Goal: Information Seeking & Learning: Learn about a topic

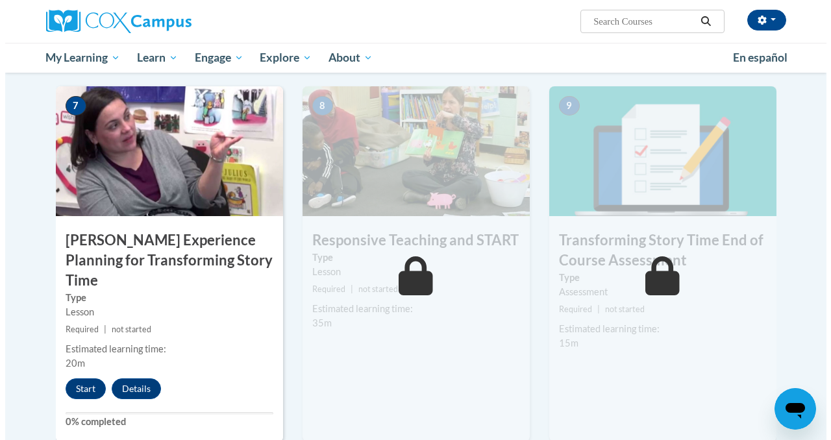
scroll to position [1004, 0]
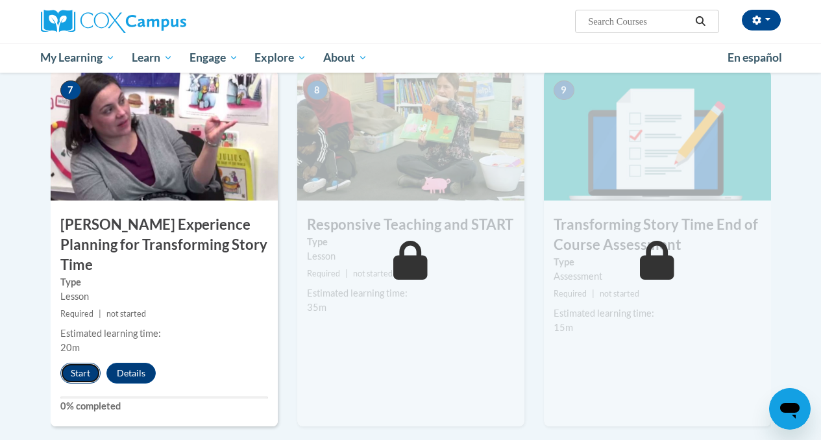
click at [81, 363] on button "Start" at bounding box center [80, 373] width 40 height 21
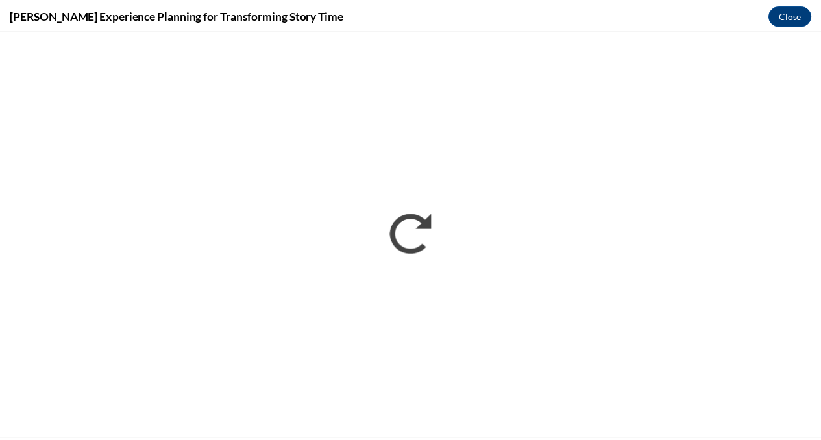
scroll to position [0, 0]
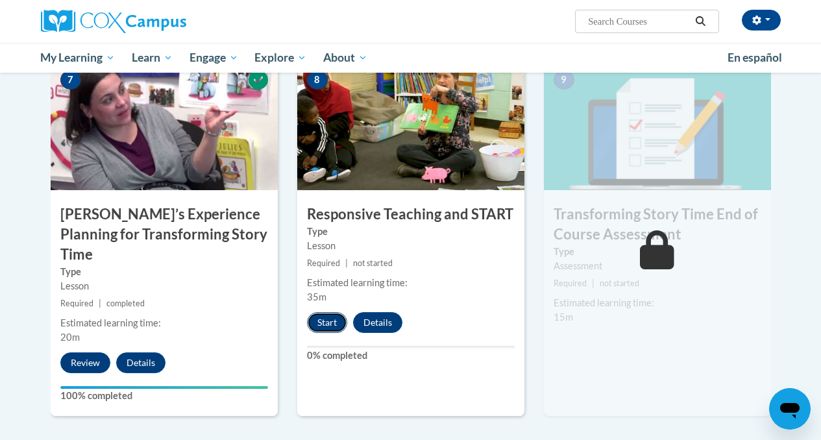
click at [319, 321] on button "Start" at bounding box center [327, 322] width 40 height 21
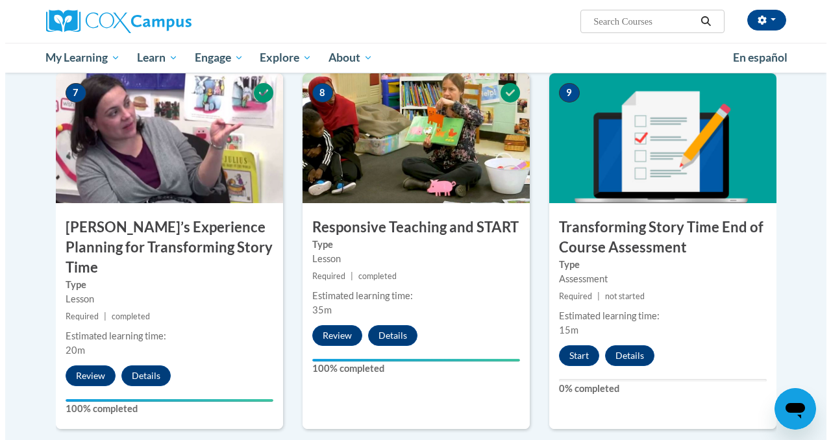
scroll to position [992, 0]
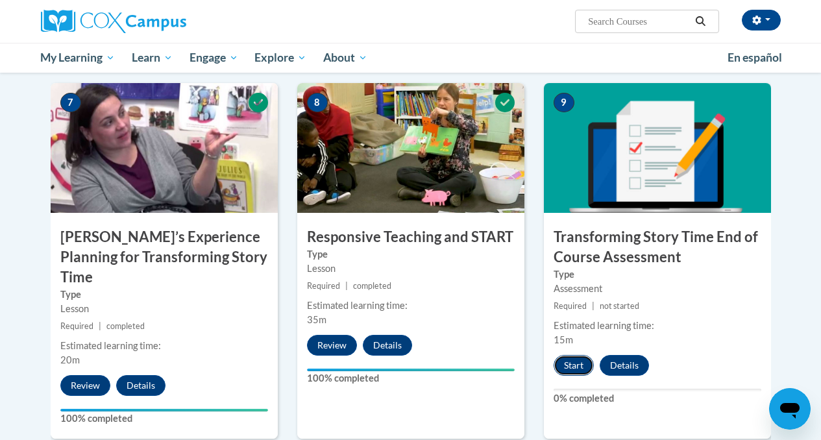
click at [581, 366] on button "Start" at bounding box center [574, 365] width 40 height 21
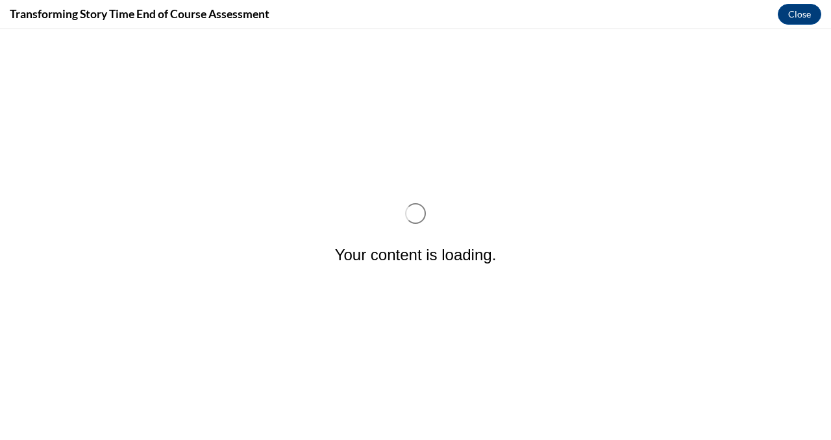
scroll to position [0, 0]
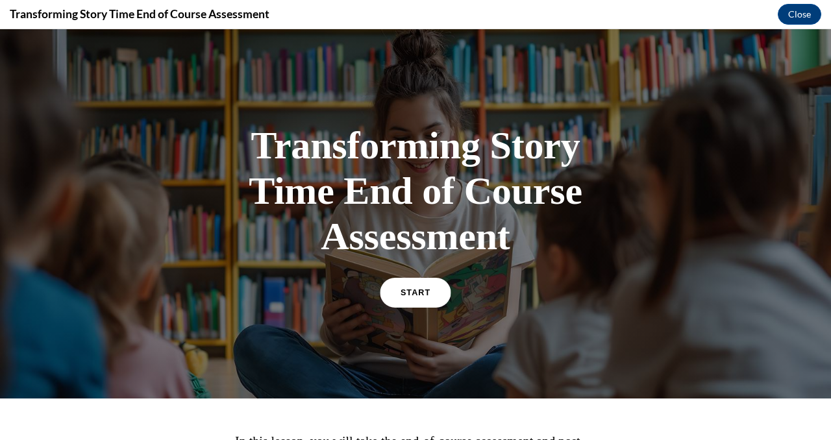
click at [420, 301] on link "START" at bounding box center [415, 293] width 71 height 30
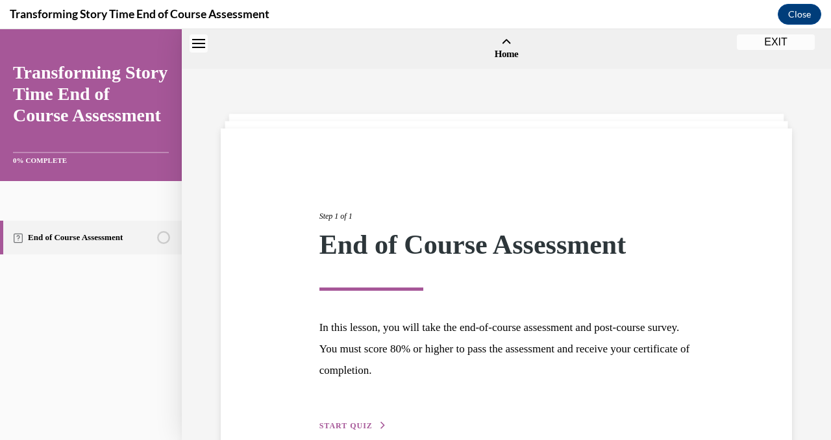
scroll to position [40, 0]
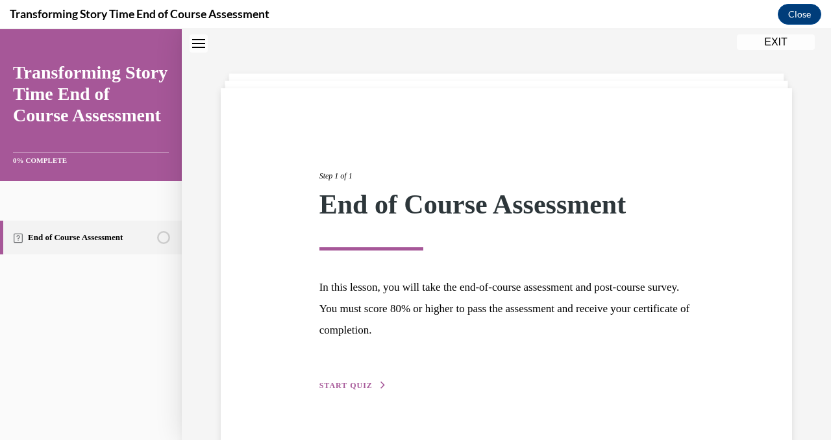
click at [366, 389] on span "START QUIZ" at bounding box center [345, 385] width 53 height 9
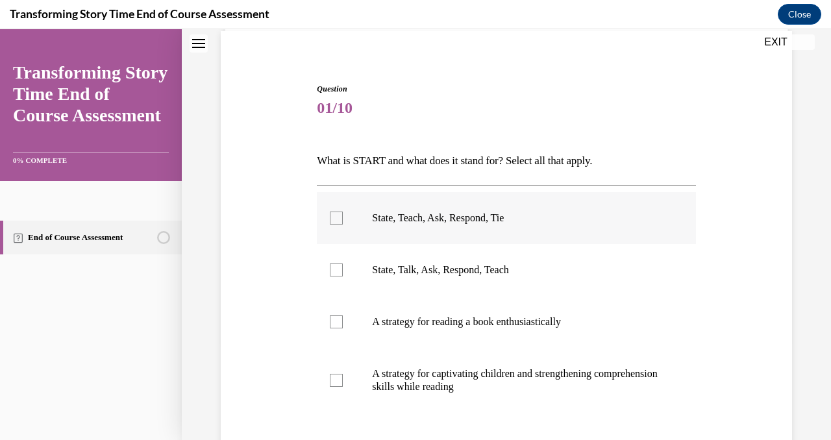
scroll to position [109, 0]
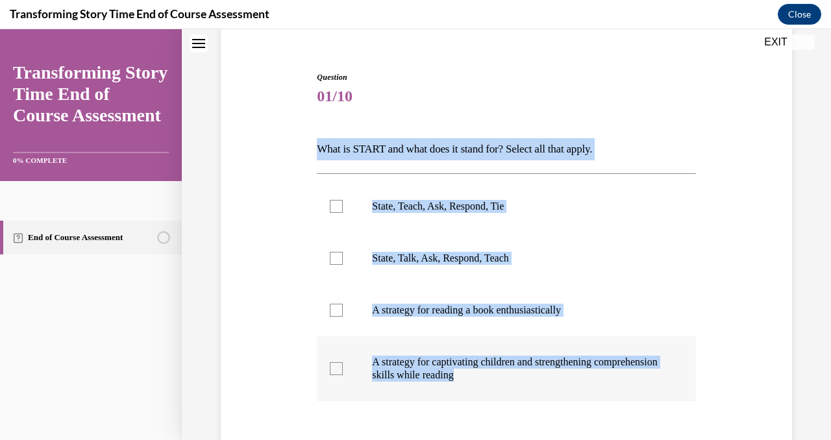
drag, startPoint x: 318, startPoint y: 149, endPoint x: 639, endPoint y: 381, distance: 396.0
click at [639, 381] on div "Question 01/10 What is START and what does it stand for? Select all that apply.…" at bounding box center [506, 316] width 378 height 491
copy div "What is START and what does it stand for? Select all that apply. State, Teach, …"
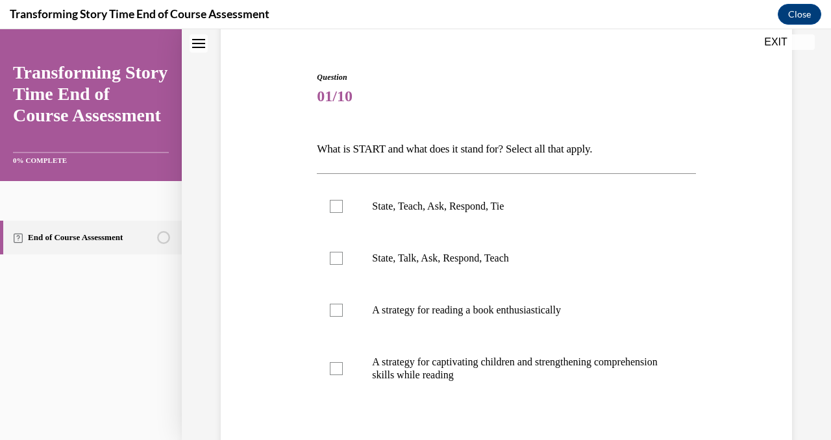
click at [300, 222] on div "Question 01/10 What is START and what does it stand for? Select all that apply.…" at bounding box center [506, 297] width 578 height 530
click at [410, 208] on p "State, Teach, Ask, Respond, Tie" at bounding box center [517, 206] width 291 height 13
click at [343, 208] on input "State, Teach, Ask, Respond, Tie" at bounding box center [336, 206] width 13 height 13
checkbox input "true"
click at [389, 259] on p "State, Talk, Ask, Respond, Teach" at bounding box center [517, 258] width 291 height 13
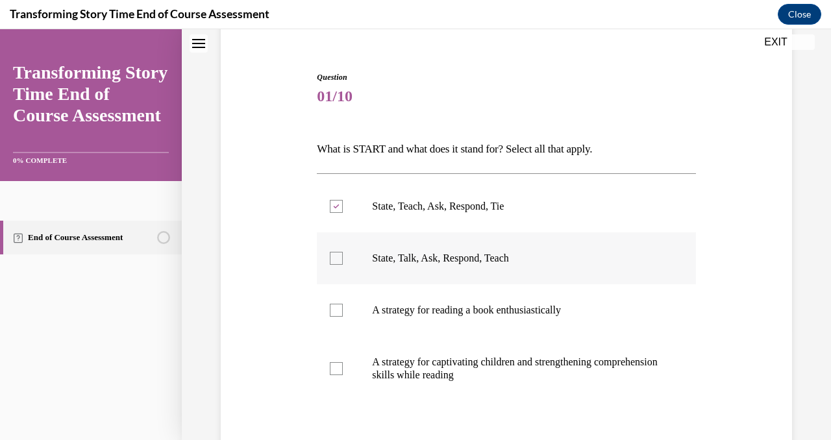
click at [343, 259] on input "State, Talk, Ask, Respond, Teach" at bounding box center [336, 258] width 13 height 13
checkbox input "true"
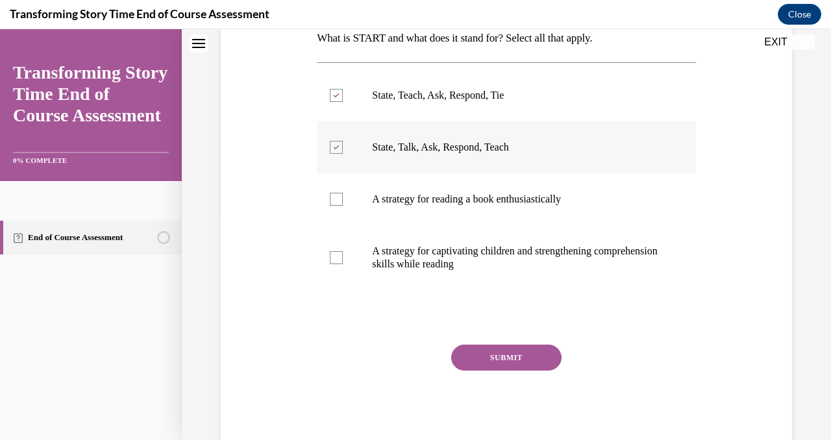
scroll to position [230, 0]
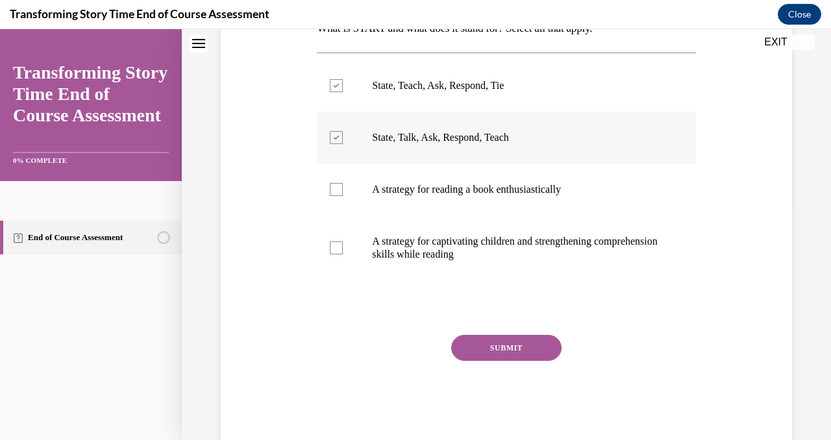
click at [389, 260] on p "A strategy for captivating children and strengthening comprehension skills whil…" at bounding box center [517, 248] width 291 height 26
click at [343, 254] on input "A strategy for captivating children and strengthening comprehension skills whil…" at bounding box center [336, 247] width 13 height 13
checkbox input "true"
click at [489, 351] on button "SUBMIT" at bounding box center [506, 348] width 110 height 26
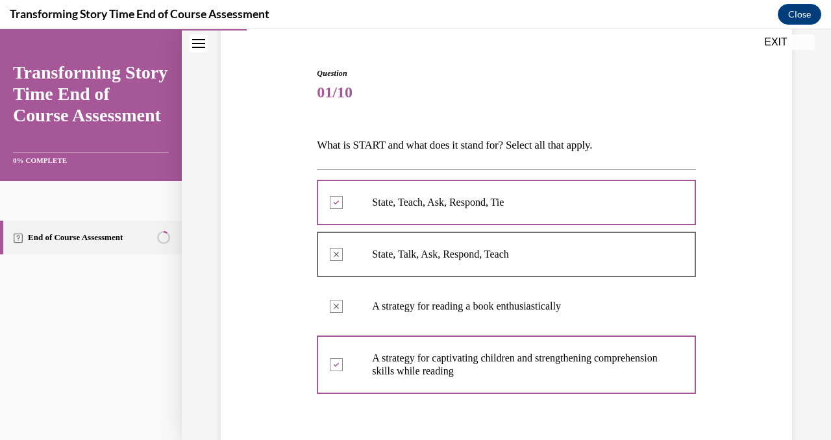
scroll to position [377, 0]
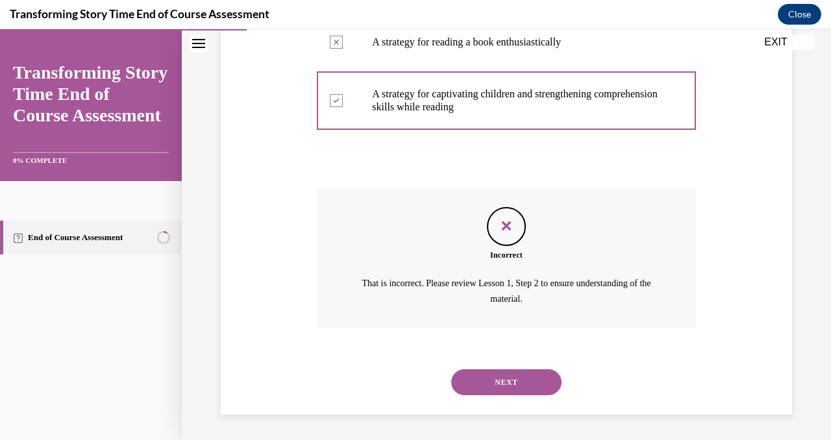
click at [504, 379] on button "NEXT" at bounding box center [506, 382] width 110 height 26
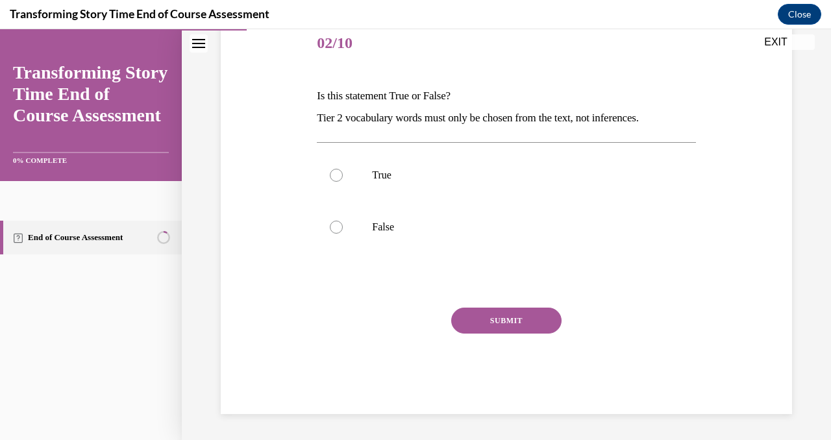
scroll to position [144, 0]
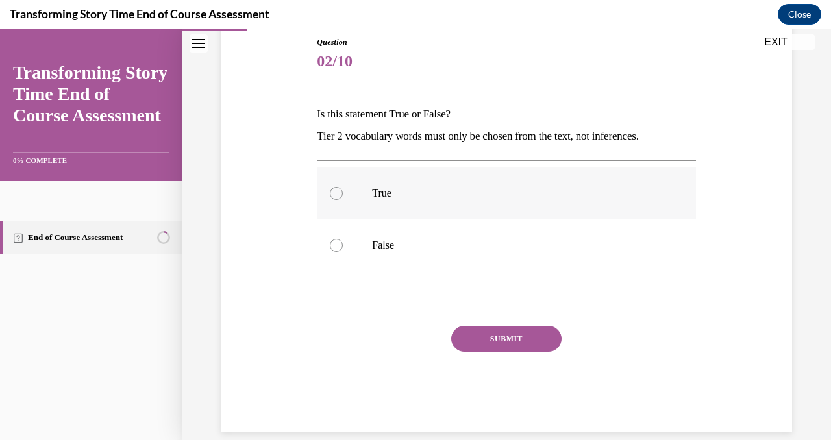
click at [473, 183] on label "True" at bounding box center [506, 193] width 378 height 52
click at [343, 187] on input "True" at bounding box center [336, 193] width 13 height 13
radio input "true"
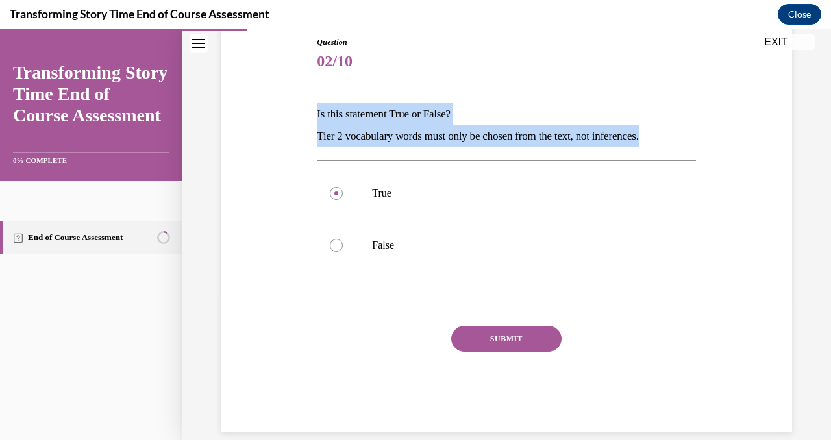
drag, startPoint x: 315, startPoint y: 113, endPoint x: 676, endPoint y: 139, distance: 361.2
click at [676, 139] on div "Is this statement True or False? Tier 2 vocabulary words must only be chosen fr…" at bounding box center [506, 125] width 378 height 44
copy div "Is this statement True or False? Tier 2 vocabulary words must only be chosen fr…"
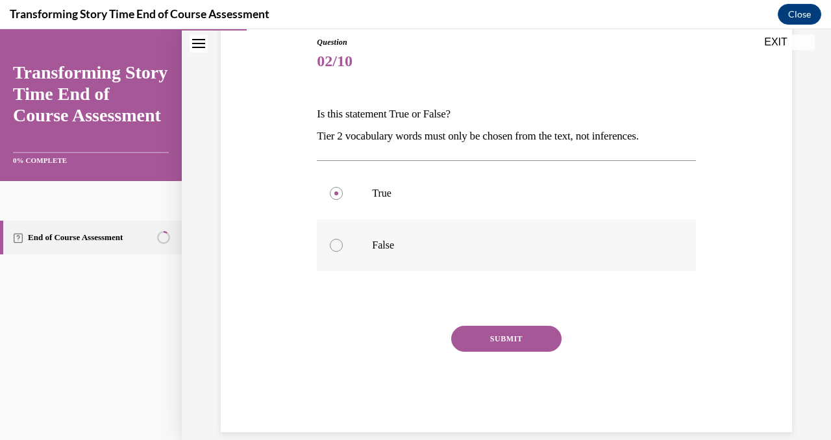
click at [361, 239] on label "False" at bounding box center [506, 245] width 378 height 52
click at [343, 239] on input "False" at bounding box center [336, 245] width 13 height 13
radio input "true"
click at [466, 334] on button "SUBMIT" at bounding box center [506, 339] width 110 height 26
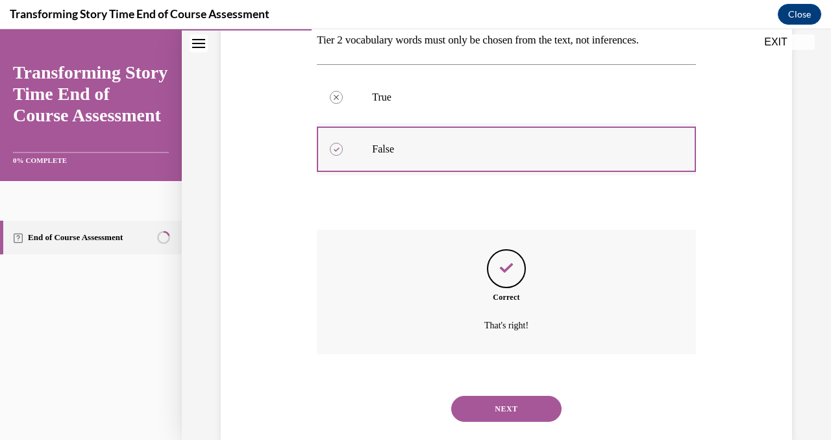
scroll to position [267, 0]
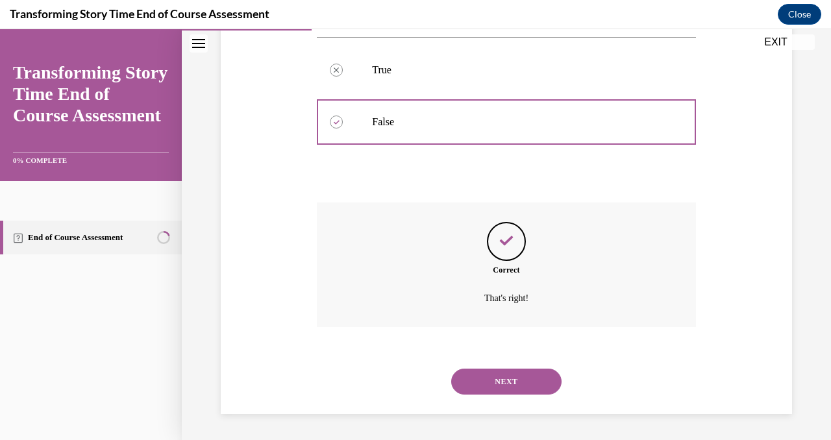
click at [494, 373] on button "NEXT" at bounding box center [506, 382] width 110 height 26
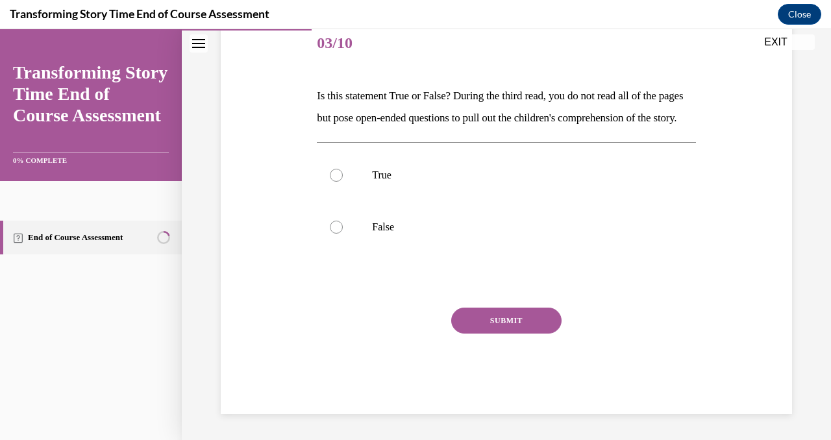
scroll to position [164, 0]
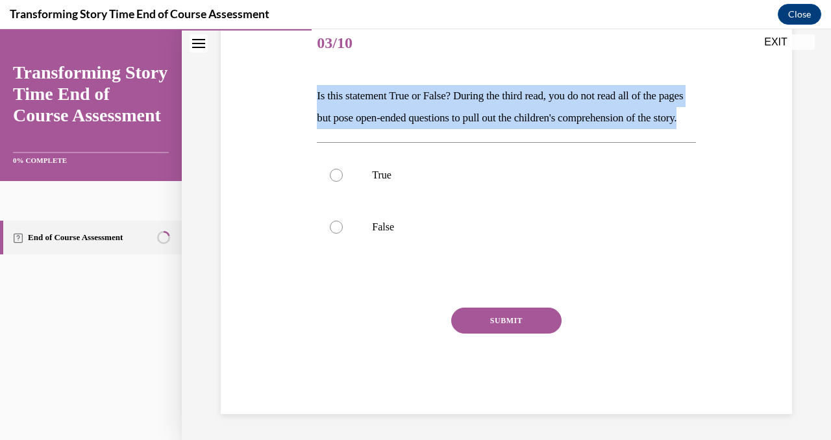
drag, startPoint x: 315, startPoint y: 92, endPoint x: 384, endPoint y: 134, distance: 81.1
click at [384, 129] on p "Is this statement True or False? During the third read, you do not read all of …" at bounding box center [506, 107] width 378 height 44
copy p "Is this statement True or False? During the third read, you do not read all of …"
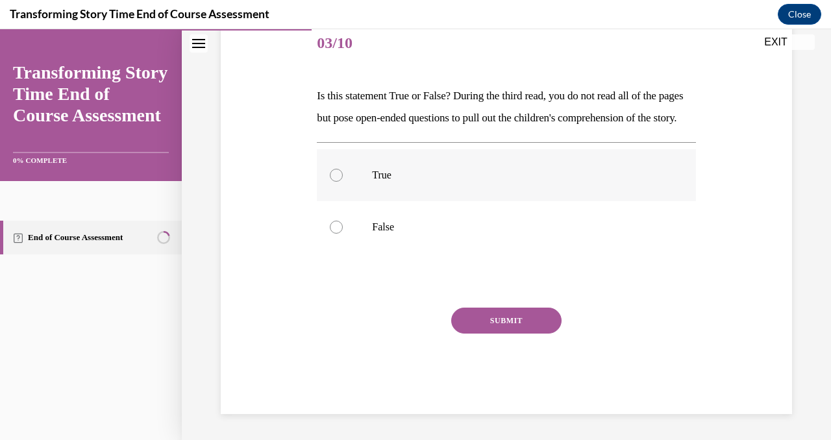
click at [362, 180] on label "True" at bounding box center [506, 175] width 378 height 52
click at [343, 180] on input "True" at bounding box center [336, 175] width 13 height 13
radio input "true"
click at [509, 334] on button "SUBMIT" at bounding box center [506, 321] width 110 height 26
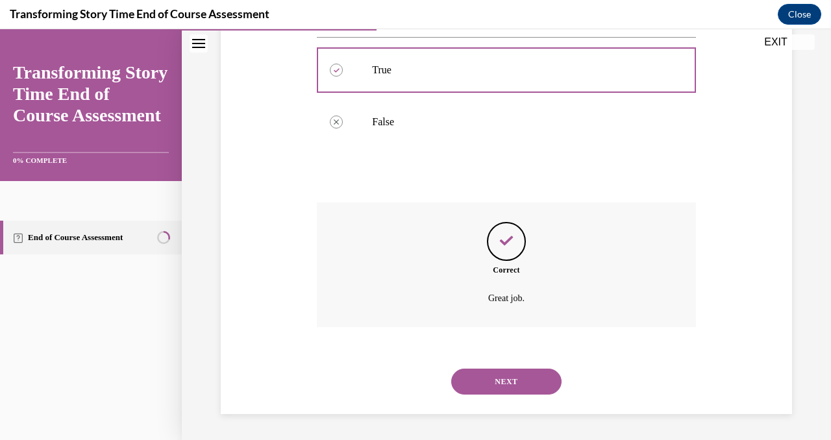
scroll to position [290, 0]
click at [506, 375] on button "NEXT" at bounding box center [506, 382] width 110 height 26
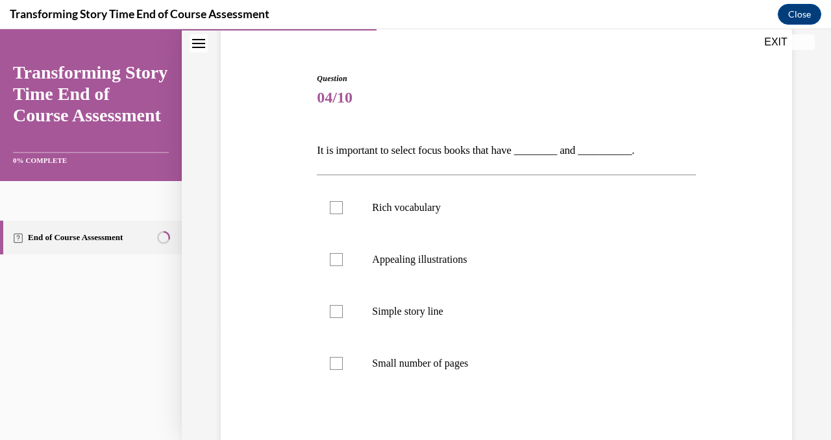
scroll to position [125, 0]
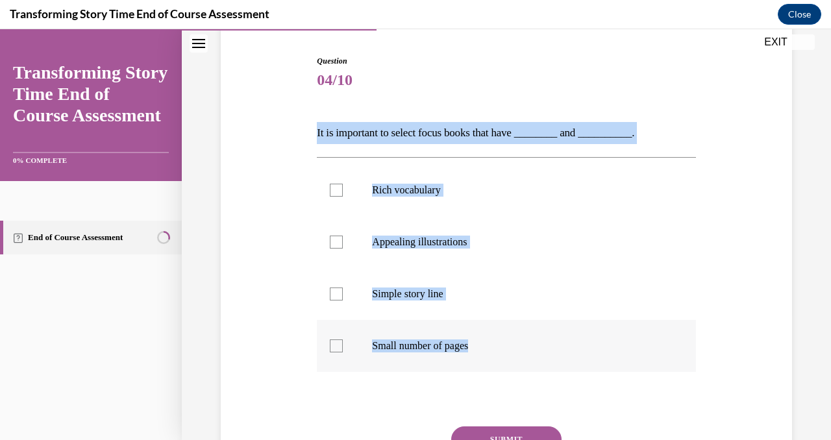
drag, startPoint x: 316, startPoint y: 134, endPoint x: 545, endPoint y: 347, distance: 312.8
click at [545, 347] on div "Question 04/10 It is important to select focus books that have ________ and ___…" at bounding box center [506, 294] width 378 height 478
copy div "It is important to select focus books that have ________ and __________. Rich v…"
click at [301, 216] on div "Question 04/10 It is important to select focus books that have ________ and ___…" at bounding box center [506, 274] width 578 height 517
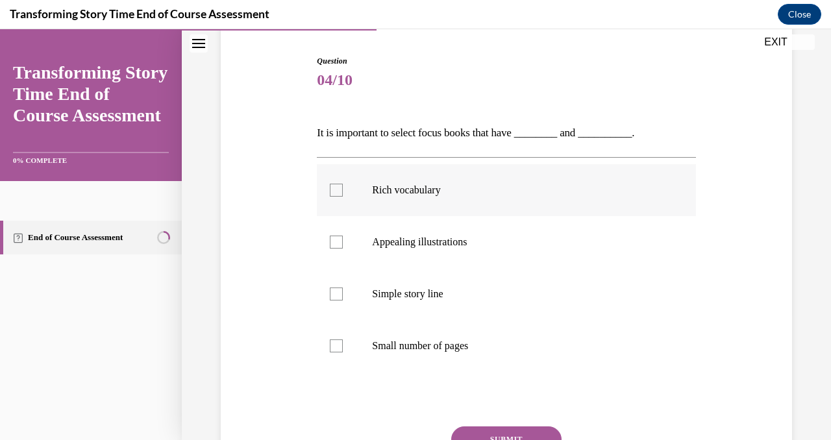
click at [383, 184] on p "Rich vocabulary" at bounding box center [517, 190] width 291 height 13
click at [343, 184] on input "Rich vocabulary" at bounding box center [336, 190] width 13 height 13
checkbox input "true"
click at [405, 291] on p "Simple story line" at bounding box center [517, 294] width 291 height 13
click at [343, 291] on input "Simple story line" at bounding box center [336, 294] width 13 height 13
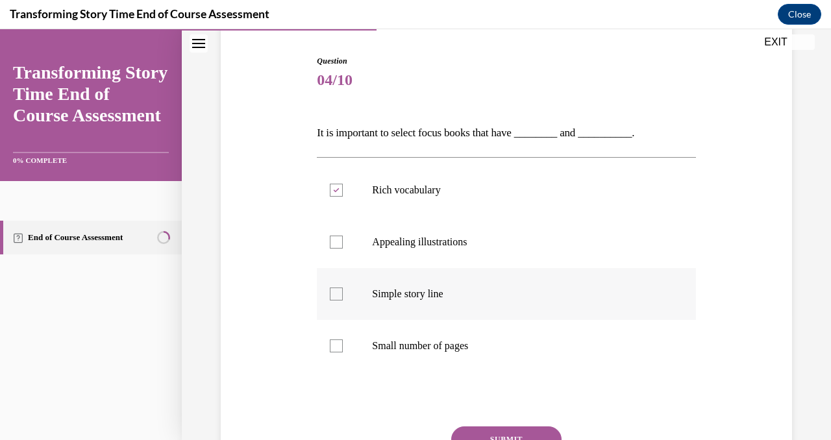
checkbox input "true"
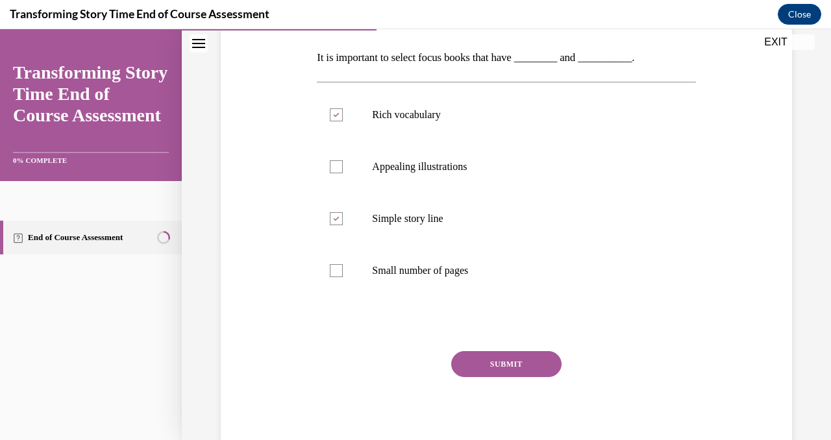
click at [501, 369] on button "SUBMIT" at bounding box center [506, 364] width 110 height 26
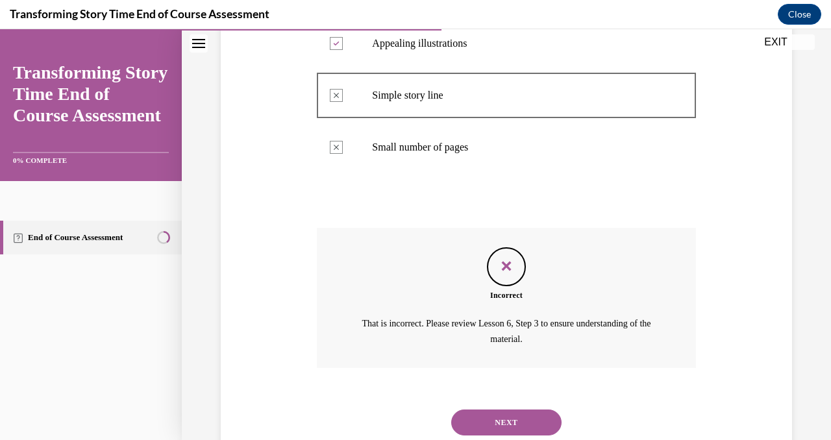
scroll to position [325, 0]
click at [521, 413] on button "NEXT" at bounding box center [506, 422] width 110 height 26
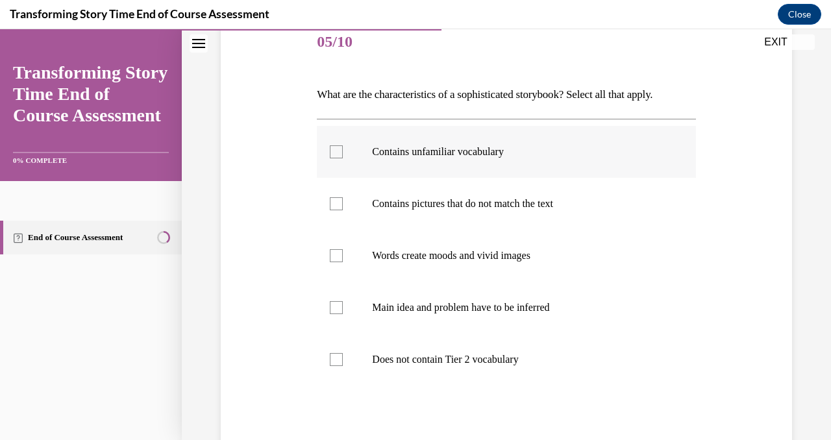
scroll to position [169, 0]
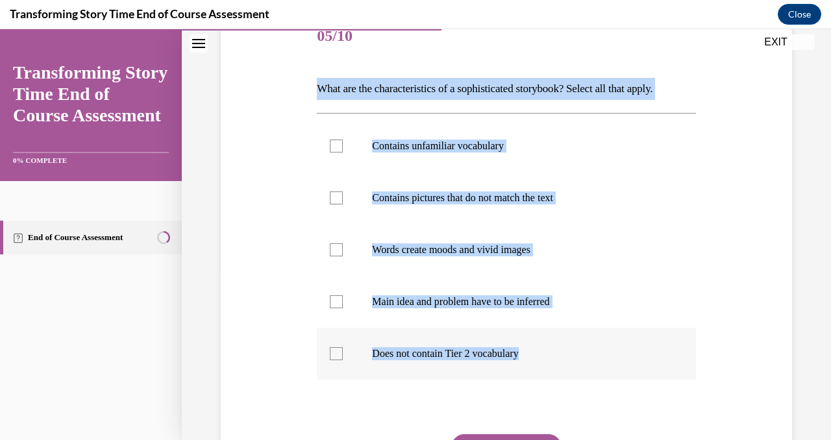
drag, startPoint x: 315, startPoint y: 86, endPoint x: 599, endPoint y: 366, distance: 398.9
click at [599, 366] on div "Question 05/10 What are the characteristics of a sophisticated storybook? Selec…" at bounding box center [506, 276] width 378 height 530
copy div "What are the characteristics of a sophisticated storybook? Select all that appl…"
click at [216, 122] on div "Question 05/10 What are the characteristics of a sophisticated storybook? Selec…" at bounding box center [506, 234] width 649 height 666
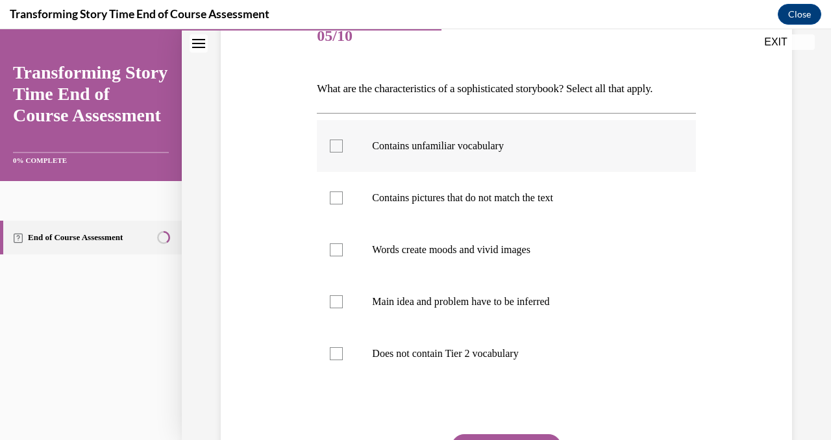
click at [331, 148] on div at bounding box center [336, 146] width 13 height 13
click at [331, 148] on input "Contains unfamiliar vocabulary" at bounding box center [336, 146] width 13 height 13
checkbox input "true"
click at [418, 256] on label "Words create moods and vivid images" at bounding box center [506, 250] width 378 height 52
click at [343, 256] on input "Words create moods and vivid images" at bounding box center [336, 249] width 13 height 13
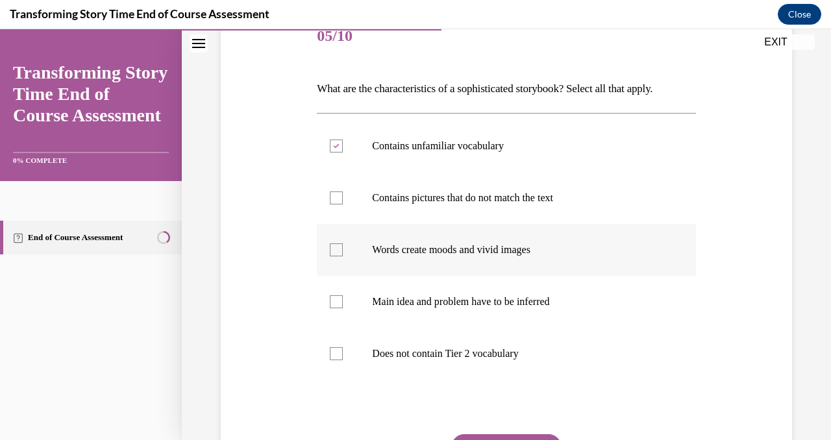
checkbox input "true"
click at [419, 313] on label "Main idea and problem have to be inferred" at bounding box center [506, 302] width 378 height 52
click at [343, 308] on input "Main idea and problem have to be inferred" at bounding box center [336, 301] width 13 height 13
checkbox input "true"
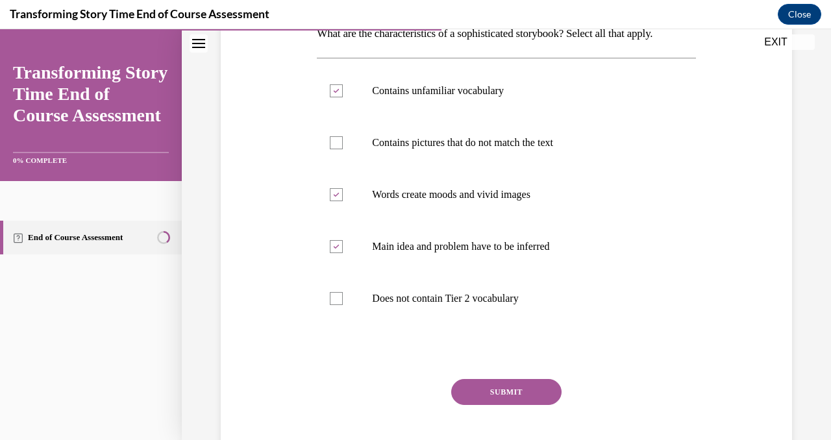
click at [486, 387] on button "SUBMIT" at bounding box center [506, 392] width 110 height 26
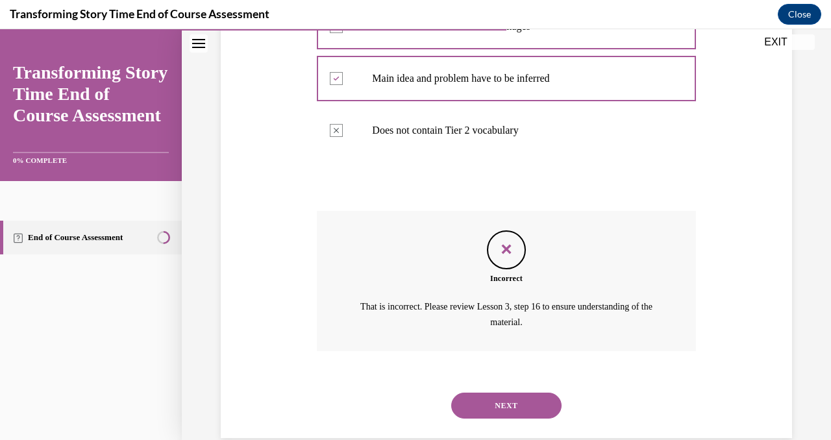
scroll to position [411, 0]
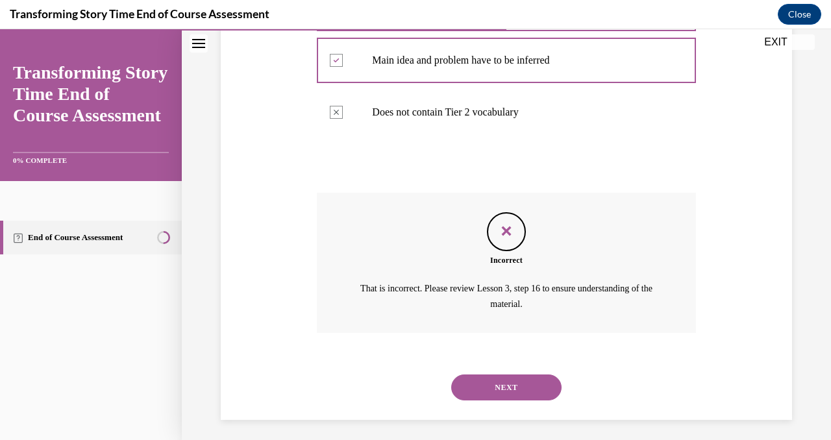
click at [519, 385] on button "NEXT" at bounding box center [506, 388] width 110 height 26
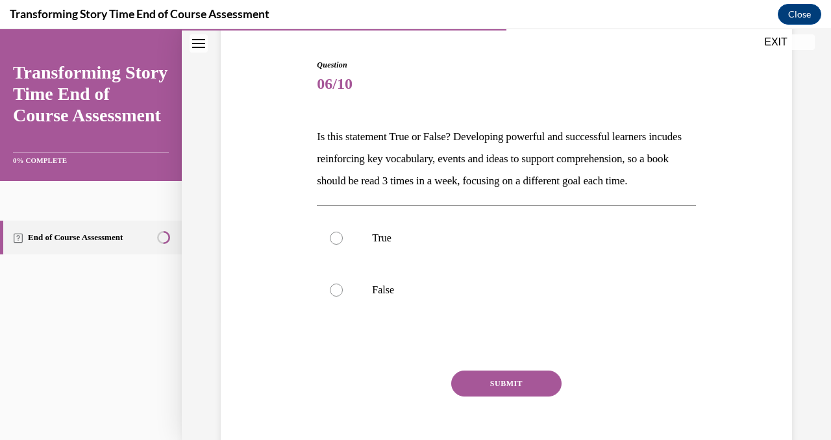
scroll to position [132, 0]
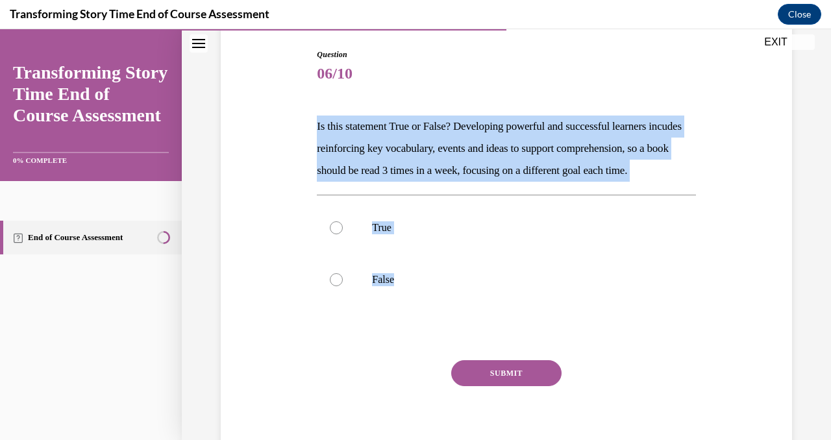
drag, startPoint x: 316, startPoint y: 126, endPoint x: 457, endPoint y: 344, distance: 259.6
click at [457, 344] on div "Question 06/10 Is this statement True or False? Developing powerful and success…" at bounding box center [506, 258] width 378 height 418
copy div "Is this statement True or False? Developing powerful and successful learners in…"
click at [352, 245] on label "True" at bounding box center [506, 228] width 378 height 52
click at [343, 234] on input "True" at bounding box center [336, 227] width 13 height 13
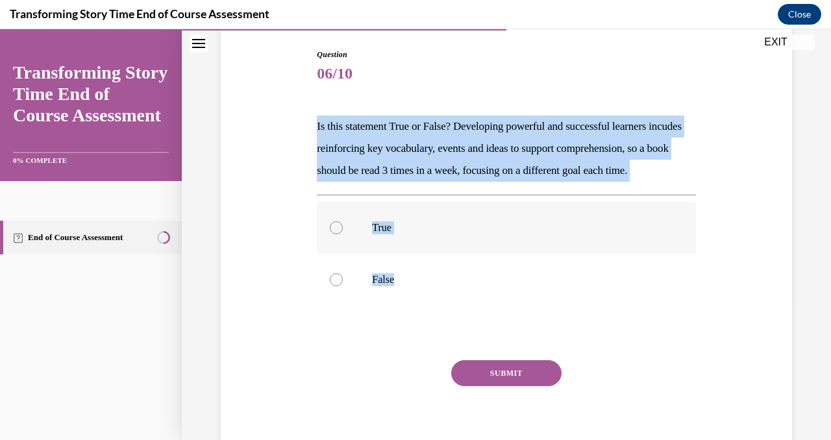
radio input "true"
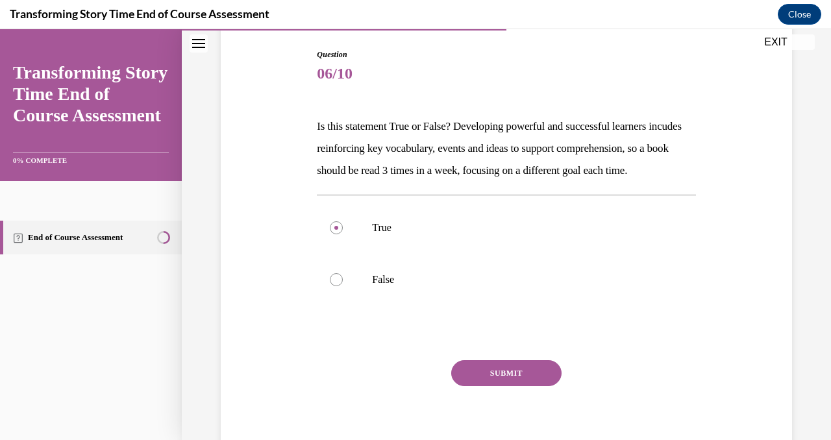
click at [484, 386] on button "SUBMIT" at bounding box center [506, 373] width 110 height 26
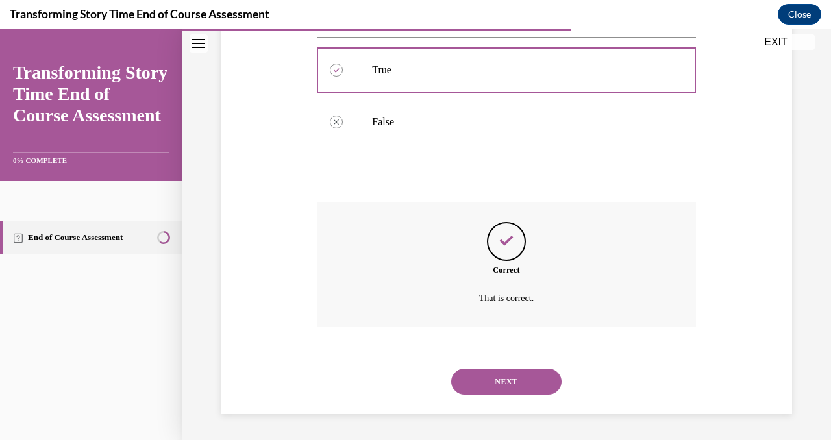
scroll to position [312, 0]
click at [497, 382] on button "NEXT" at bounding box center [506, 382] width 110 height 26
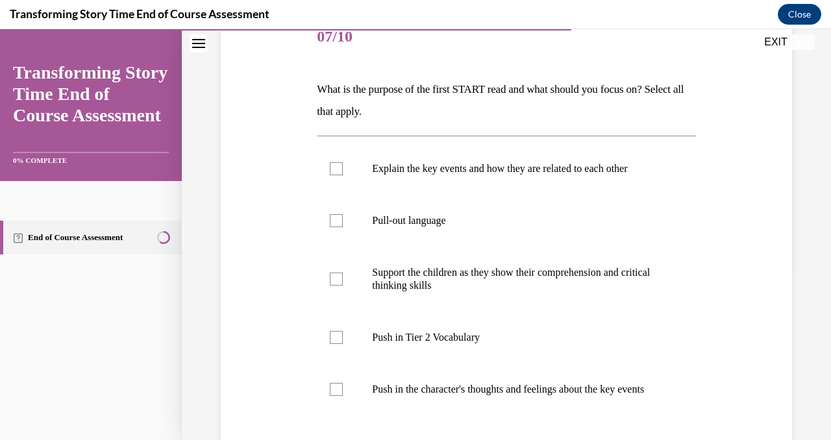
scroll to position [170, 0]
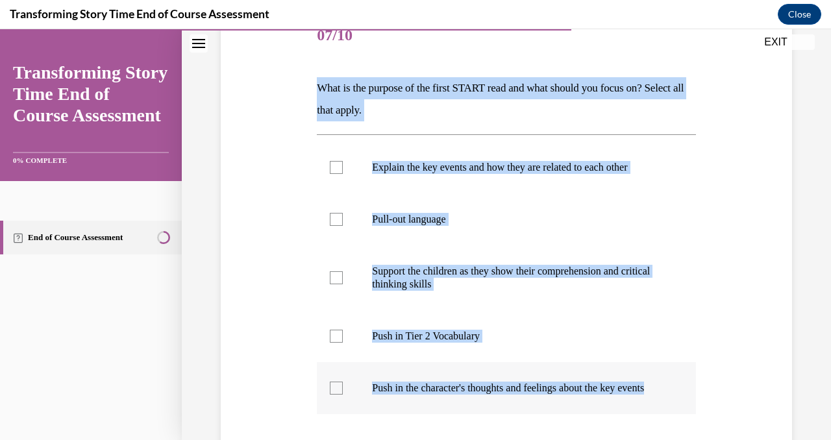
drag, startPoint x: 318, startPoint y: 87, endPoint x: 508, endPoint y: 401, distance: 366.7
click at [508, 401] on div "Question 07/10 What is the purpose of the first START read and what should you …" at bounding box center [506, 292] width 378 height 565
copy div "What is the purpose of the first START read and what should you focus on? Selec…"
click at [281, 220] on div "Question 07/10 What is the purpose of the first START read and what should you …" at bounding box center [506, 273] width 578 height 604
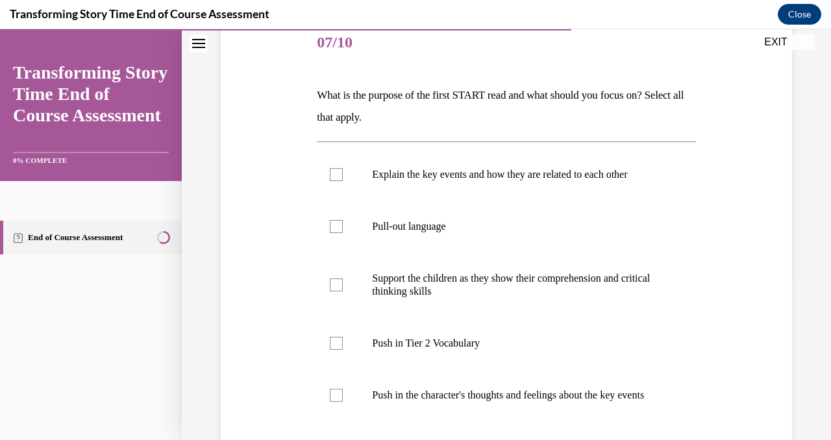
scroll to position [287, 0]
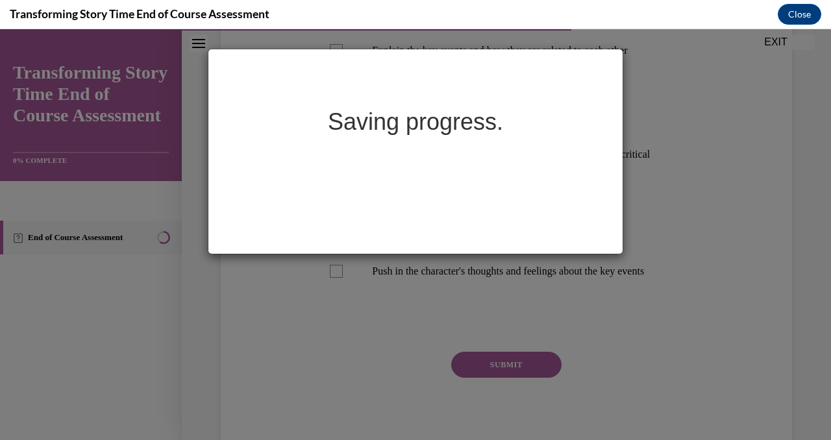
click at [433, 286] on div "Saving progress." at bounding box center [415, 234] width 831 height 411
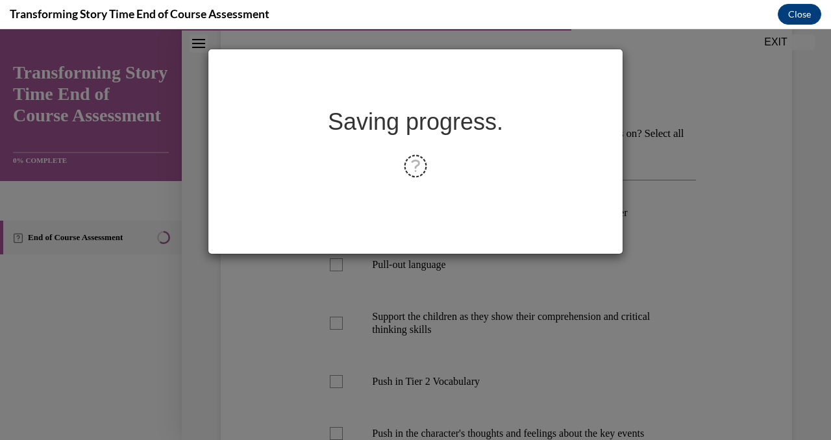
click at [0, 29] on html "</div></body> </html> Saving progress." at bounding box center [415, 234] width 831 height 411
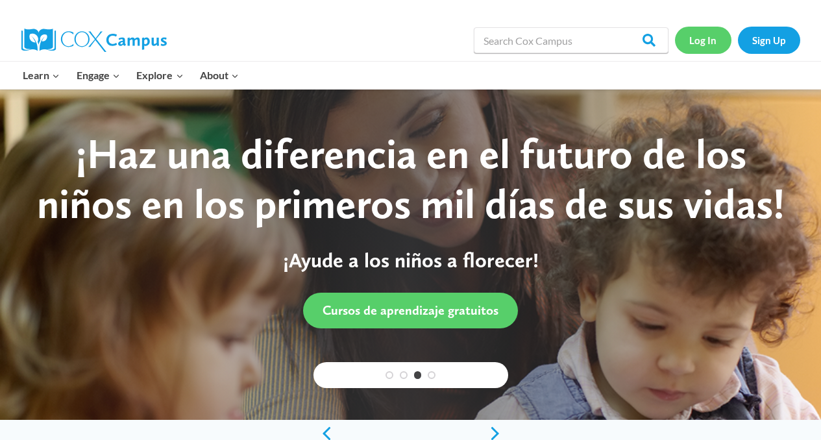
click at [699, 41] on link "Log In" at bounding box center [703, 40] width 56 height 27
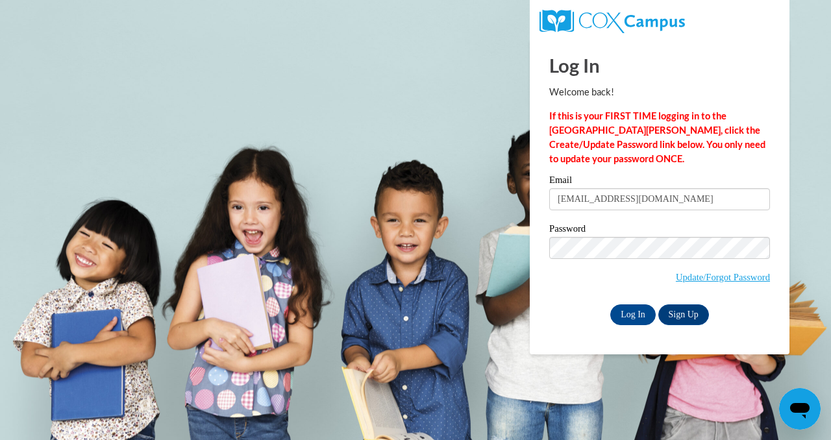
type input "[EMAIL_ADDRESS][DOMAIN_NAME]"
click at [610, 304] on input "Log In" at bounding box center [632, 314] width 45 height 21
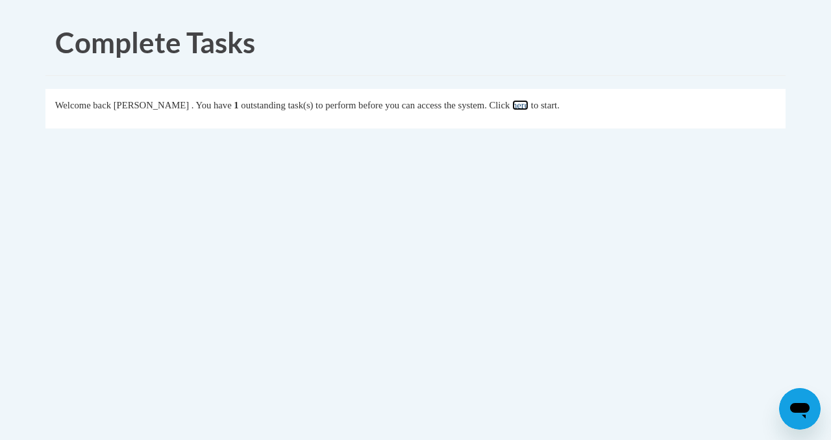
click at [528, 102] on link "here" at bounding box center [520, 105] width 16 height 10
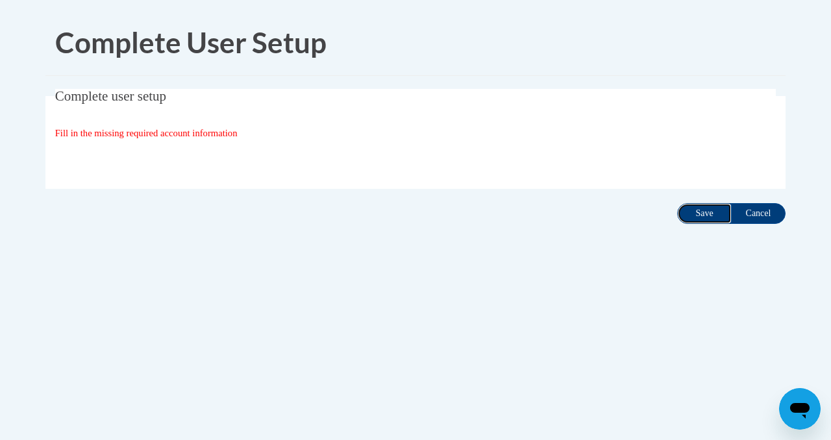
click at [705, 213] on input "Save" at bounding box center [704, 213] width 55 height 21
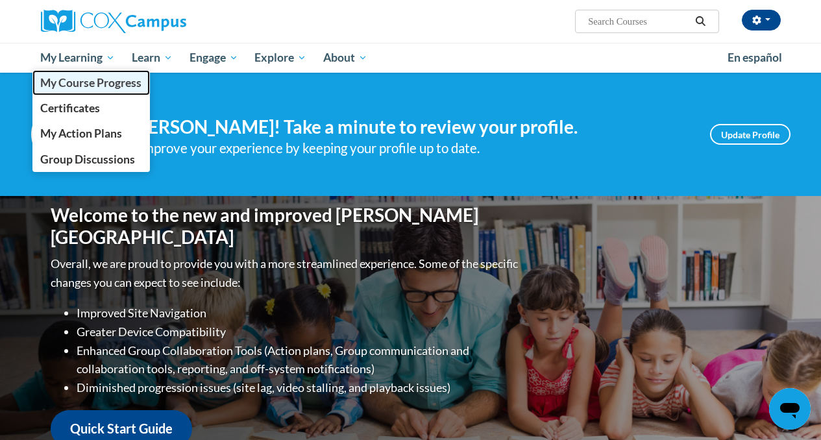
click at [79, 84] on span "My Course Progress" at bounding box center [90, 83] width 101 height 14
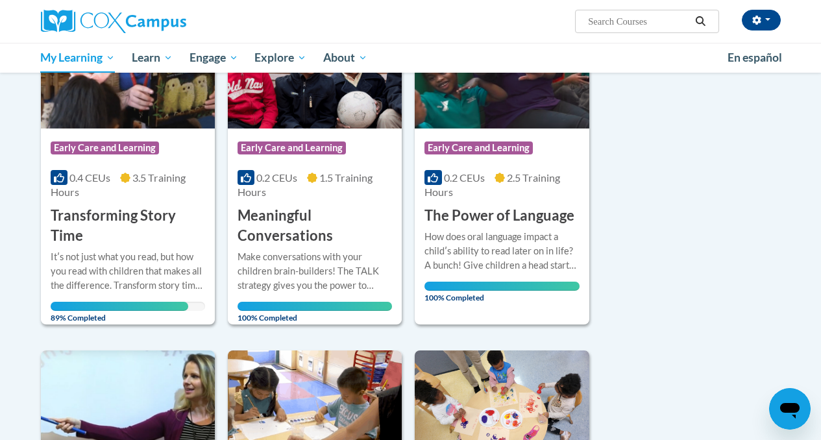
scroll to position [241, 0]
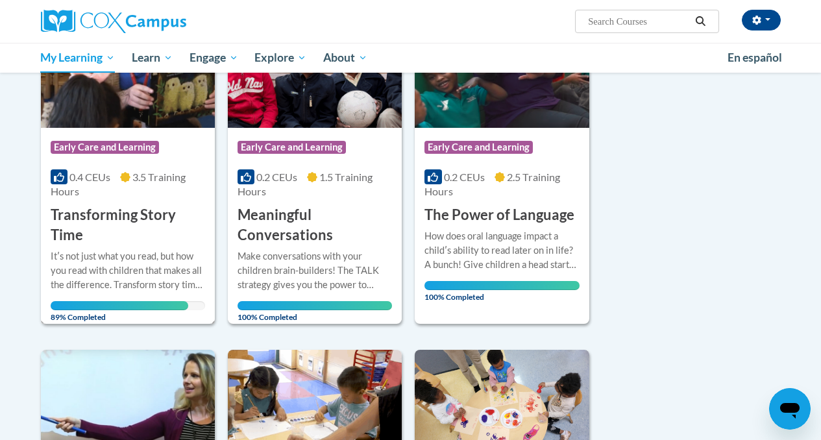
click at [143, 212] on h3 "Transforming Story Time" at bounding box center [128, 225] width 154 height 40
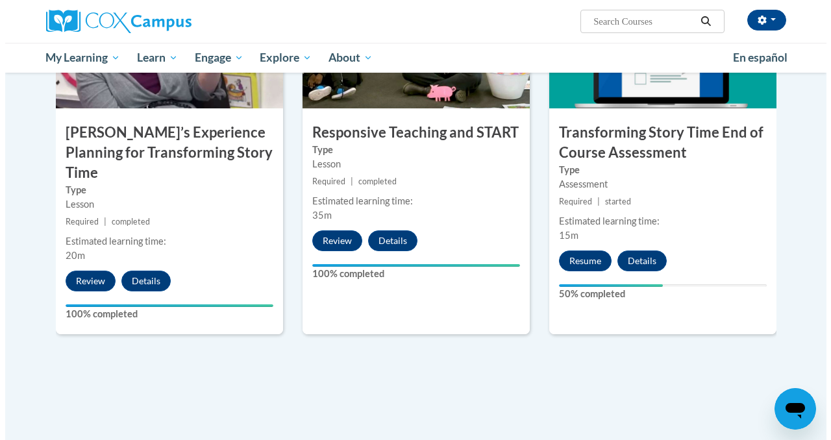
scroll to position [1112, 0]
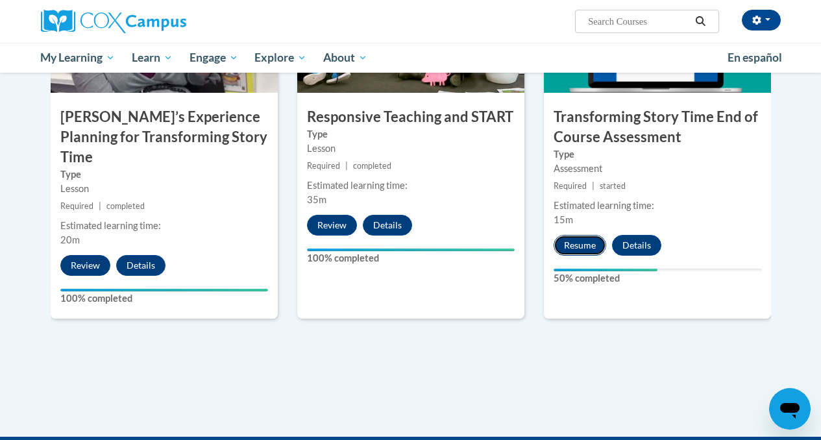
click at [573, 245] on button "Resume" at bounding box center [580, 245] width 53 height 21
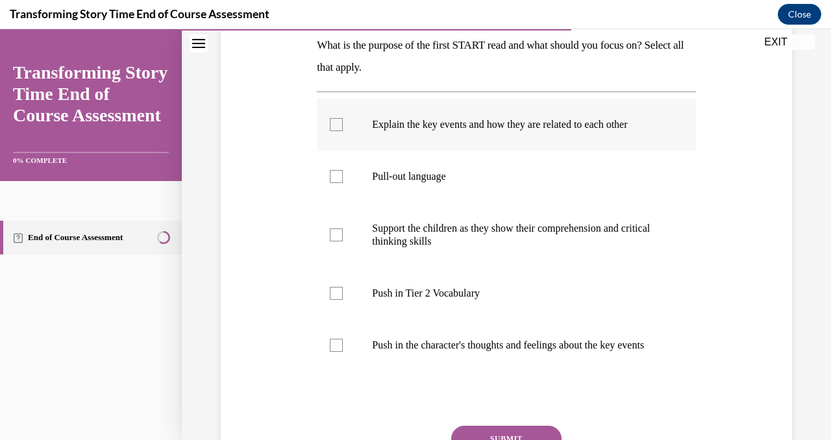
scroll to position [214, 0]
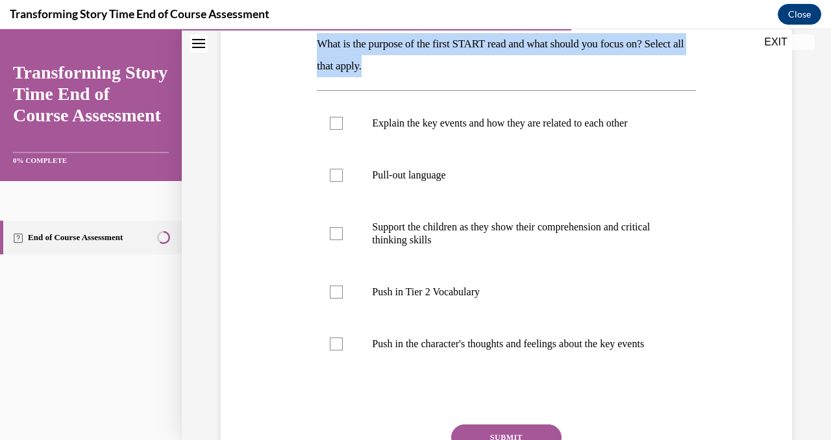
drag, startPoint x: 317, startPoint y: 43, endPoint x: 428, endPoint y: 70, distance: 114.1
click at [428, 70] on p "What is the purpose of the first START read and what should you focus on? Selec…" at bounding box center [506, 55] width 378 height 44
copy p "What is the purpose of the first START read and what should you focus on? Selec…"
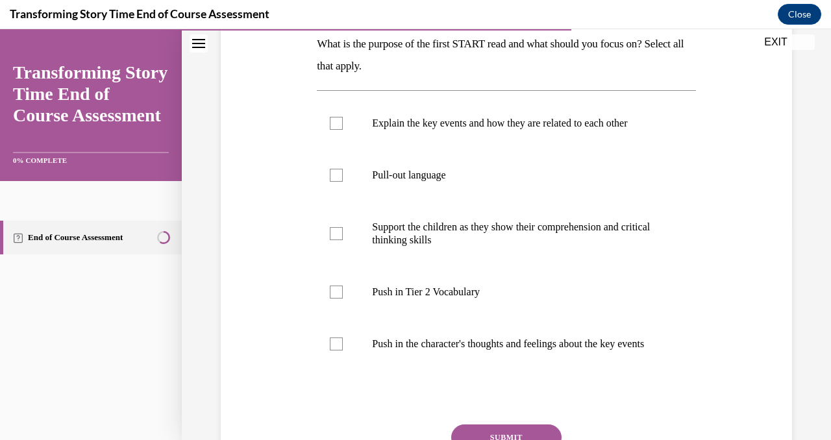
click at [278, 127] on div "Question 07/10 What is the purpose of the first START read and what should you …" at bounding box center [506, 229] width 578 height 604
click at [462, 127] on p "Explain the key events and how they are related to each other" at bounding box center [517, 123] width 291 height 13
click at [343, 127] on input "Explain the key events and how they are related to each other" at bounding box center [336, 123] width 13 height 13
checkbox input "true"
click at [443, 252] on label "Support the children as they show their comprehension and critical thinking ski…" at bounding box center [506, 233] width 378 height 65
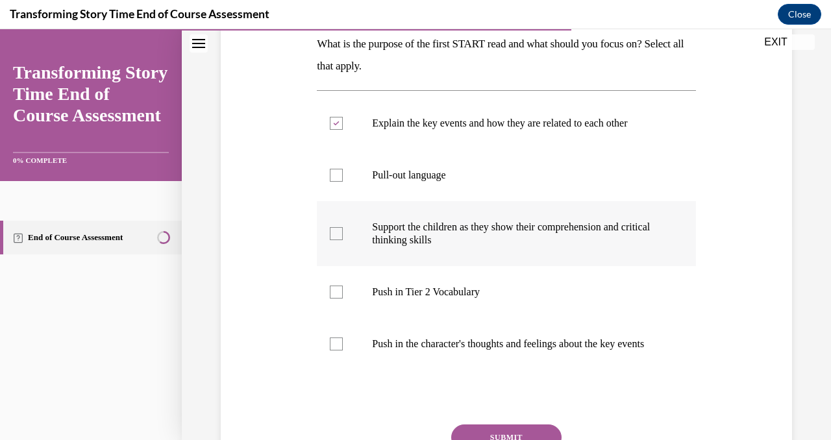
click at [343, 240] on input "Support the children as they show their comprehension and critical thinking ski…" at bounding box center [336, 233] width 13 height 13
checkbox input "true"
click at [456, 346] on p "Push in the character's thoughts and feelings about the key events" at bounding box center [517, 344] width 291 height 13
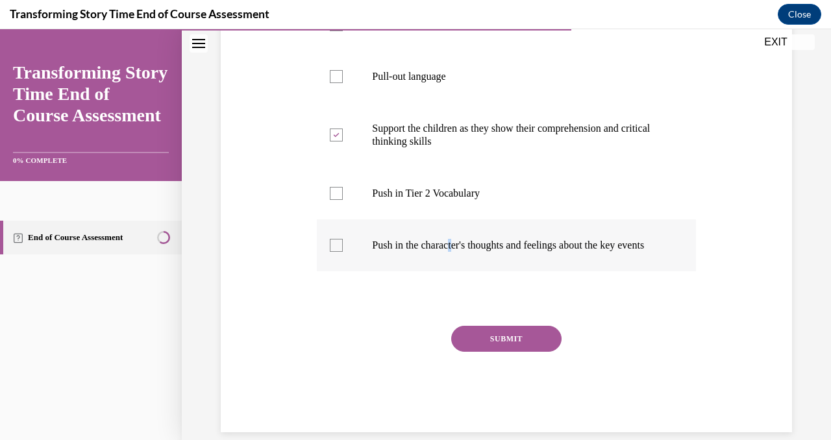
scroll to position [319, 0]
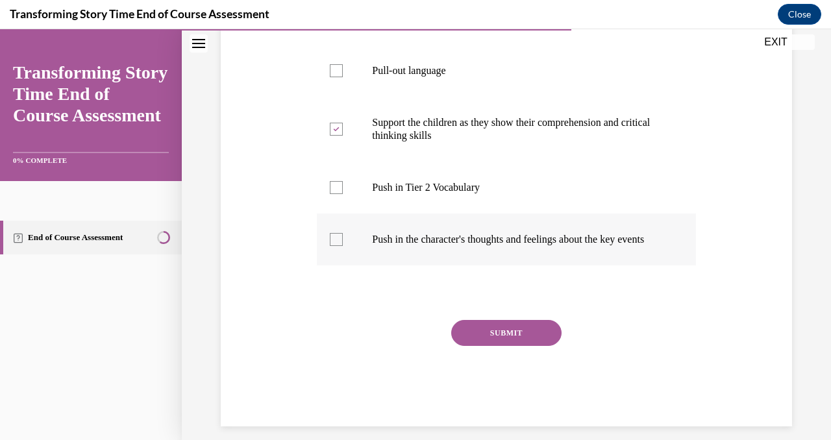
click at [430, 246] on p "Push in the character's thoughts and feelings about the key events" at bounding box center [517, 239] width 291 height 13
click at [343, 246] on input "Push in the character's thoughts and feelings about the key events" at bounding box center [336, 239] width 13 height 13
checkbox input "true"
click at [486, 339] on button "SUBMIT" at bounding box center [506, 333] width 110 height 26
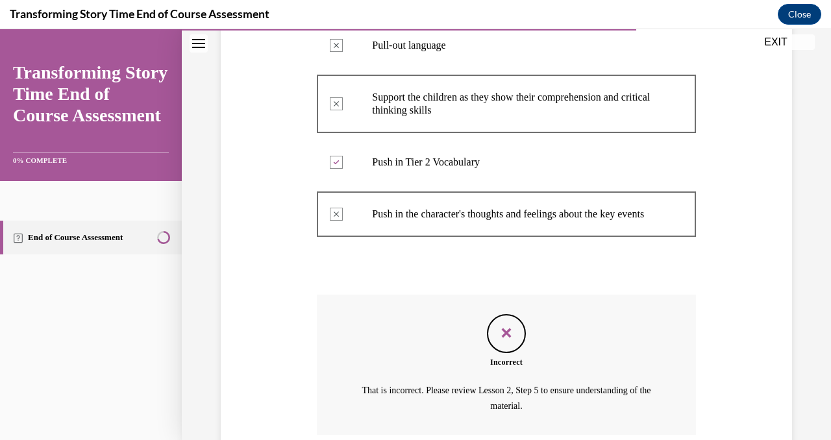
scroll to position [464, 0]
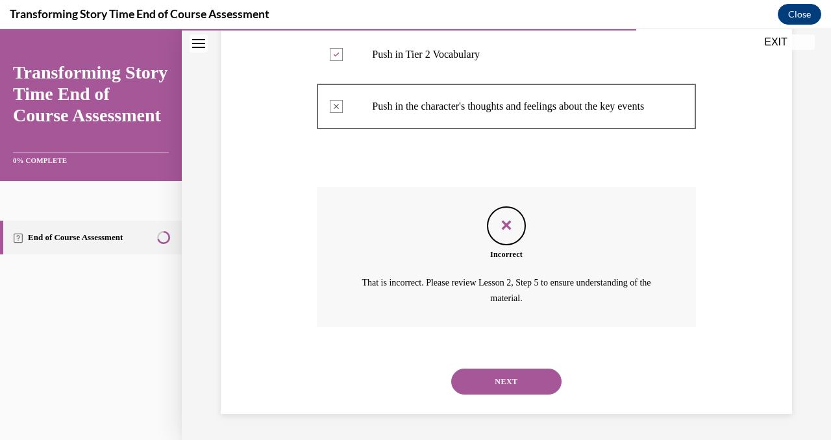
click at [524, 391] on button "NEXT" at bounding box center [506, 382] width 110 height 26
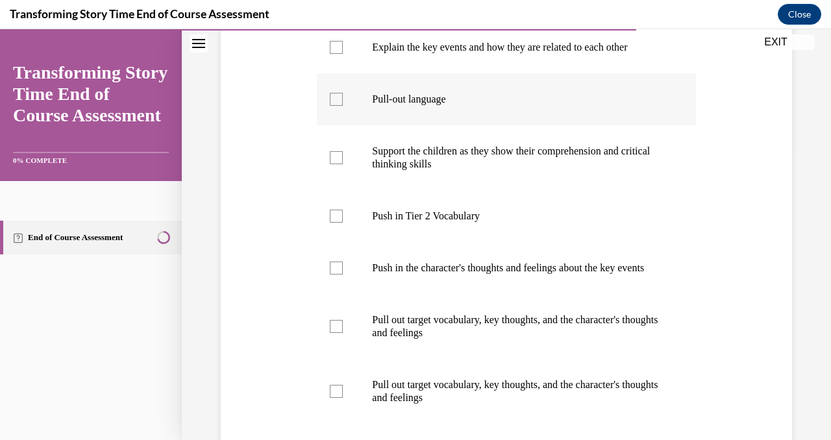
scroll to position [332, 0]
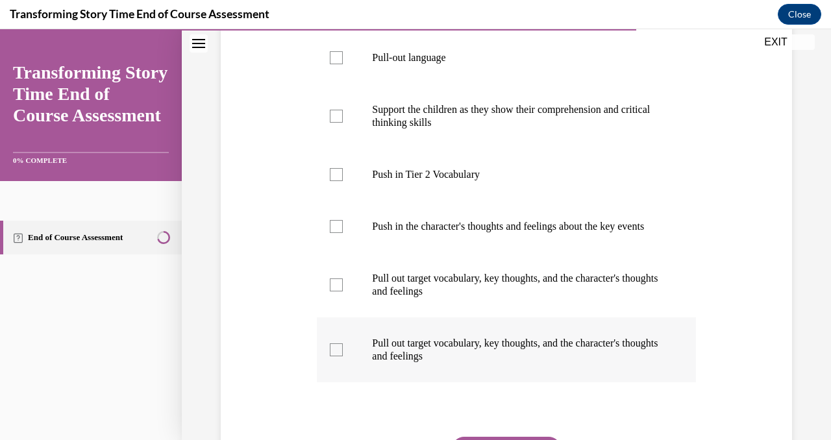
click at [510, 357] on p "Pull out target vocabulary, key thoughts, and the character's thoughts and feel…" at bounding box center [517, 350] width 291 height 26
click at [343, 356] on input "Pull out target vocabulary, key thoughts, and the character's thoughts and feel…" at bounding box center [336, 349] width 13 height 13
checkbox input "true"
click at [514, 275] on label "Pull out target vocabulary, key thoughts, and the character's thoughts and feel…" at bounding box center [506, 285] width 378 height 65
click at [343, 278] on input "Pull out target vocabulary, key thoughts, and the character's thoughts and feel…" at bounding box center [336, 284] width 13 height 13
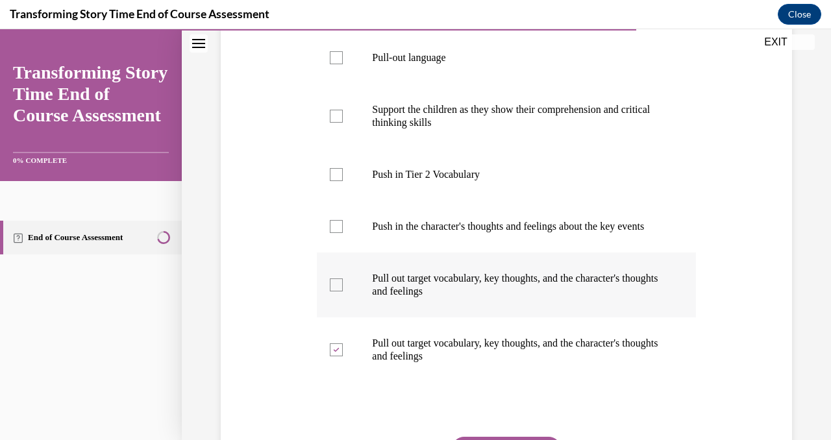
checkbox input "true"
click at [514, 227] on p "Push in the character's thoughts and feelings about the key events" at bounding box center [517, 226] width 291 height 13
click at [343, 227] on input "Push in the character's thoughts and feelings about the key events" at bounding box center [336, 226] width 13 height 13
checkbox input "true"
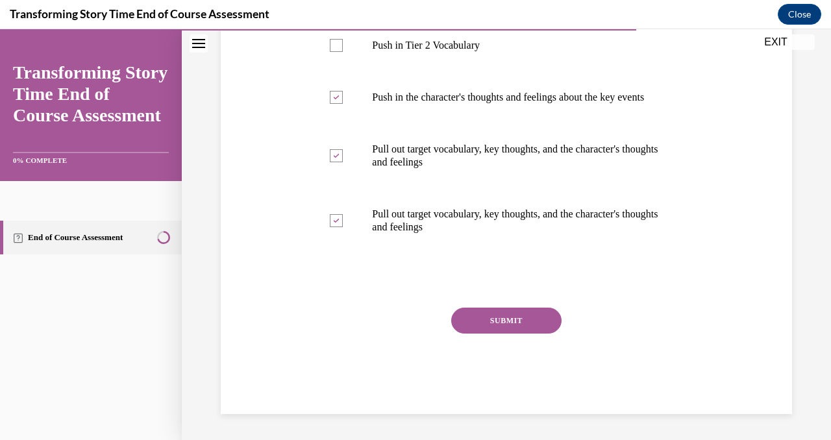
click at [499, 319] on button "SUBMIT" at bounding box center [506, 321] width 110 height 26
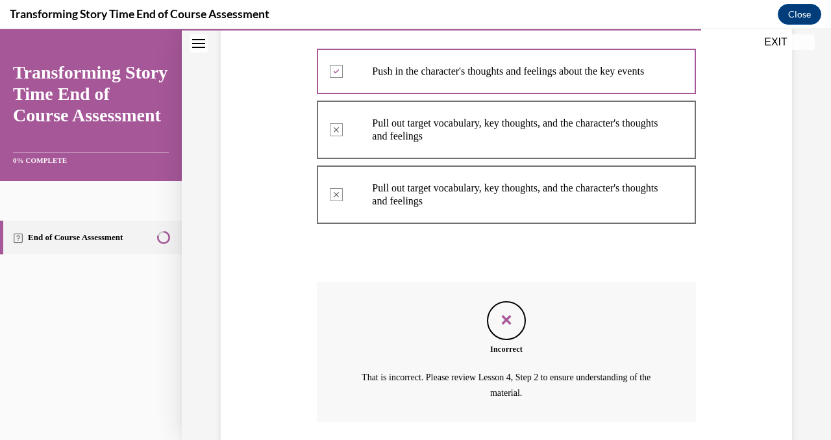
scroll to position [594, 0]
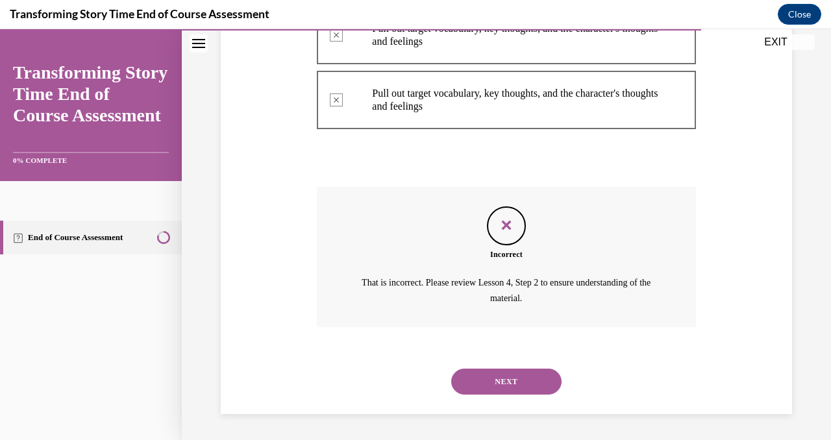
click at [497, 378] on button "NEXT" at bounding box center [506, 382] width 110 height 26
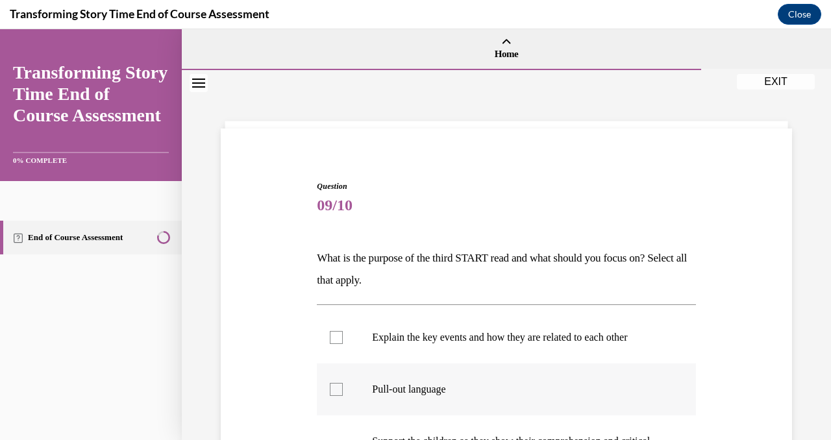
click at [498, 378] on label "Pull-out language" at bounding box center [506, 390] width 378 height 52
click at [343, 383] on input "Pull-out language" at bounding box center [336, 389] width 13 height 13
checkbox input "true"
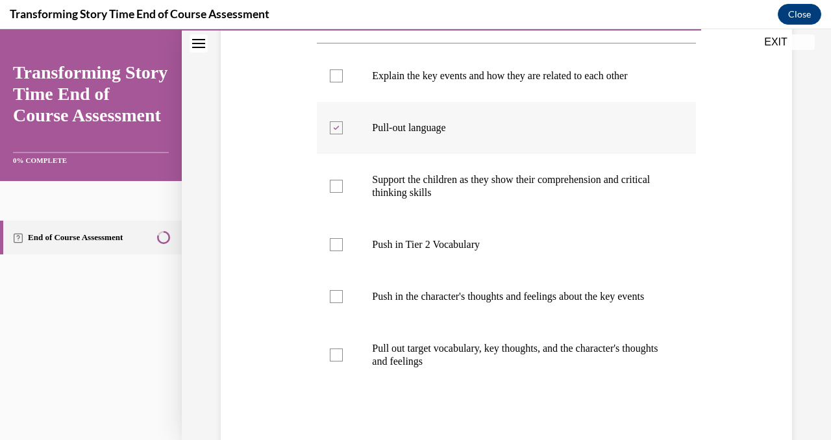
scroll to position [409, 0]
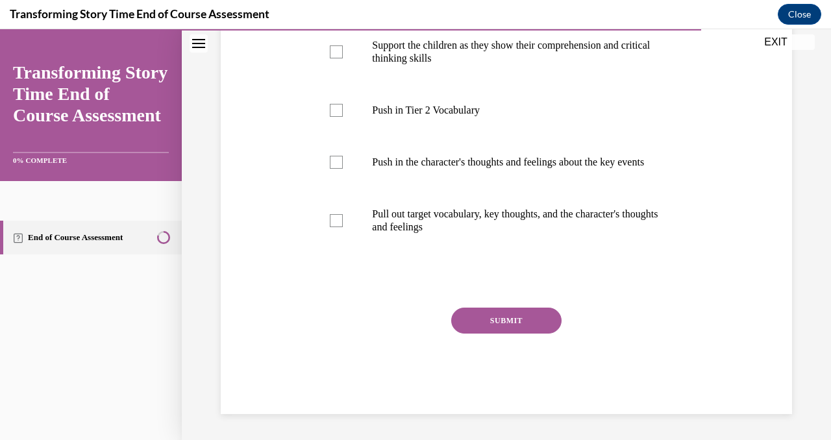
click at [495, 334] on div "SUBMIT" at bounding box center [506, 340] width 378 height 65
click at [493, 318] on button "SUBMIT" at bounding box center [506, 321] width 110 height 26
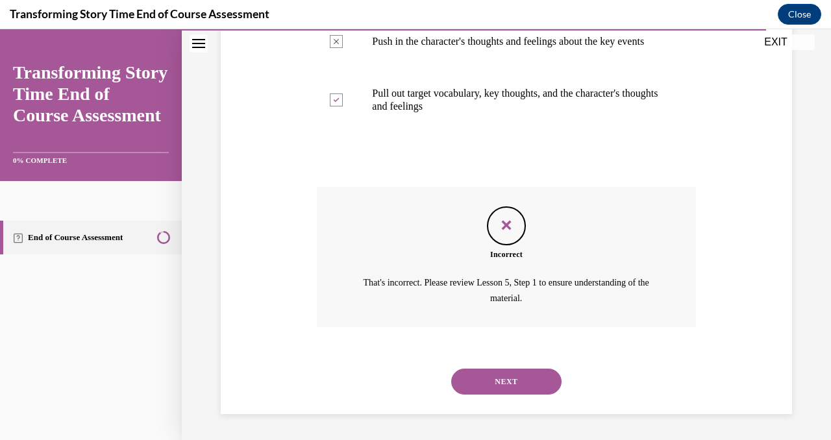
scroll to position [529, 0]
click at [500, 386] on button "NEXT" at bounding box center [506, 382] width 110 height 26
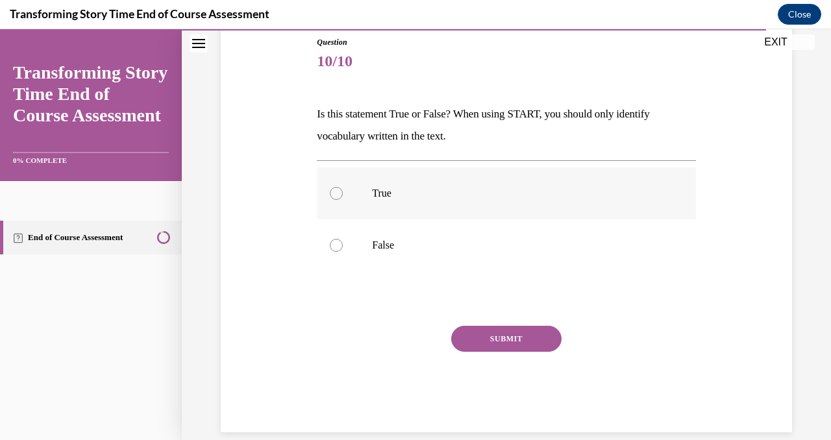
click at [484, 199] on p "True" at bounding box center [517, 193] width 291 height 13
click at [343, 199] on input "True" at bounding box center [336, 193] width 13 height 13
radio input "true"
click at [487, 339] on button "SUBMIT" at bounding box center [506, 339] width 110 height 26
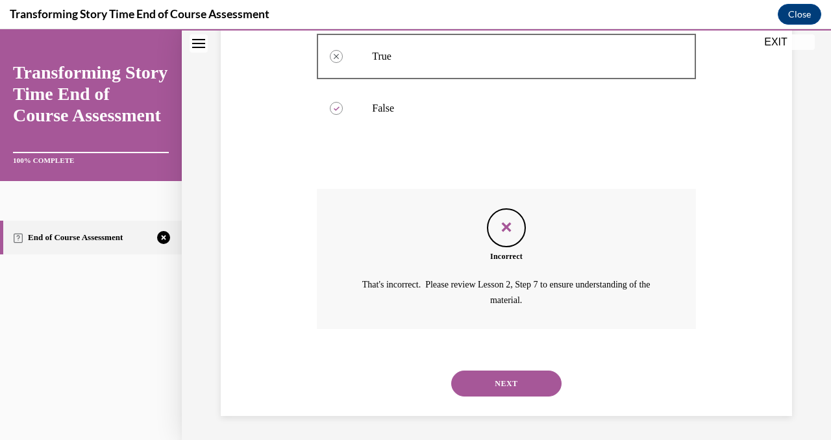
scroll to position [282, 0]
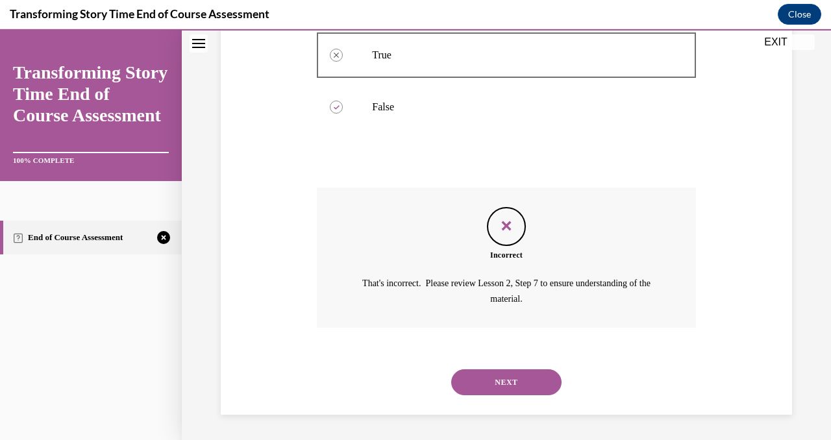
click at [493, 379] on button "NEXT" at bounding box center [506, 382] width 110 height 26
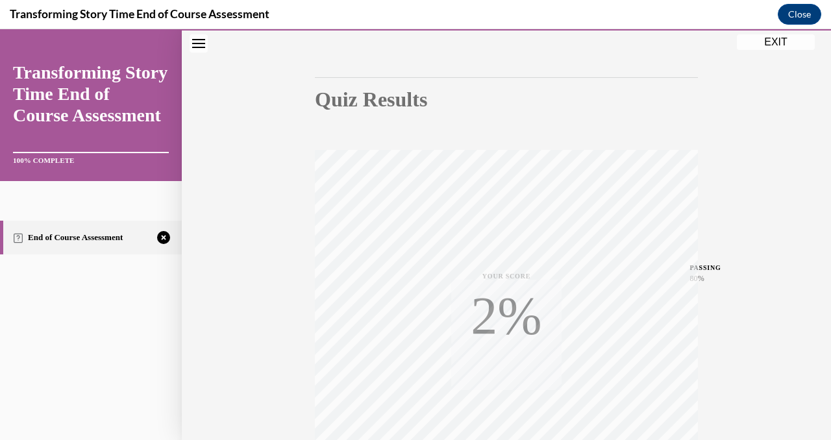
scroll to position [254, 0]
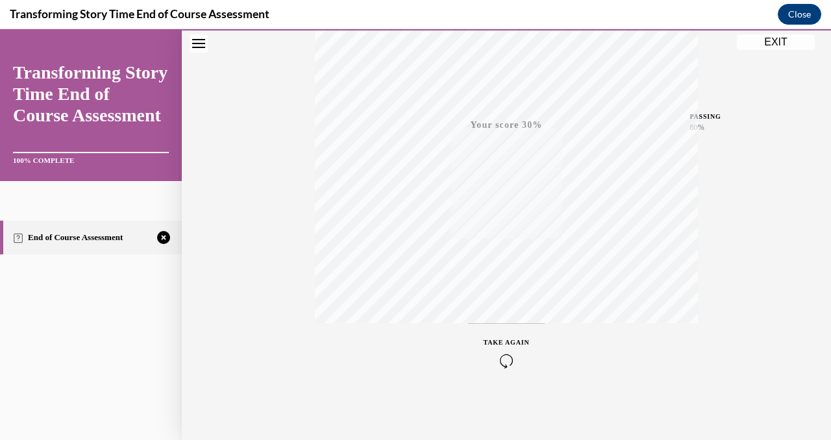
click at [503, 362] on icon "button" at bounding box center [507, 361] width 46 height 14
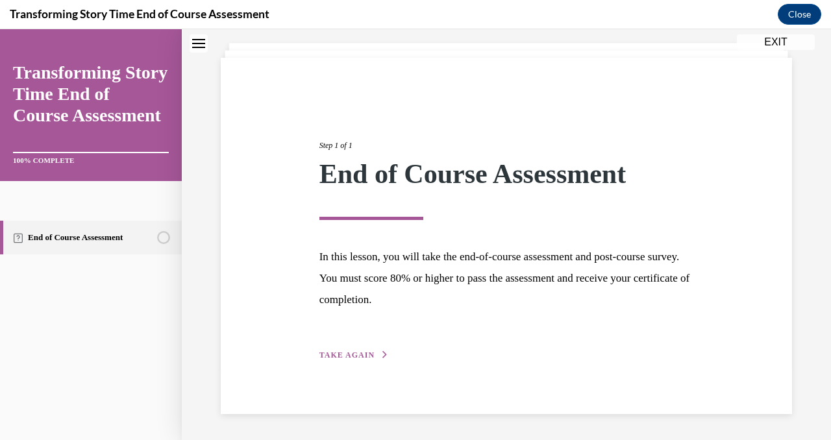
scroll to position [70, 0]
click at [343, 359] on span "TAKE AGAIN" at bounding box center [346, 355] width 55 height 9
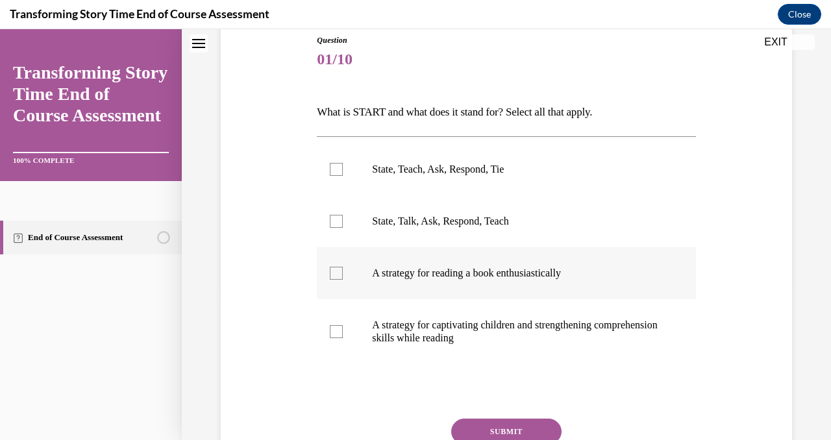
scroll to position [149, 0]
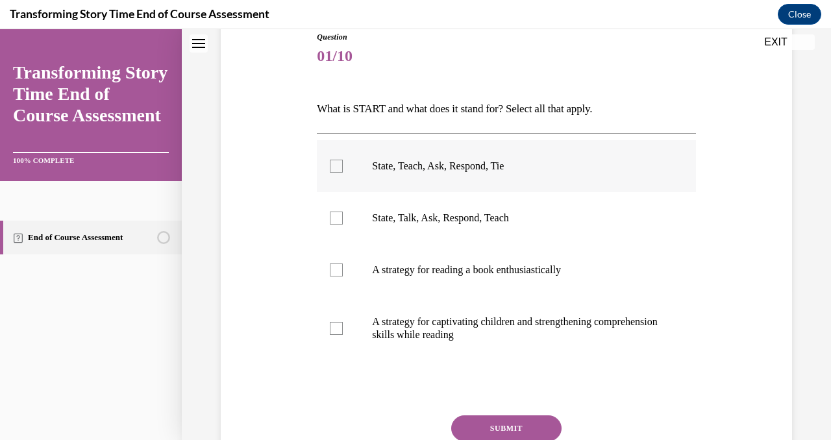
click at [439, 171] on p "State, Teach, Ask, Respond, Tie" at bounding box center [517, 166] width 291 height 13
click at [343, 171] on input "State, Teach, Ask, Respond, Tie" at bounding box center [336, 166] width 13 height 13
checkbox input "true"
click at [444, 319] on p "A strategy for captivating children and strengthening comprehension skills whil…" at bounding box center [517, 328] width 291 height 26
click at [343, 322] on input "A strategy for captivating children and strengthening comprehension skills whil…" at bounding box center [336, 328] width 13 height 13
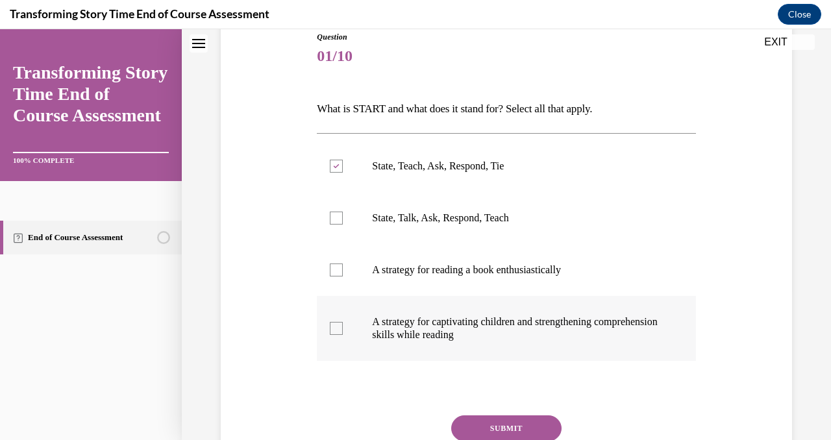
checkbox input "true"
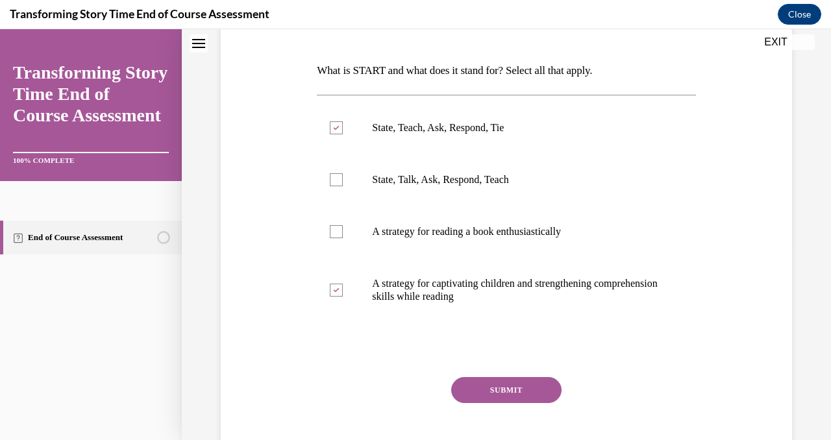
scroll to position [193, 0]
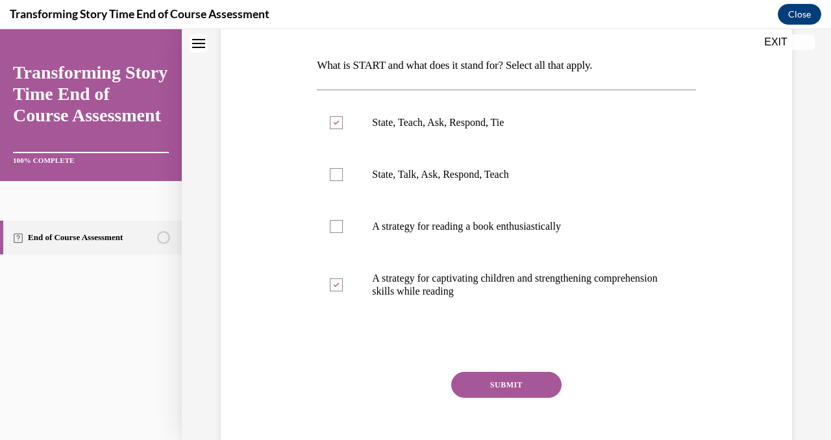
click at [485, 390] on button "SUBMIT" at bounding box center [506, 385] width 110 height 26
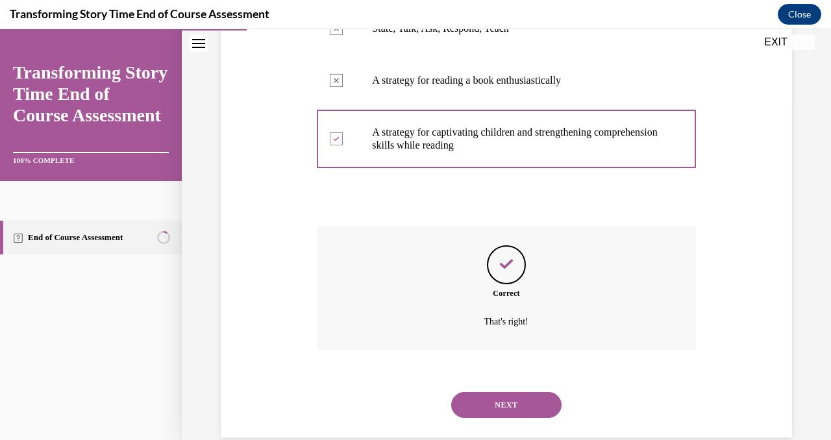
scroll to position [362, 0]
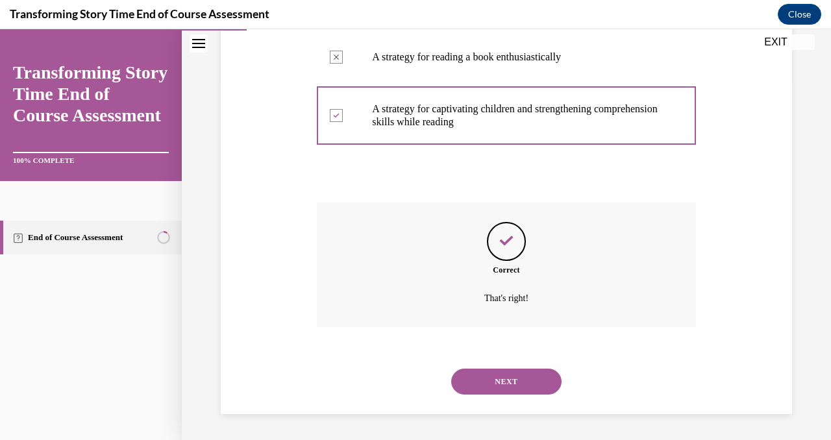
click at [485, 391] on button "NEXT" at bounding box center [506, 382] width 110 height 26
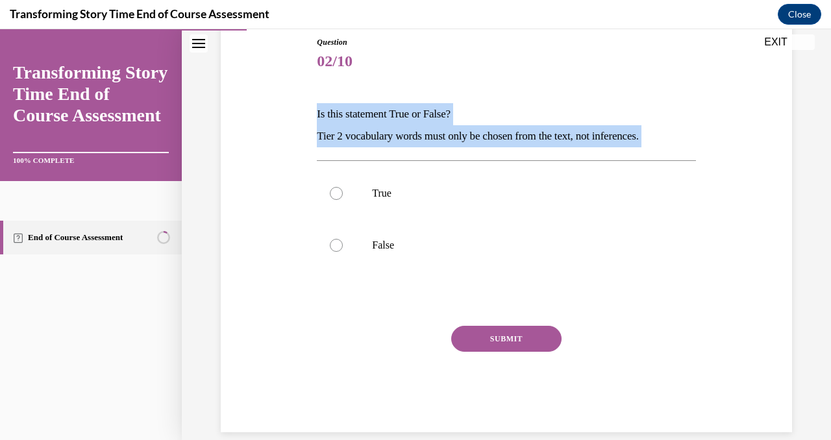
drag, startPoint x: 315, startPoint y: 110, endPoint x: 697, endPoint y: 144, distance: 383.8
click at [697, 144] on div "Question 02/10 Is this statement True or False? Tier 2 vocabulary words must on…" at bounding box center [506, 214] width 578 height 435
copy div "Is this statement True or False? Tier 2 vocabulary words must only be chosen fr…"
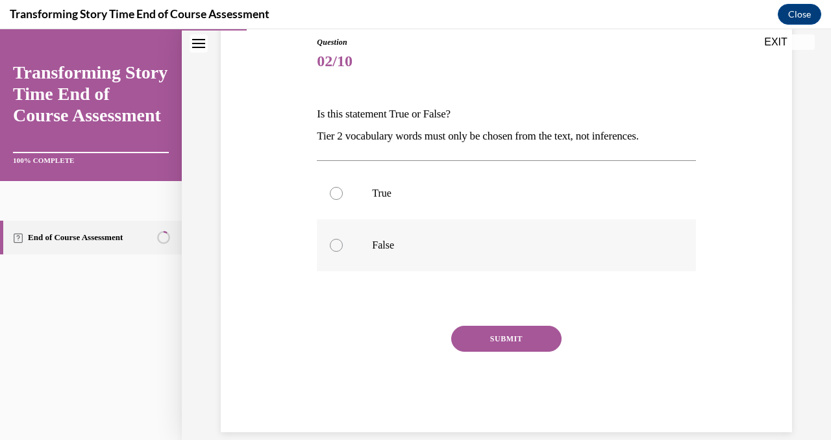
click at [395, 241] on p "False" at bounding box center [517, 245] width 291 height 13
click at [343, 241] on input "False" at bounding box center [336, 245] width 13 height 13
radio input "true"
click at [483, 336] on button "SUBMIT" at bounding box center [506, 339] width 110 height 26
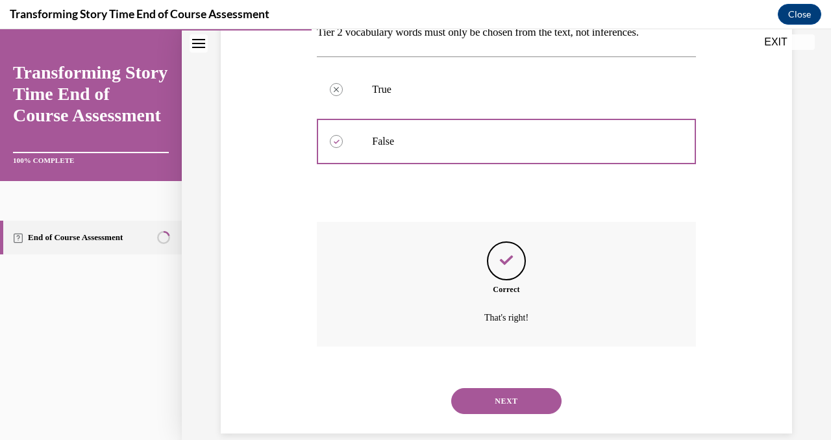
scroll to position [267, 0]
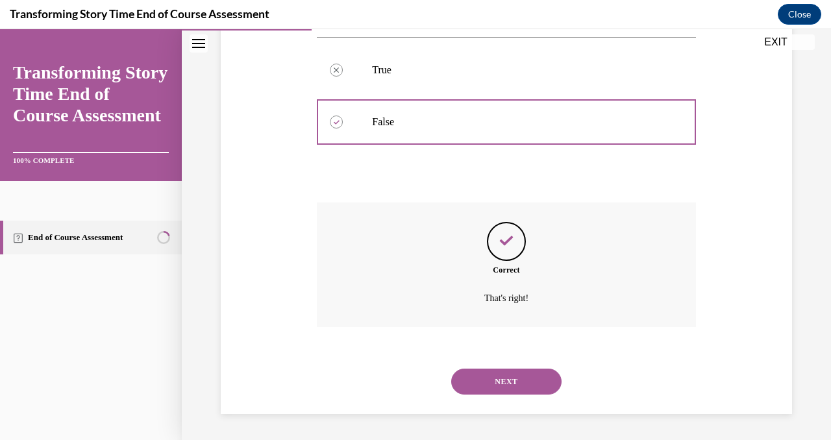
click at [507, 377] on button "NEXT" at bounding box center [506, 382] width 110 height 26
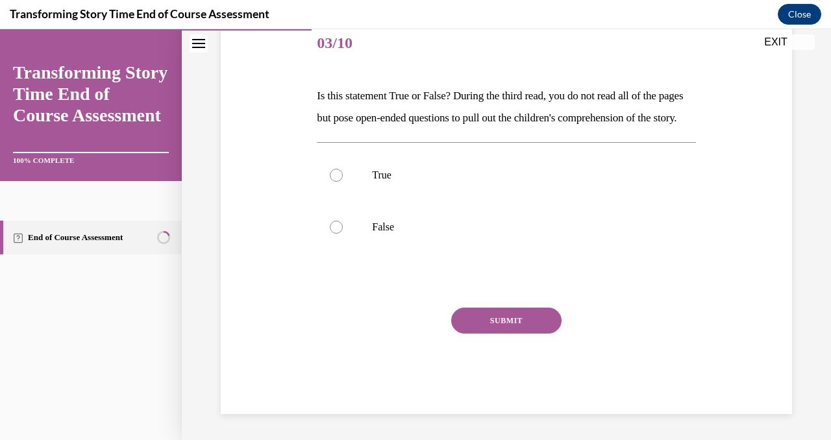
scroll to position [184, 0]
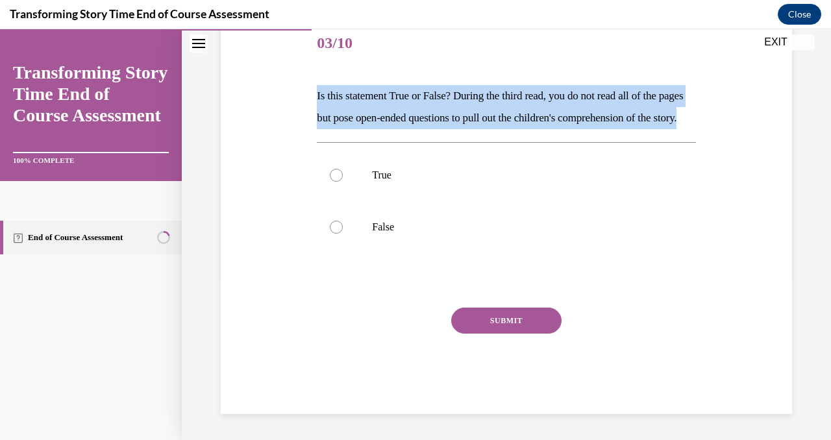
drag, startPoint x: 316, startPoint y: 73, endPoint x: 382, endPoint y: 117, distance: 79.2
click at [382, 117] on p "Is this statement True or False? During the third read, you do not read all of …" at bounding box center [506, 107] width 378 height 44
copy p "Is this statement True or False? During the third read, you do not read all of …"
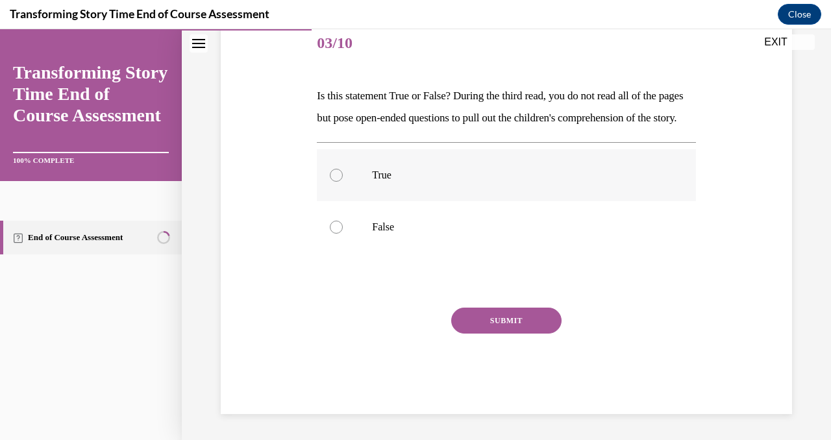
click at [341, 177] on div at bounding box center [336, 175] width 13 height 13
click at [341, 177] on input "True" at bounding box center [336, 175] width 13 height 13
radio input "true"
click at [494, 325] on button "SUBMIT" at bounding box center [506, 321] width 110 height 26
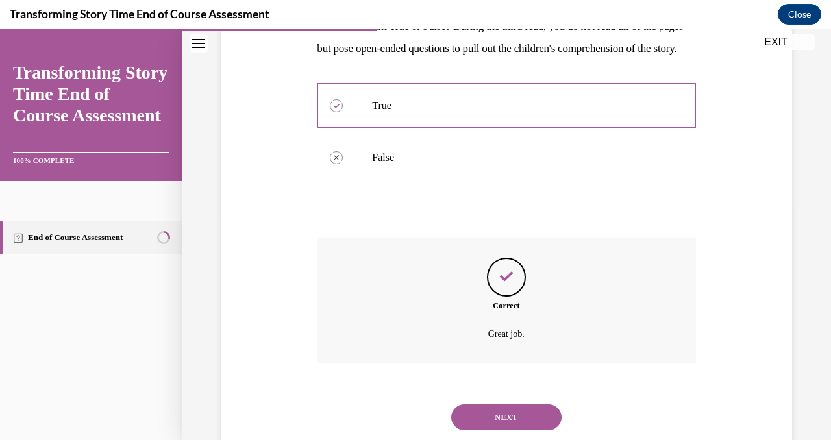
scroll to position [290, 0]
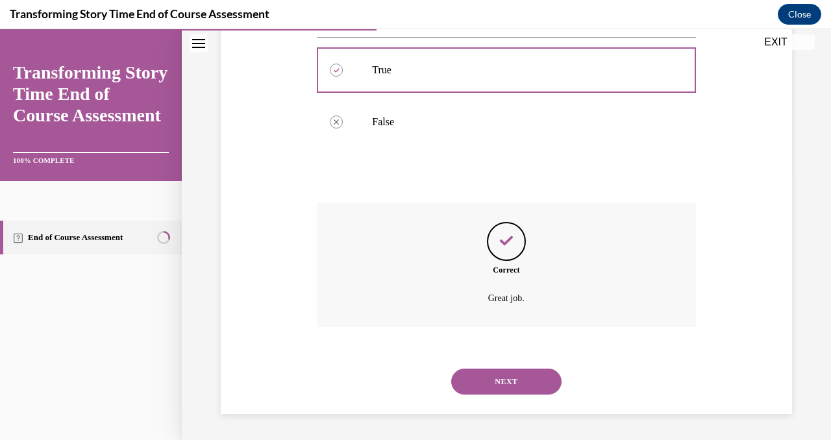
click at [498, 375] on button "NEXT" at bounding box center [506, 382] width 110 height 26
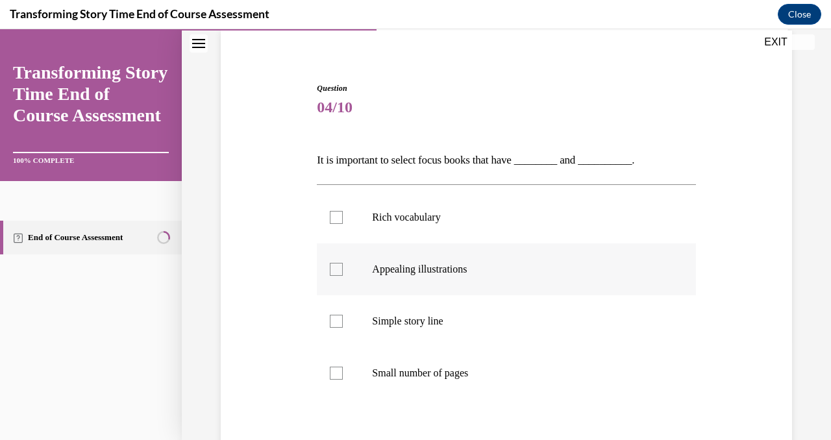
scroll to position [111, 0]
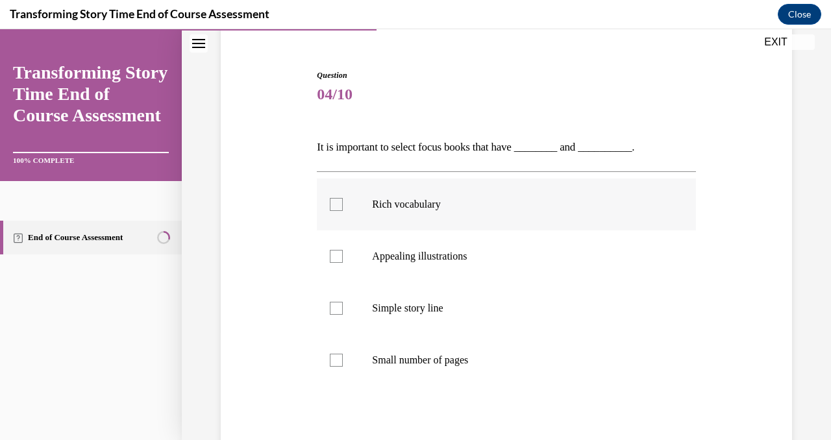
click at [461, 210] on p "Rich vocabulary" at bounding box center [517, 204] width 291 height 13
click at [343, 210] on input "Rich vocabulary" at bounding box center [336, 204] width 13 height 13
checkbox input "true"
click at [470, 272] on label "Appealing illustrations" at bounding box center [506, 256] width 378 height 52
click at [343, 263] on input "Appealing illustrations" at bounding box center [336, 256] width 13 height 13
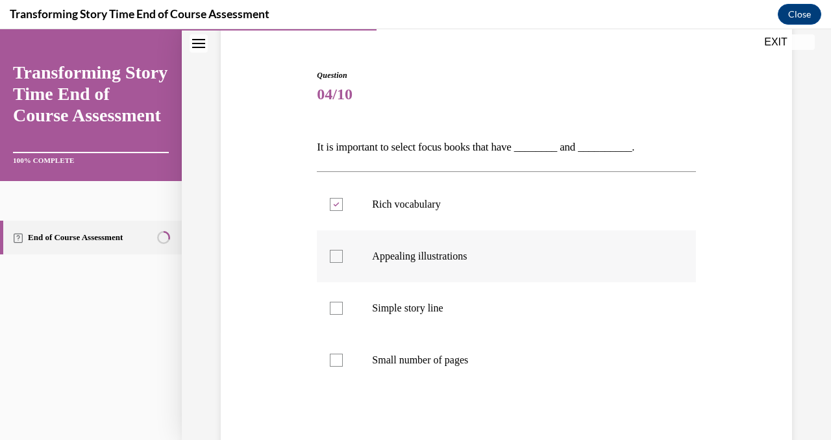
checkbox input "true"
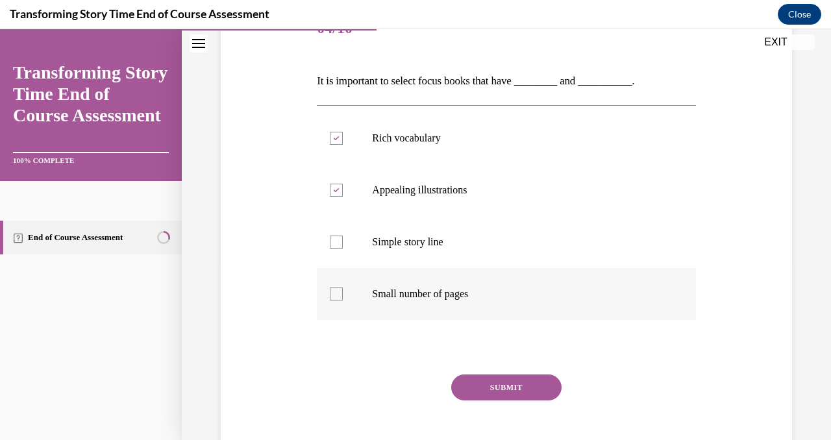
scroll to position [182, 0]
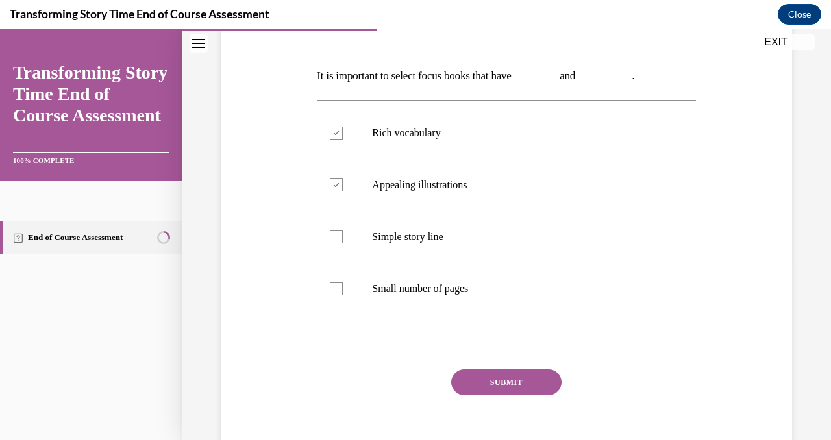
click at [497, 375] on button "SUBMIT" at bounding box center [506, 382] width 110 height 26
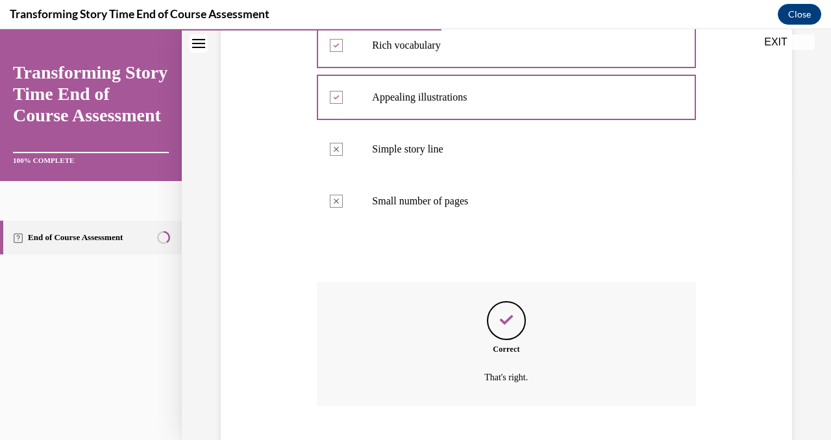
scroll to position [349, 0]
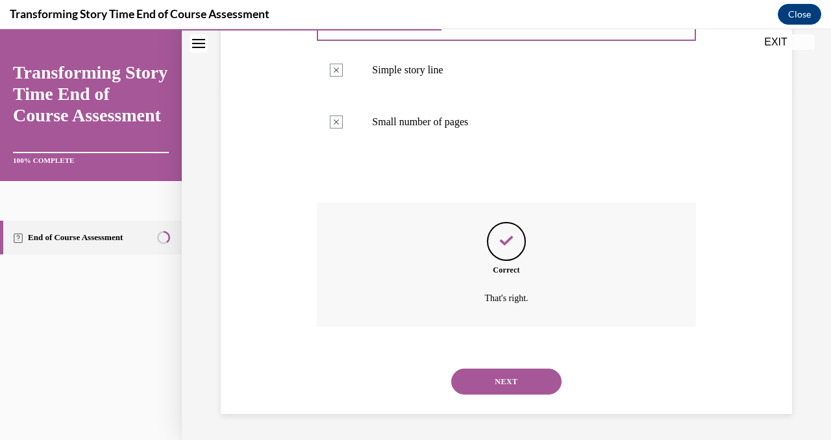
click at [498, 383] on button "NEXT" at bounding box center [506, 382] width 110 height 26
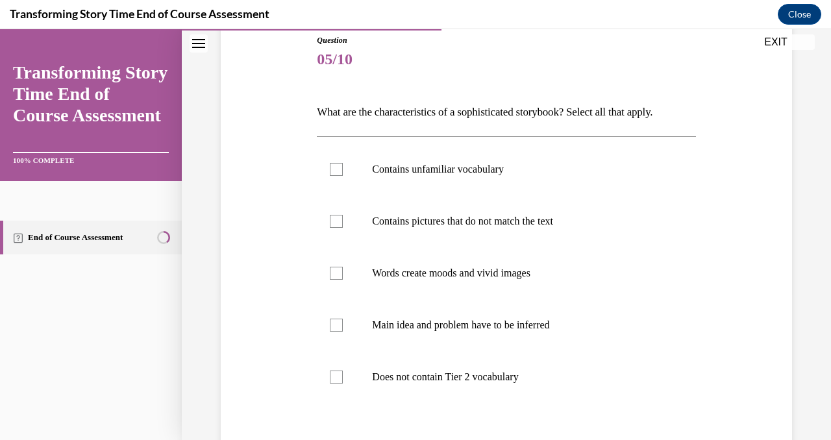
scroll to position [149, 0]
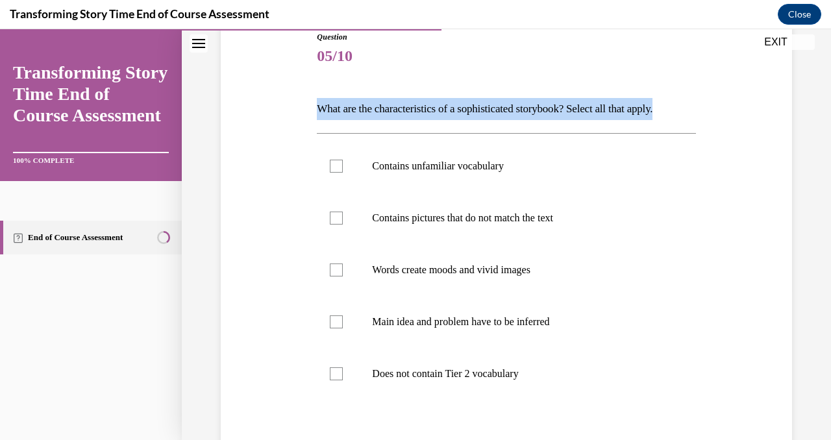
drag, startPoint x: 317, startPoint y: 110, endPoint x: 715, endPoint y: 116, distance: 397.3
click at [715, 116] on div "Question 05/10 What are the characteristics of a sophisticated storybook? Selec…" at bounding box center [506, 276] width 578 height 569
copy p "What are the characteristics of a sophisticated storybook? Select all that appl…"
click at [23, 90] on link "Transforming Story Time End of Course Assessment" at bounding box center [91, 94] width 156 height 64
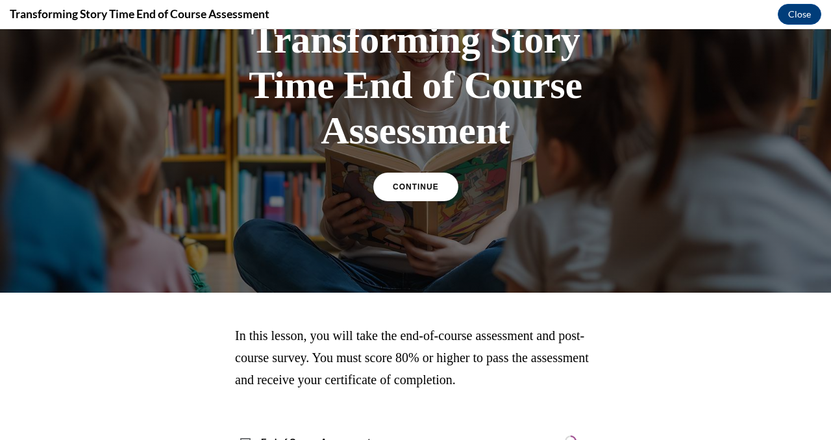
scroll to position [159, 0]
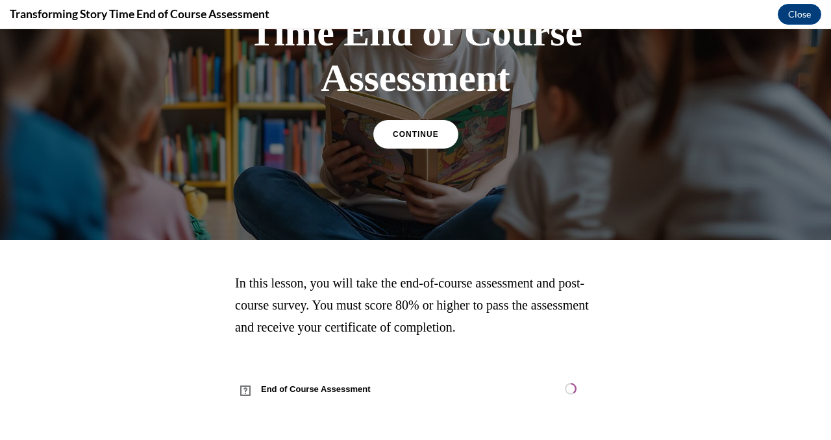
click at [397, 135] on span "CONTINUE" at bounding box center [416, 134] width 46 height 9
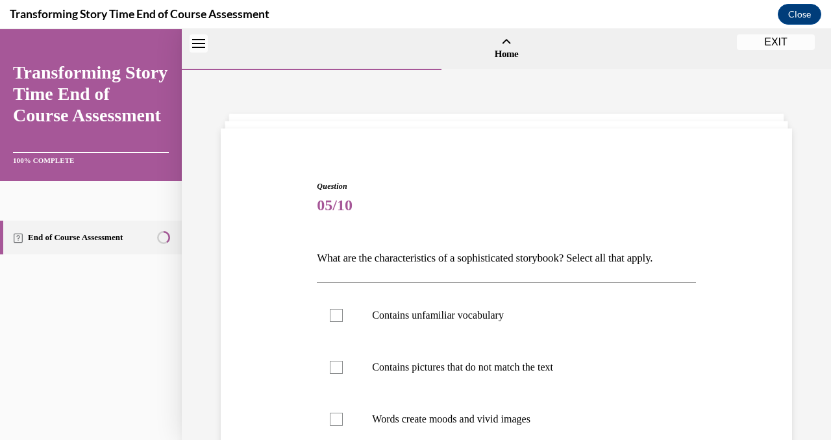
scroll to position [40, 0]
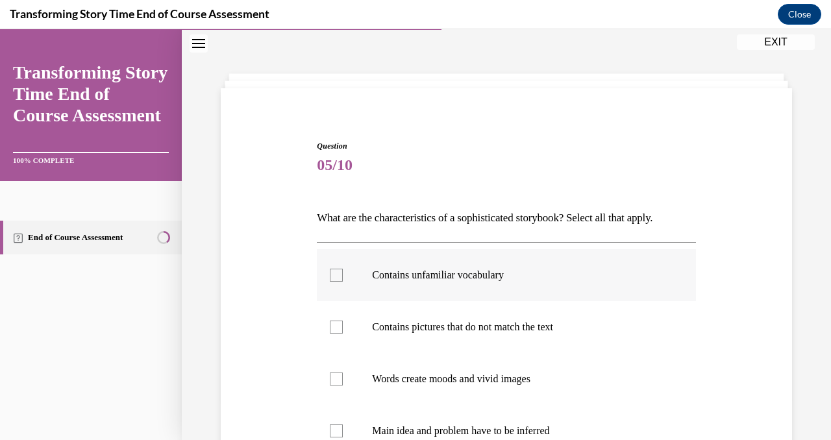
click at [337, 271] on div at bounding box center [336, 275] width 13 height 13
click at [337, 271] on input "Contains unfamiliar vocabulary" at bounding box center [336, 275] width 13 height 13
checkbox input "true"
click at [386, 328] on p "Contains pictures that do not match the text" at bounding box center [517, 327] width 291 height 13
click at [343, 328] on input "Contains pictures that do not match the text" at bounding box center [336, 327] width 13 height 13
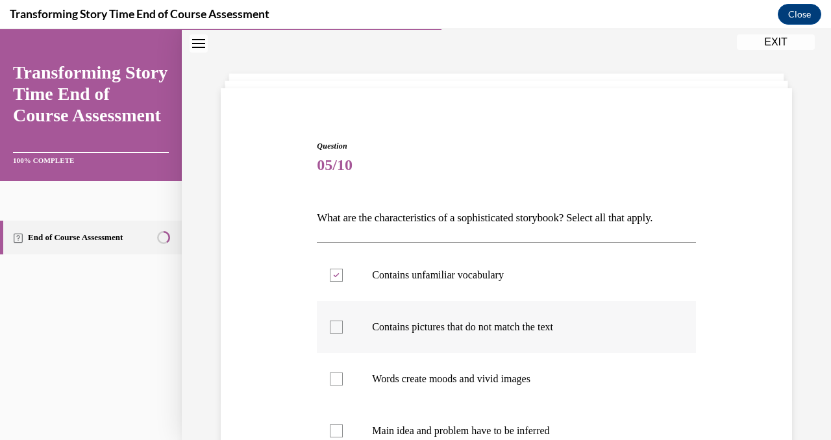
checkbox input "true"
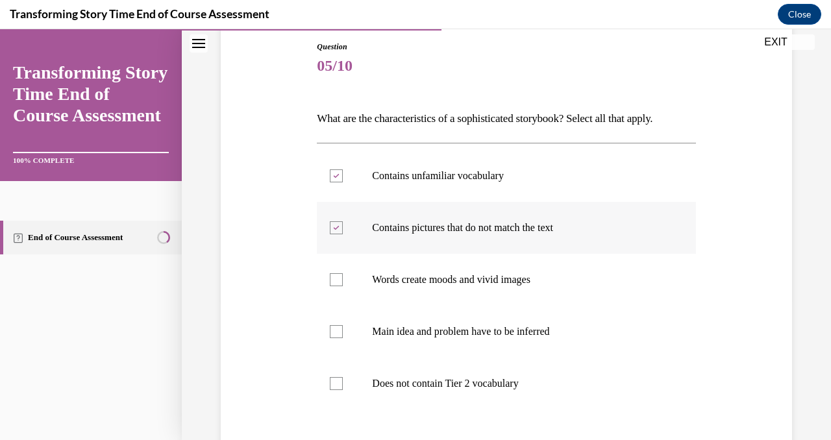
scroll to position [140, 0]
click at [408, 282] on p "Words create moods and vivid images" at bounding box center [517, 279] width 291 height 13
click at [343, 282] on input "Words create moods and vivid images" at bounding box center [336, 279] width 13 height 13
checkbox input "true"
click at [415, 330] on p "Main idea and problem have to be inferred" at bounding box center [517, 331] width 291 height 13
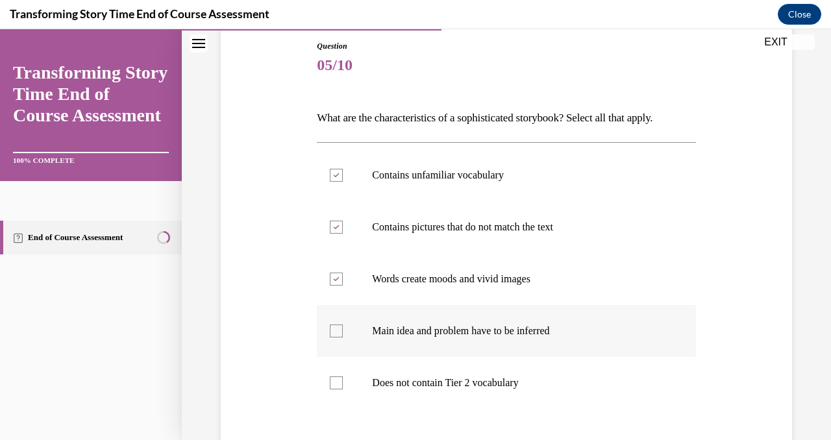
click at [343, 330] on input "Main idea and problem have to be inferred" at bounding box center [336, 331] width 13 height 13
checkbox input "true"
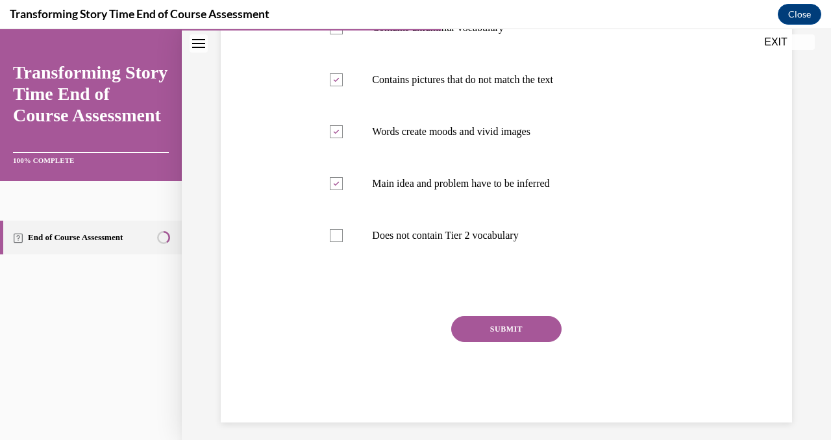
click at [453, 338] on button "SUBMIT" at bounding box center [506, 329] width 110 height 26
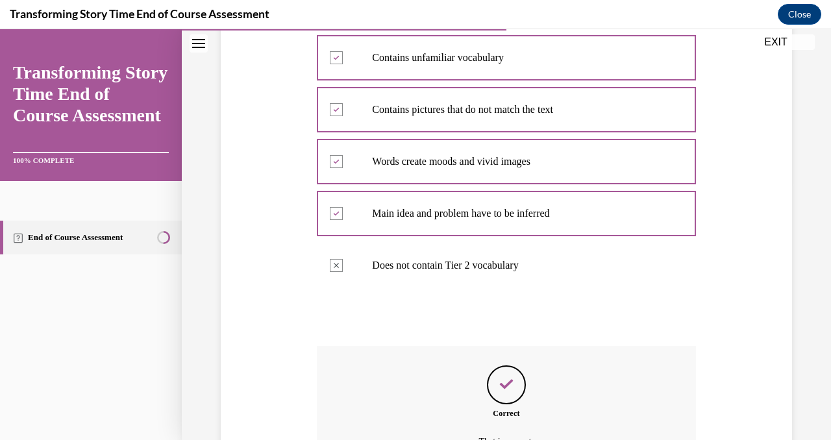
scroll to position [401, 0]
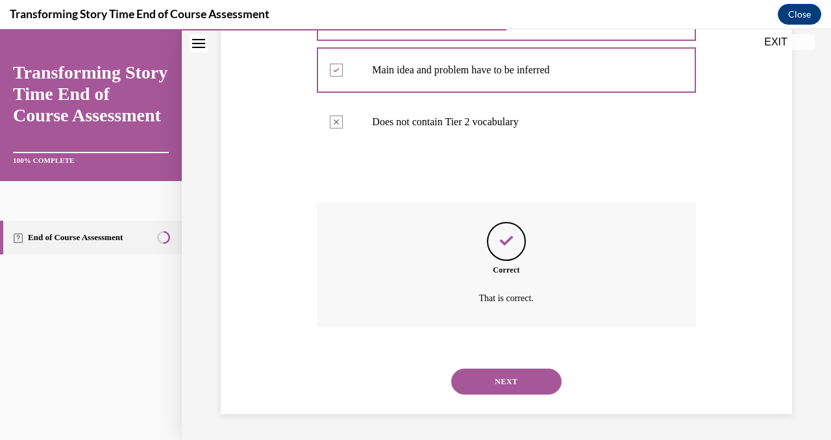
click at [471, 387] on button "NEXT" at bounding box center [506, 382] width 110 height 26
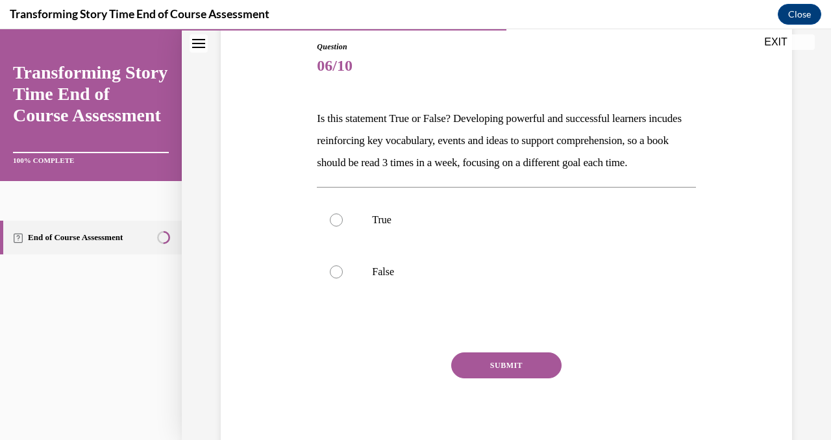
scroll to position [140, 0]
drag, startPoint x: 314, startPoint y: 119, endPoint x: 435, endPoint y: 193, distance: 141.3
click at [435, 193] on div "Question 06/10 Is this statement True or False? Developing powerful and success…" at bounding box center [506, 240] width 385 height 438
copy p "Is this statement True or False? Developing powerful and successful learners in…"
click at [395, 245] on label "True" at bounding box center [506, 219] width 378 height 52
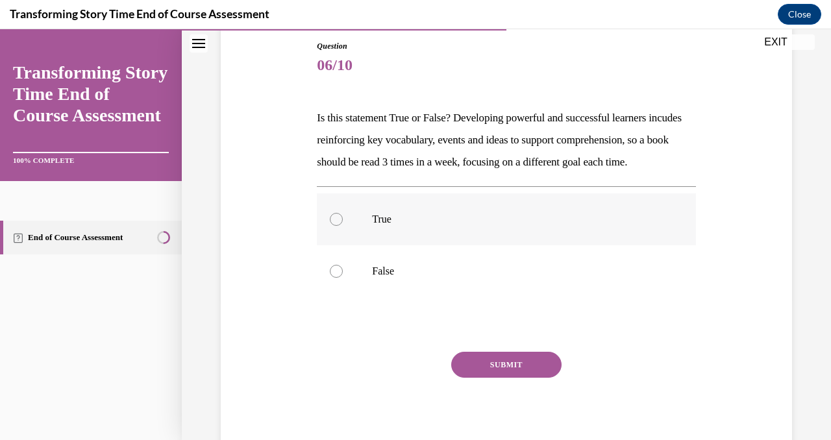
click at [343, 226] on input "True" at bounding box center [336, 219] width 13 height 13
radio input "true"
click at [495, 378] on button "SUBMIT" at bounding box center [506, 365] width 110 height 26
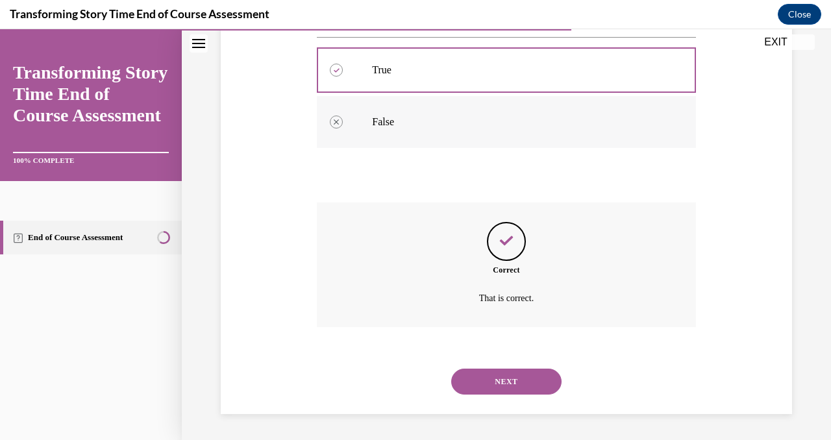
scroll to position [312, 0]
click at [492, 382] on button "NEXT" at bounding box center [506, 382] width 110 height 26
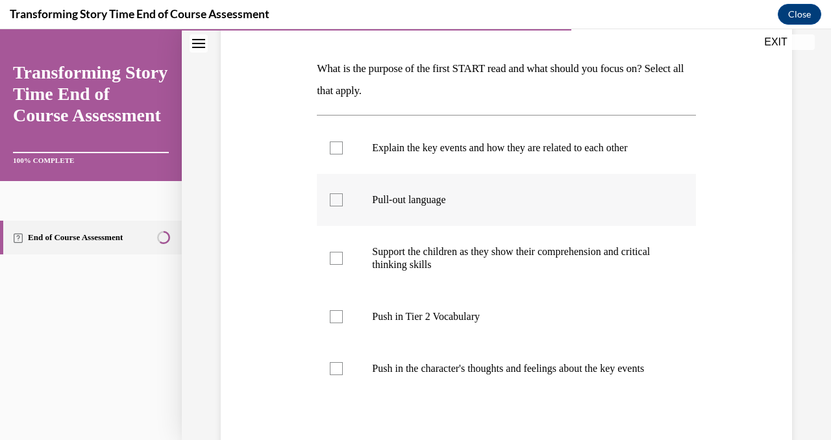
scroll to position [191, 0]
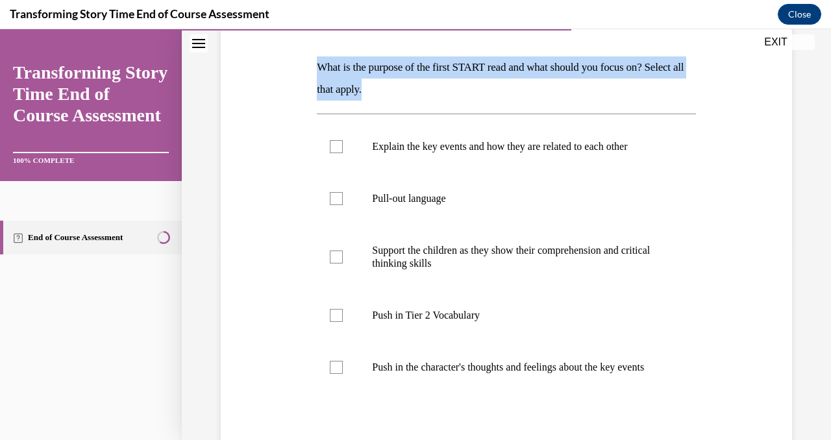
drag, startPoint x: 320, startPoint y: 60, endPoint x: 419, endPoint y: 90, distance: 103.1
click at [419, 90] on p "What is the purpose of the first START read and what should you focus on? Selec…" at bounding box center [506, 78] width 378 height 44
copy p "What is the purpose of the first START read and what should you focus on? Selec…"
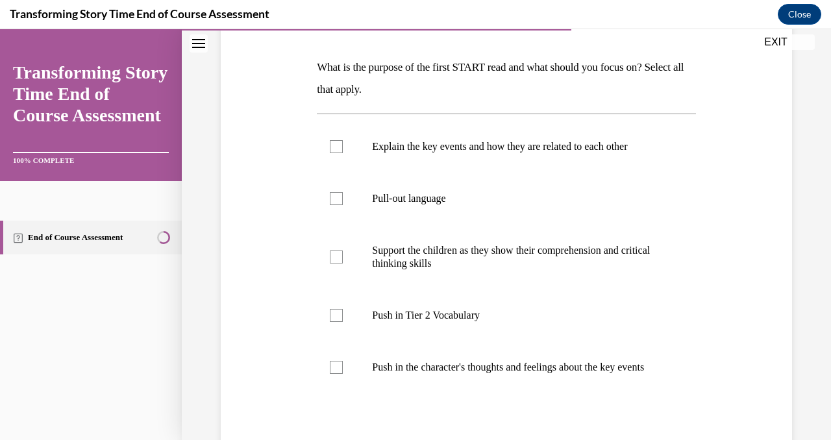
click at [274, 238] on div "Question 07/10 What is the purpose of the first START read and what should you …" at bounding box center [506, 253] width 578 height 604
click at [438, 152] on p "Explain the key events and how they are related to each other" at bounding box center [517, 146] width 291 height 13
click at [343, 152] on input "Explain the key events and how they are related to each other" at bounding box center [336, 146] width 13 height 13
checkbox input "true"
click at [466, 323] on label "Push in Tier 2 Vocabulary" at bounding box center [506, 316] width 378 height 52
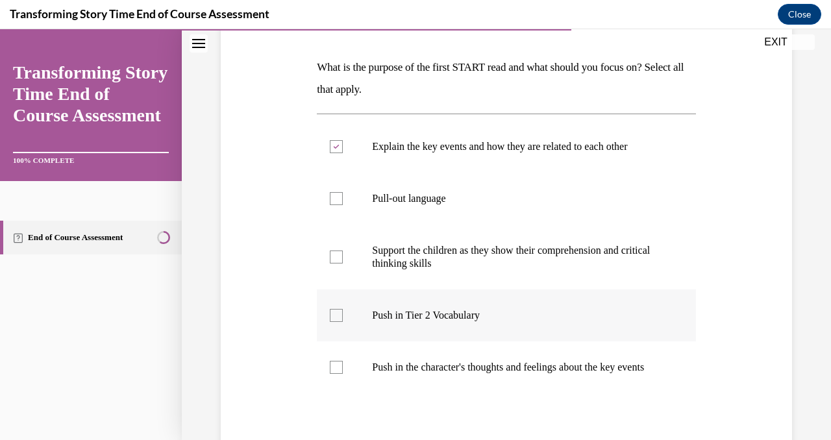
click at [343, 322] on input "Push in Tier 2 Vocabulary" at bounding box center [336, 315] width 13 height 13
checkbox input "true"
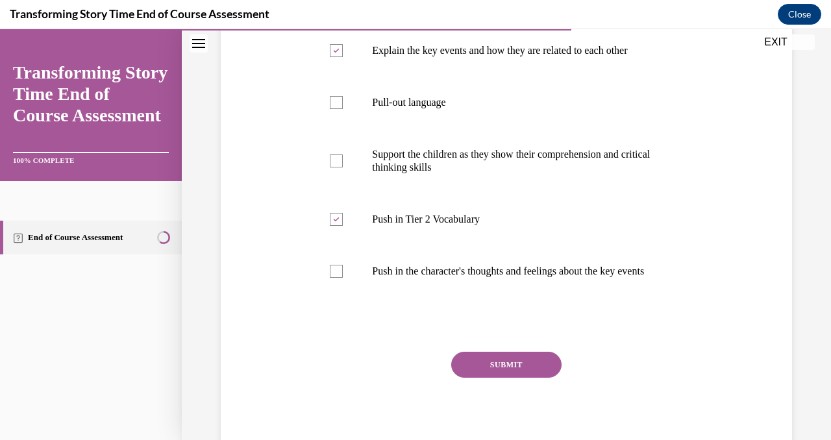
click at [486, 378] on button "SUBMIT" at bounding box center [506, 365] width 110 height 26
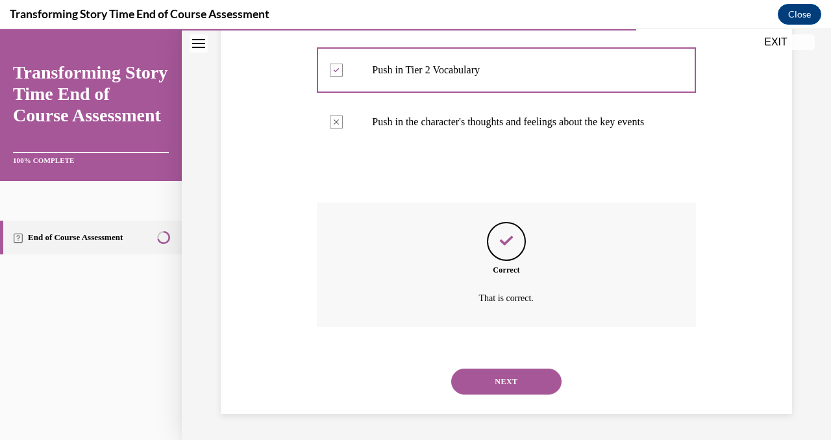
scroll to position [449, 0]
click at [488, 383] on button "NEXT" at bounding box center [506, 382] width 110 height 26
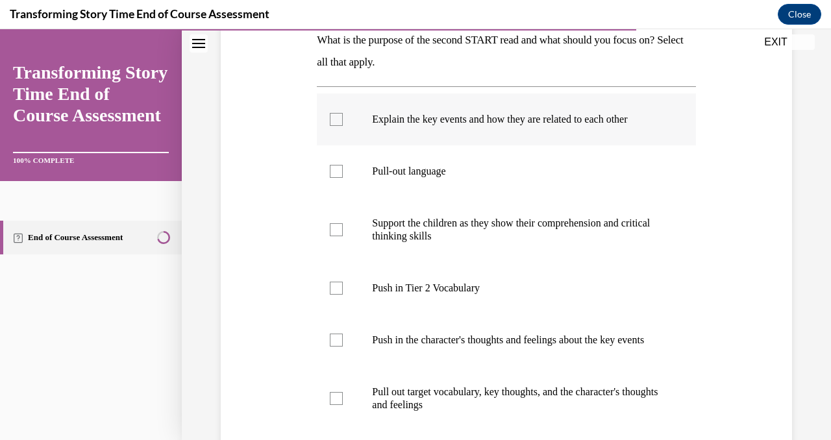
scroll to position [222, 0]
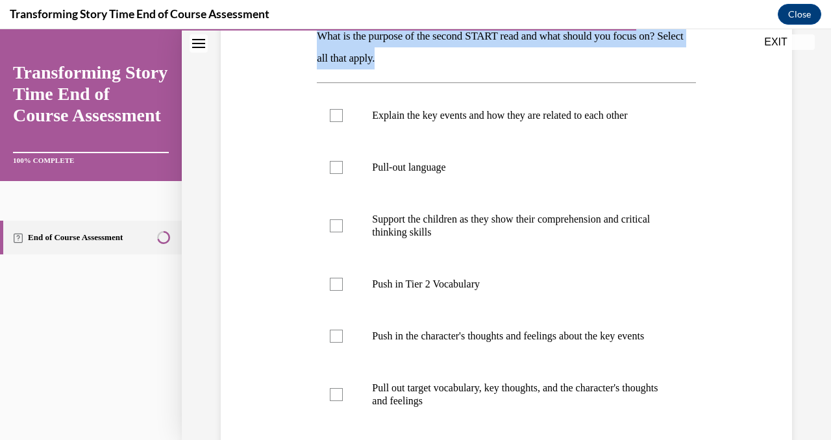
drag, startPoint x: 317, startPoint y: 39, endPoint x: 417, endPoint y: 59, distance: 102.0
click at [417, 60] on p "What is the purpose of the second START read and what should you focus on? Sele…" at bounding box center [506, 47] width 378 height 44
copy p "What is the purpose of the second START read and what should you focus on? Sele…"
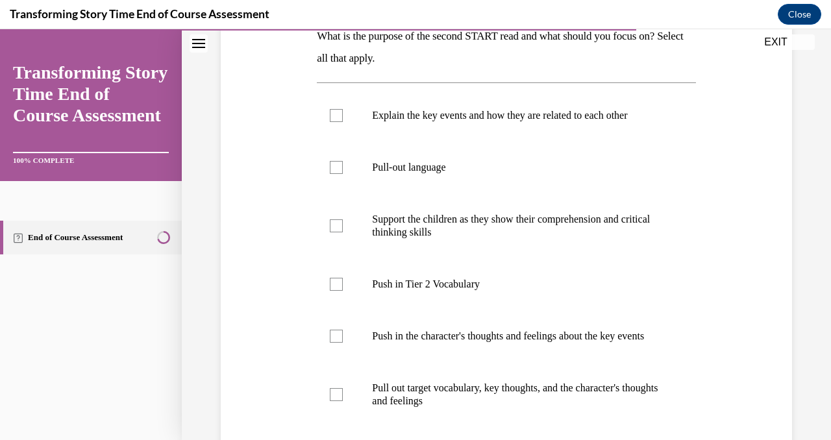
click at [269, 179] on div "Question 08/10 What is the purpose of the second START read and what should you…" at bounding box center [506, 287] width 578 height 734
click at [372, 343] on p "Push in the character's thoughts and feelings about the key events" at bounding box center [517, 336] width 291 height 13
click at [343, 343] on input "Push in the character's thoughts and feelings about the key events" at bounding box center [336, 336] width 13 height 13
checkbox input "true"
click at [393, 286] on p "Push in Tier 2 Vocabulary" at bounding box center [517, 284] width 291 height 13
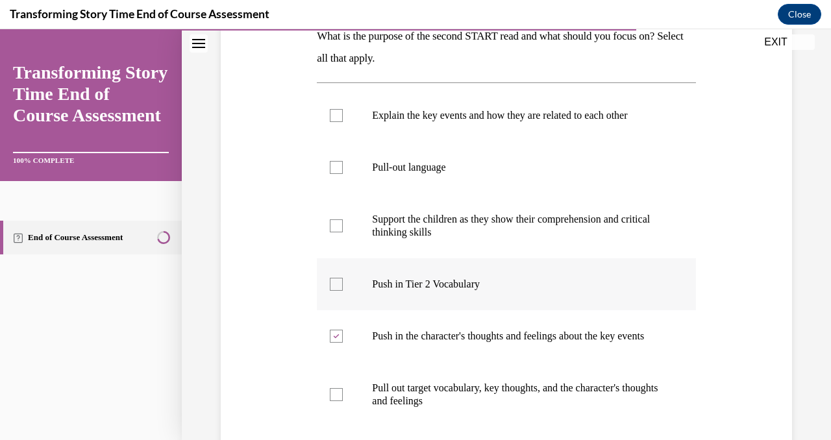
click at [343, 286] on input "Push in Tier 2 Vocabulary" at bounding box center [336, 284] width 13 height 13
checkbox input "true"
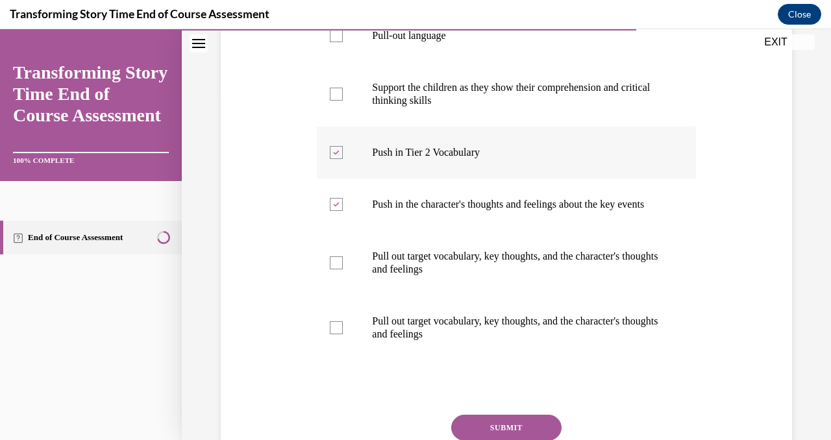
scroll to position [354, 0]
click at [432, 295] on label "Pull out target vocabulary, key thoughts, and the character's thoughts and feel…" at bounding box center [506, 262] width 378 height 65
click at [343, 269] on input "Pull out target vocabulary, key thoughts, and the character's thoughts and feel…" at bounding box center [336, 262] width 13 height 13
checkbox input "true"
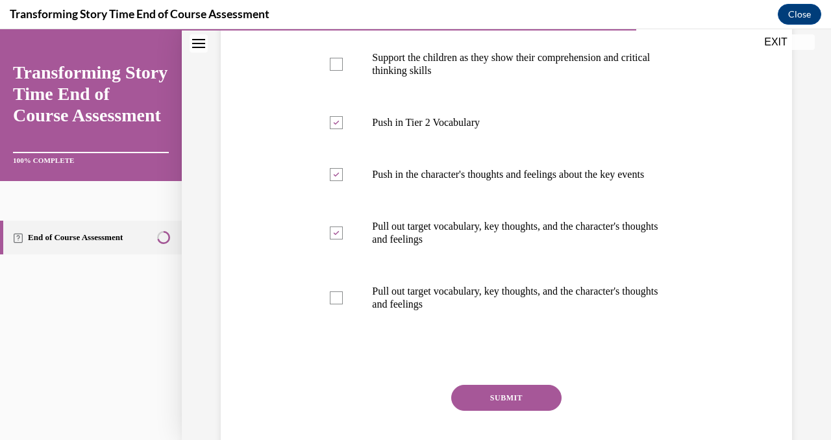
click at [491, 411] on button "SUBMIT" at bounding box center [506, 398] width 110 height 26
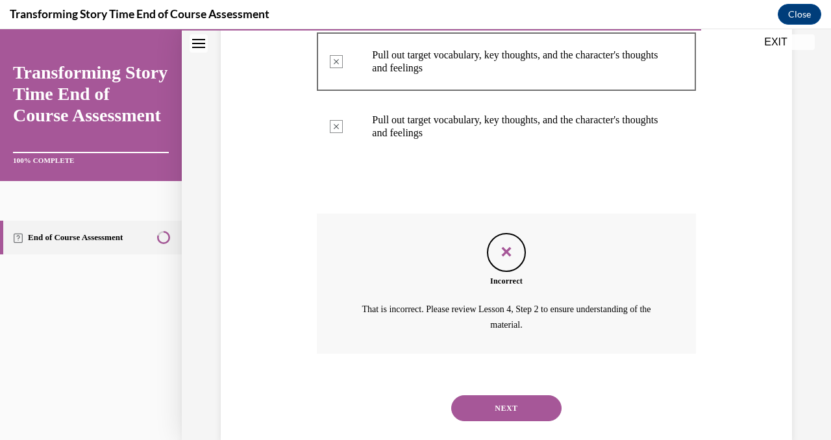
scroll to position [570, 0]
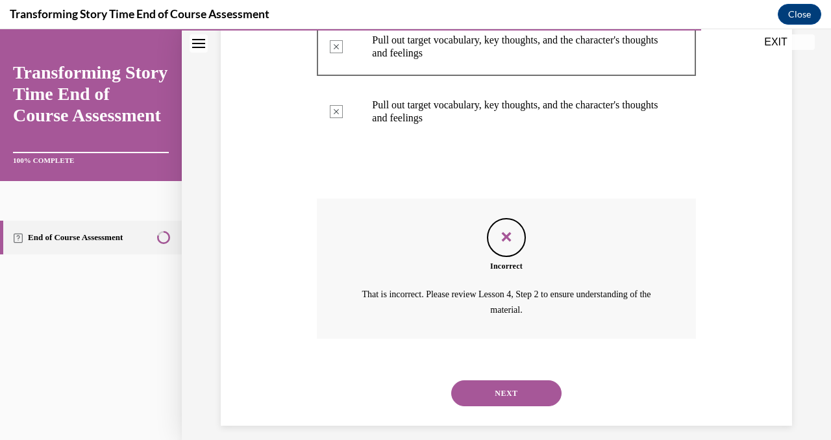
click at [523, 406] on button "NEXT" at bounding box center [506, 393] width 110 height 26
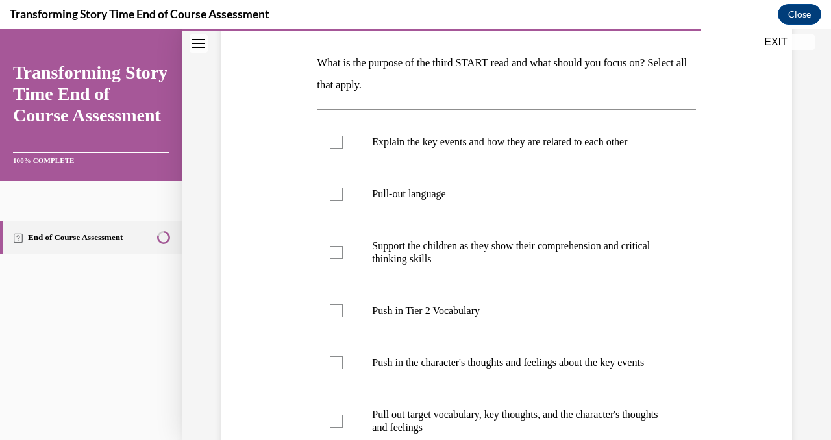
scroll to position [199, 0]
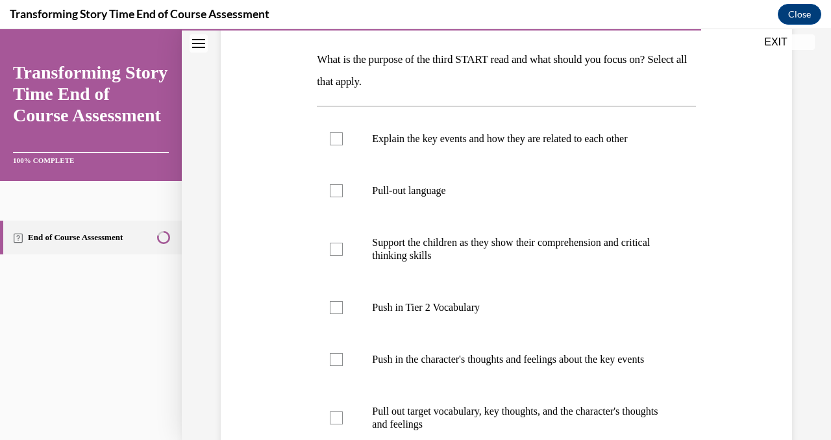
click at [315, 59] on div "Question 09/10 What is the purpose of the third START read and what should you …" at bounding box center [506, 286] width 385 height 649
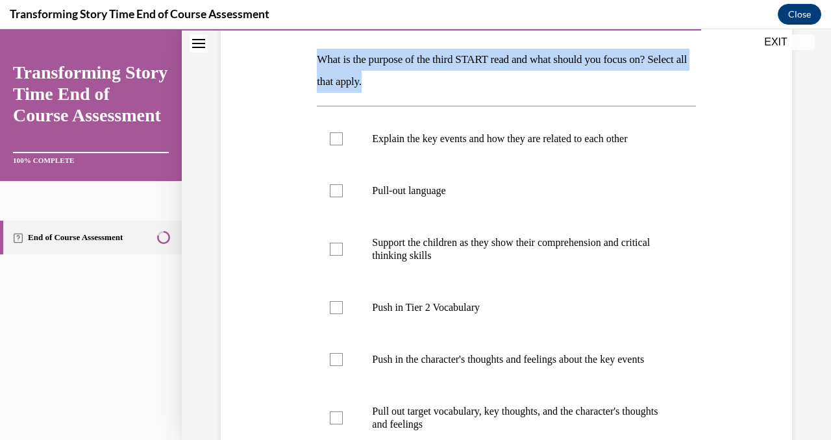
drag, startPoint x: 317, startPoint y: 59, endPoint x: 412, endPoint y: 88, distance: 99.8
click at [412, 88] on p "What is the purpose of the third START read and what should you focus on? Selec…" at bounding box center [506, 71] width 378 height 44
copy p "What is the purpose of the third START read and what should you focus on? Selec…"
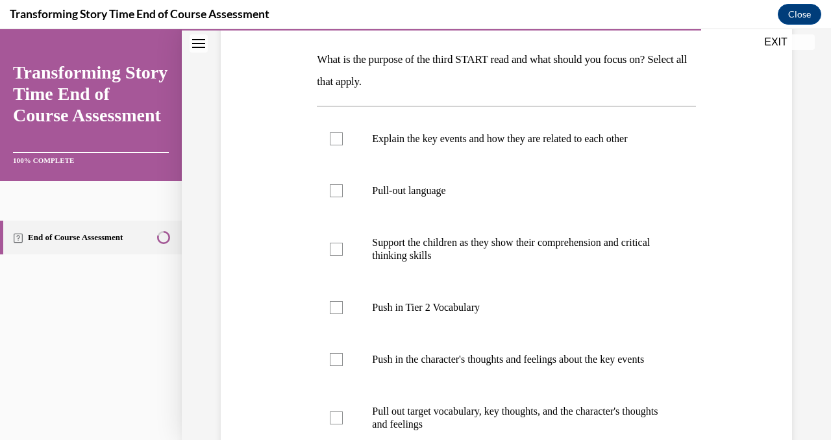
click at [294, 201] on div "Question 09/10 What is the purpose of the third START read and what should you …" at bounding box center [506, 277] width 578 height 669
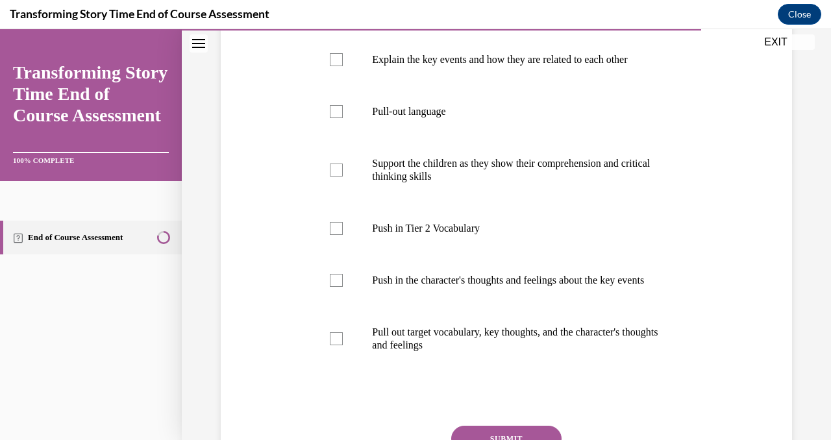
scroll to position [280, 0]
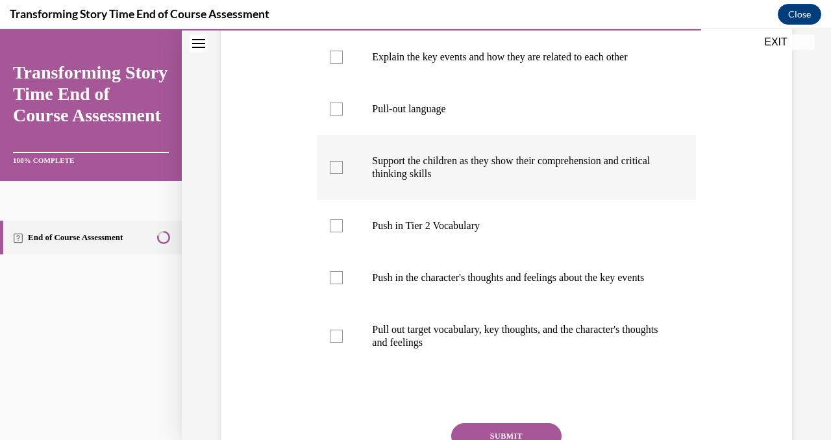
click at [381, 158] on p "Support the children as they show their comprehension and critical thinking ski…" at bounding box center [517, 167] width 291 height 26
click at [343, 161] on input "Support the children as they show their comprehension and critical thinking ski…" at bounding box center [336, 167] width 13 height 13
checkbox input "true"
click at [414, 349] on p "Pull out target vocabulary, key thoughts, and the character's thoughts and feel…" at bounding box center [517, 336] width 291 height 26
click at [343, 343] on input "Pull out target vocabulary, key thoughts, and the character's thoughts and feel…" at bounding box center [336, 336] width 13 height 13
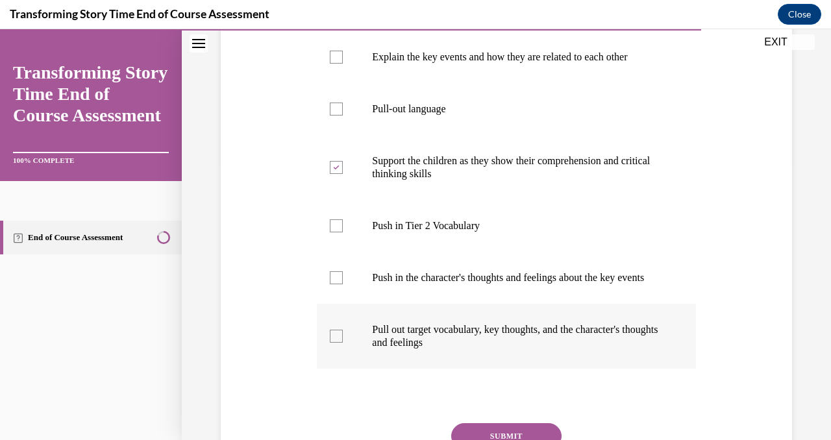
checkbox input "true"
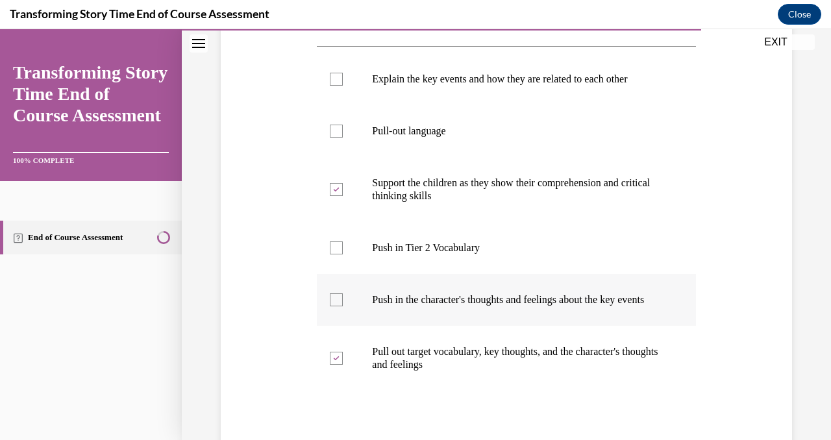
scroll to position [261, 0]
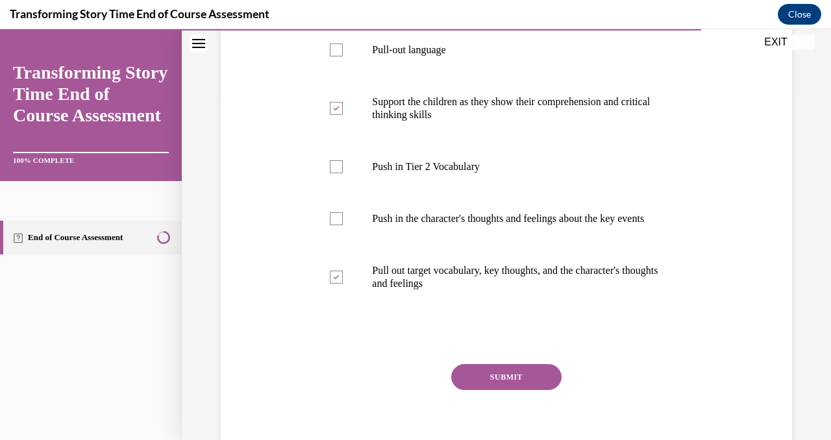
click at [525, 381] on button "SUBMIT" at bounding box center [506, 377] width 110 height 26
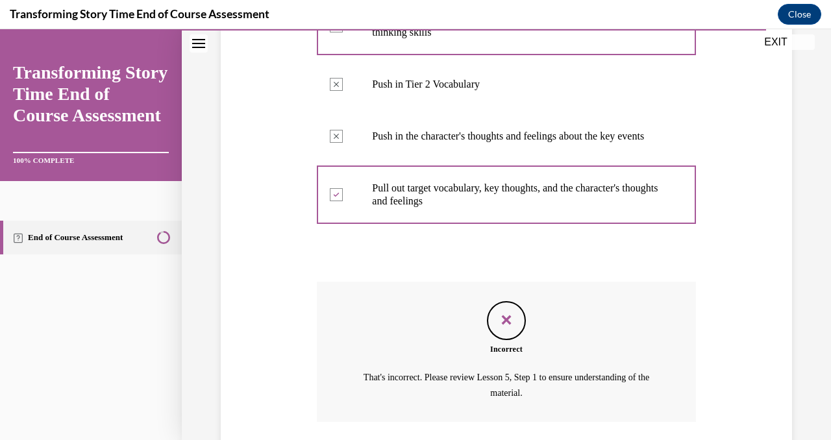
scroll to position [529, 0]
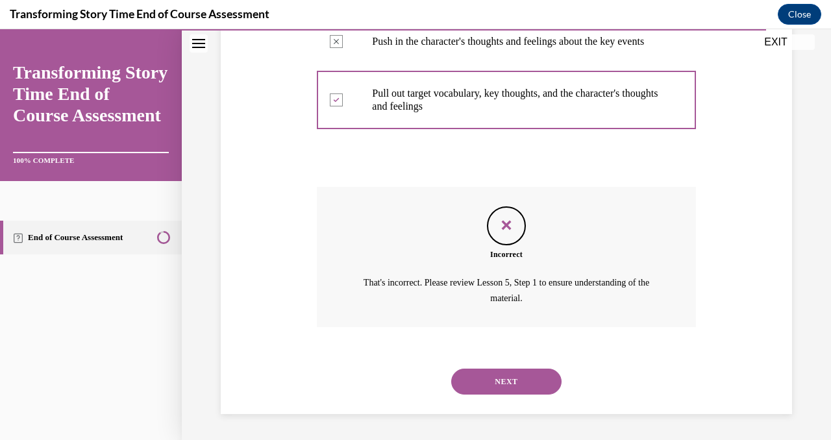
click at [529, 384] on button "NEXT" at bounding box center [506, 382] width 110 height 26
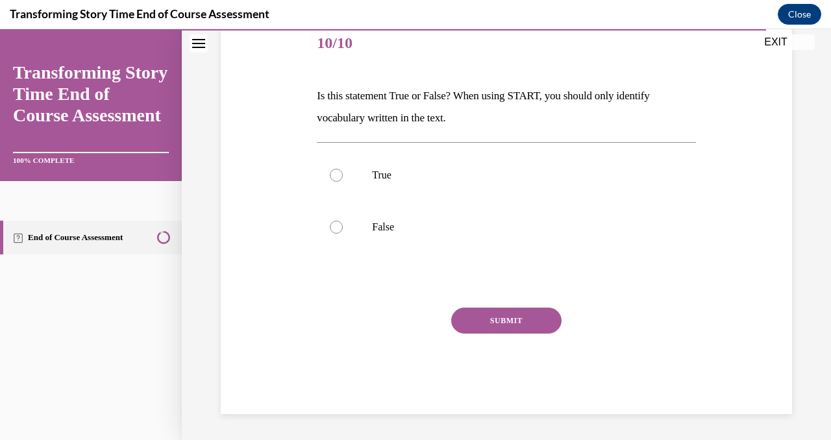
scroll to position [144, 0]
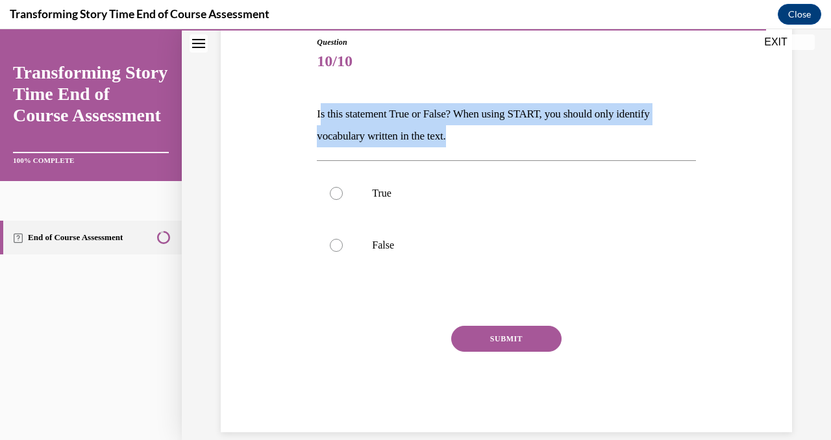
drag, startPoint x: 317, startPoint y: 112, endPoint x: 491, endPoint y: 129, distance: 174.8
click at [493, 131] on p "Is this statement True or False? When using START, you should only identify voc…" at bounding box center [506, 125] width 378 height 44
copy p "s this statement True or False? When using START, you should only identify voca…"
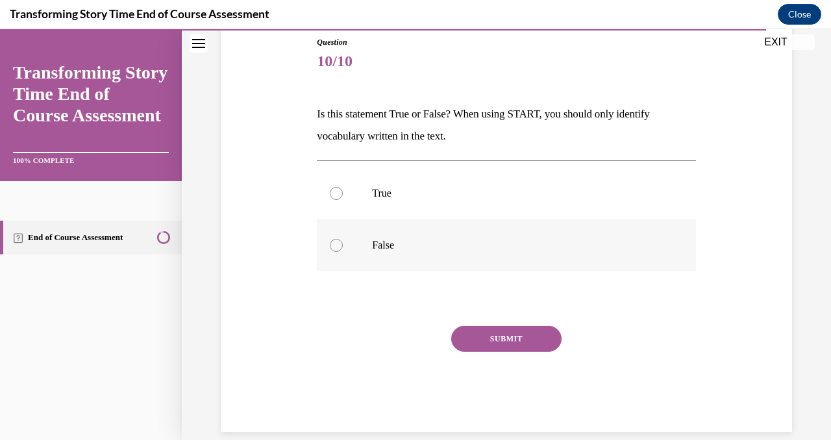
click at [354, 260] on label "False" at bounding box center [506, 245] width 378 height 52
click at [343, 252] on input "False" at bounding box center [336, 245] width 13 height 13
radio input "true"
click at [487, 346] on button "SUBMIT" at bounding box center [506, 339] width 110 height 26
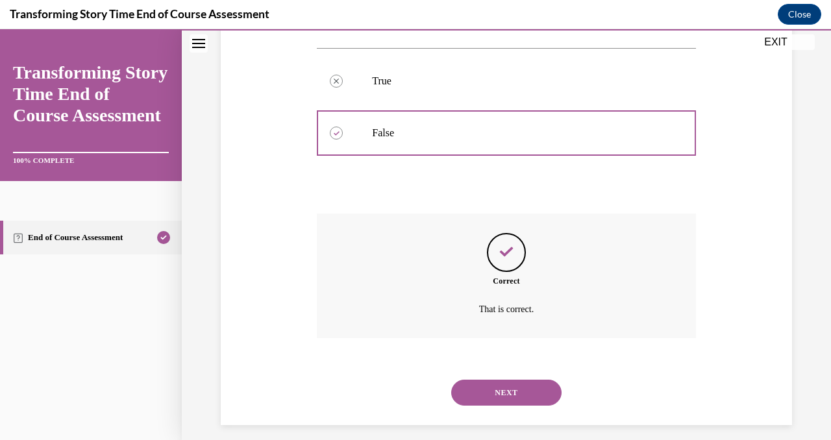
scroll to position [267, 0]
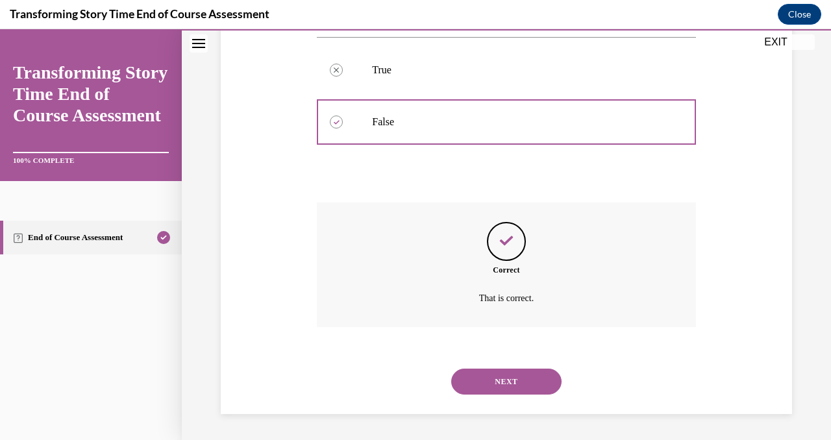
click at [491, 379] on button "NEXT" at bounding box center [506, 382] width 110 height 26
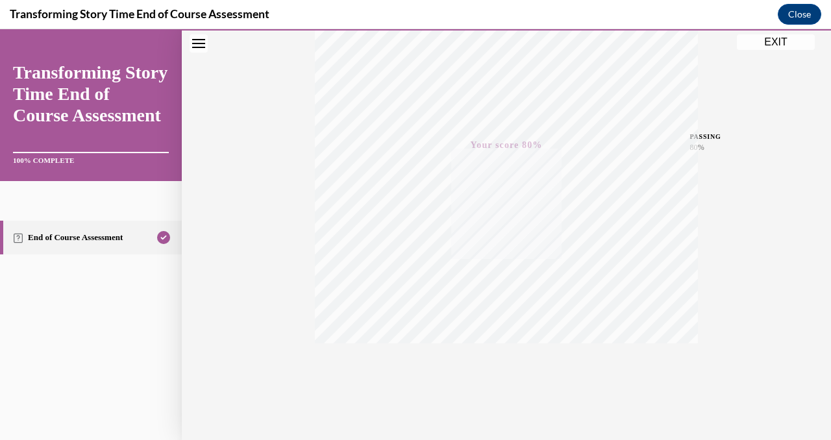
scroll to position [254, 0]
click at [770, 42] on button "EXIT" at bounding box center [776, 42] width 78 height 16
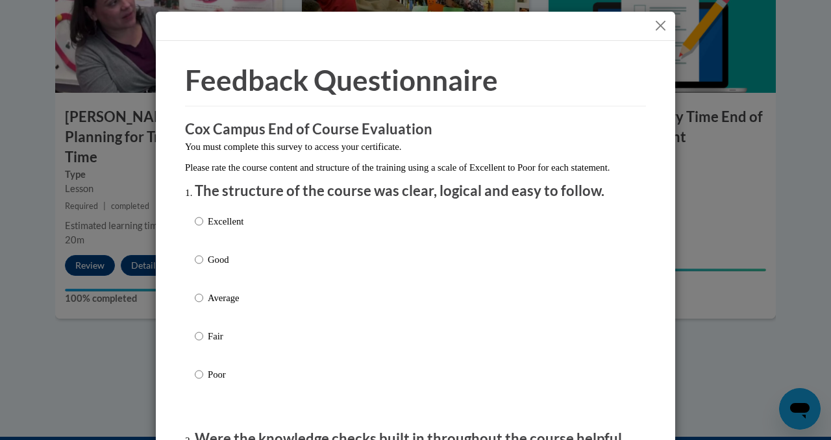
scroll to position [82, 0]
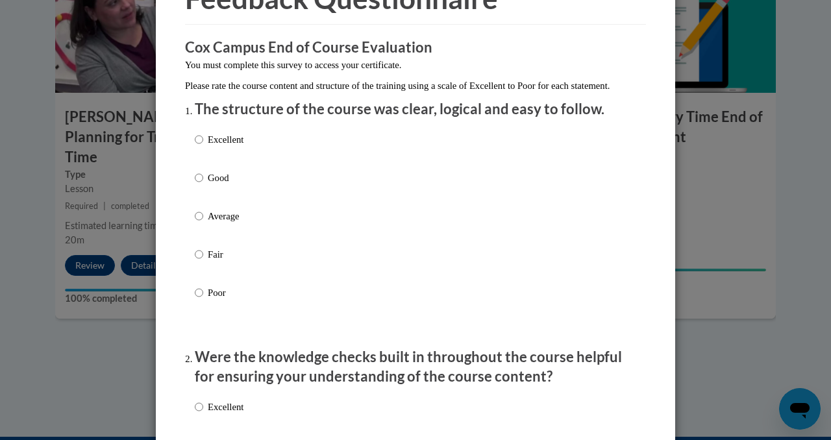
click at [331, 221] on div "Excellent Good Average Fair Poor" at bounding box center [415, 232] width 441 height 212
click at [208, 223] on p "Average" at bounding box center [226, 216] width 36 height 14
click at [203, 223] on input "Average" at bounding box center [199, 216] width 8 height 14
radio input "true"
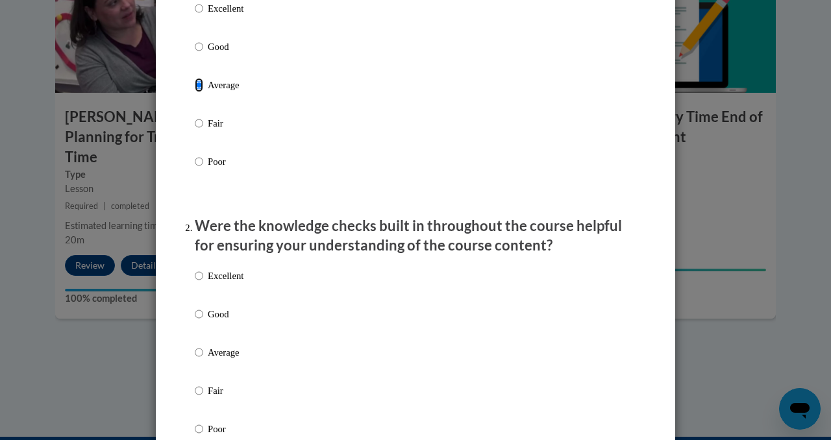
scroll to position [232, 0]
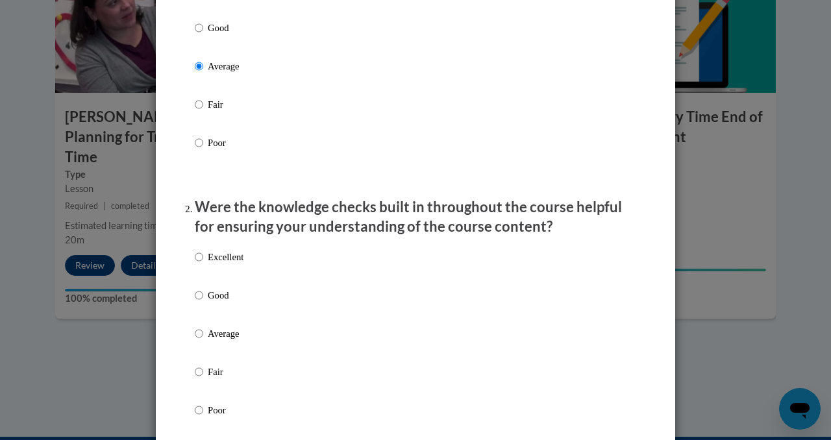
click at [219, 285] on label "Excellent" at bounding box center [219, 267] width 49 height 35
click at [203, 264] on input "Excellent" at bounding box center [199, 257] width 8 height 14
radio input "true"
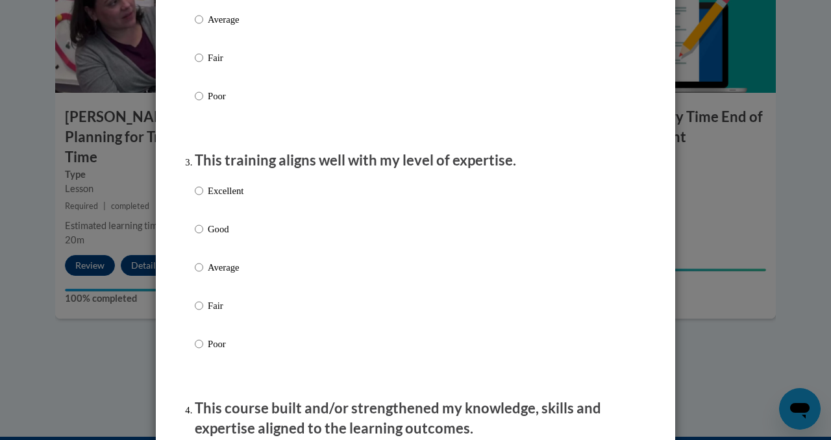
click at [219, 275] on p "Average" at bounding box center [226, 267] width 36 height 14
click at [203, 275] on input "Average" at bounding box center [199, 267] width 8 height 14
radio input "true"
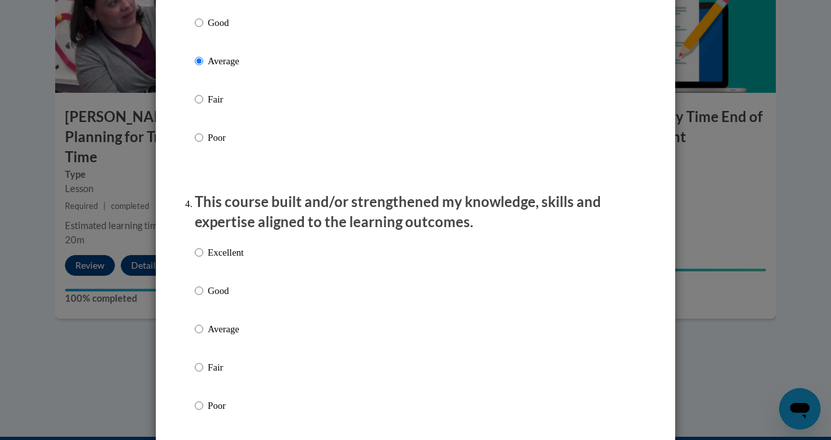
click at [219, 280] on label "Excellent" at bounding box center [219, 262] width 49 height 35
click at [203, 260] on input "Excellent" at bounding box center [199, 252] width 8 height 14
radio input "true"
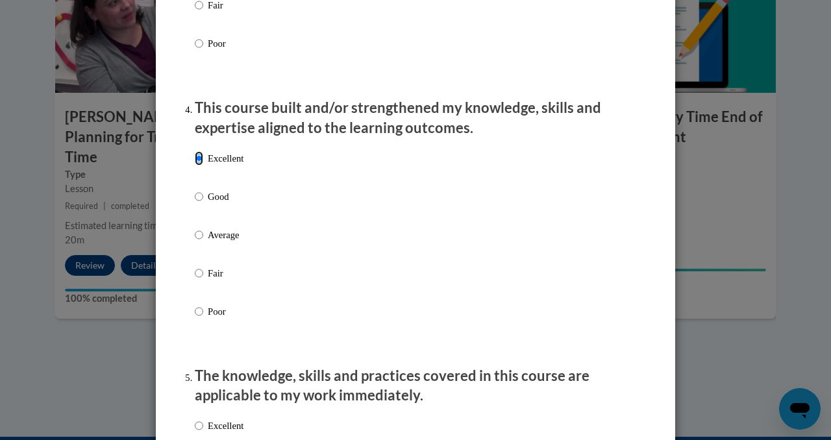
scroll to position [976, 0]
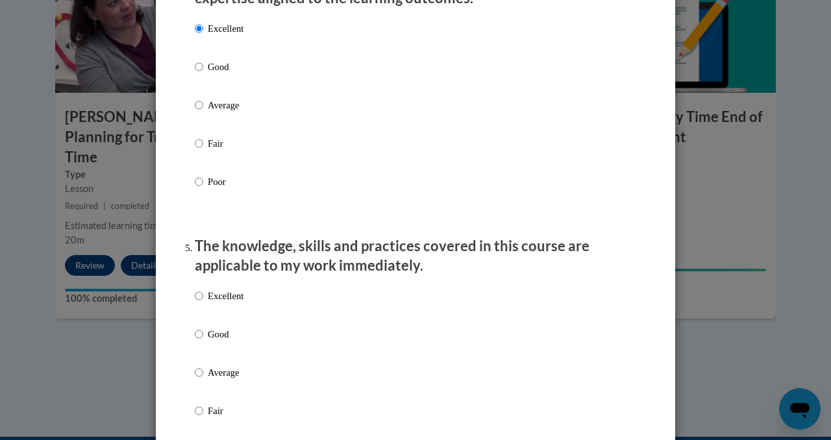
click at [221, 303] on p "Excellent" at bounding box center [226, 296] width 36 height 14
click at [203, 303] on input "Excellent" at bounding box center [199, 296] width 8 height 14
radio input "true"
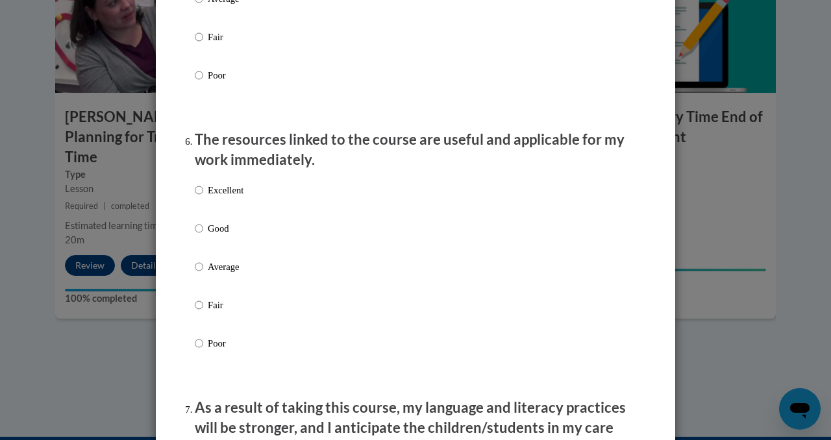
click at [221, 312] on p "Fair" at bounding box center [226, 305] width 36 height 14
click at [203, 312] on input "Fair" at bounding box center [199, 305] width 8 height 14
radio input "true"
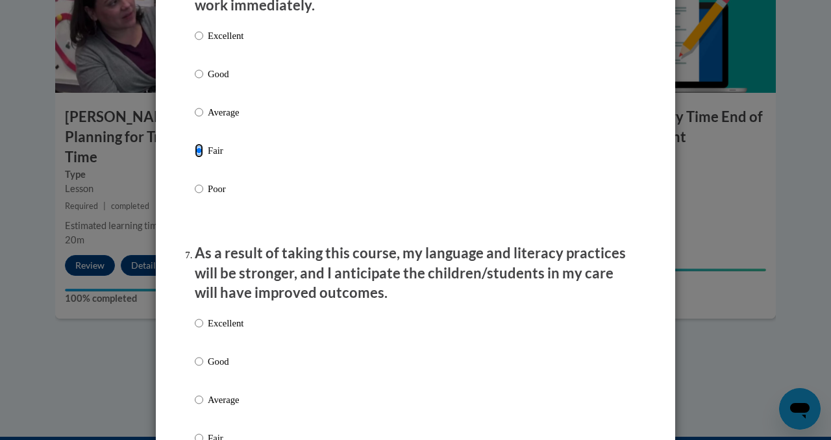
scroll to position [1592, 0]
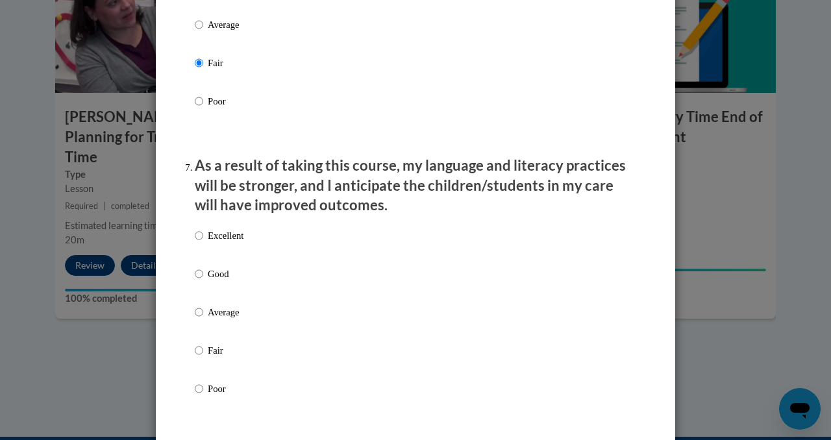
click at [221, 315] on div "Excellent Good Average Fair Poor" at bounding box center [219, 322] width 49 height 201
click at [224, 319] on p "Average" at bounding box center [226, 312] width 36 height 14
click at [203, 319] on input "Average" at bounding box center [199, 312] width 8 height 14
radio input "true"
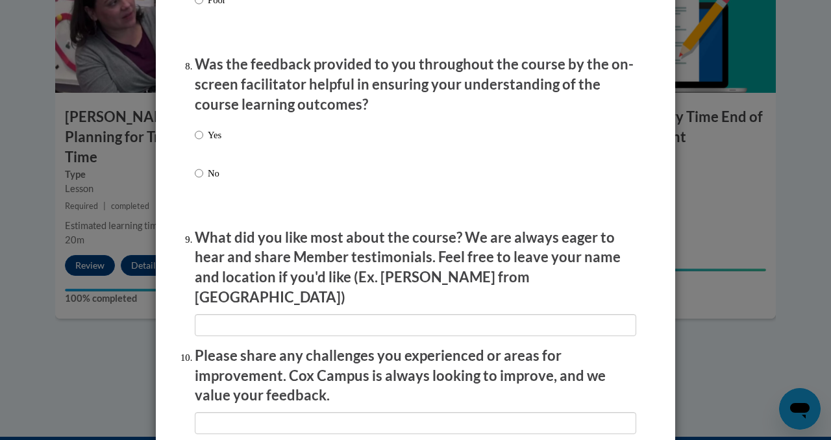
scroll to position [2001, 0]
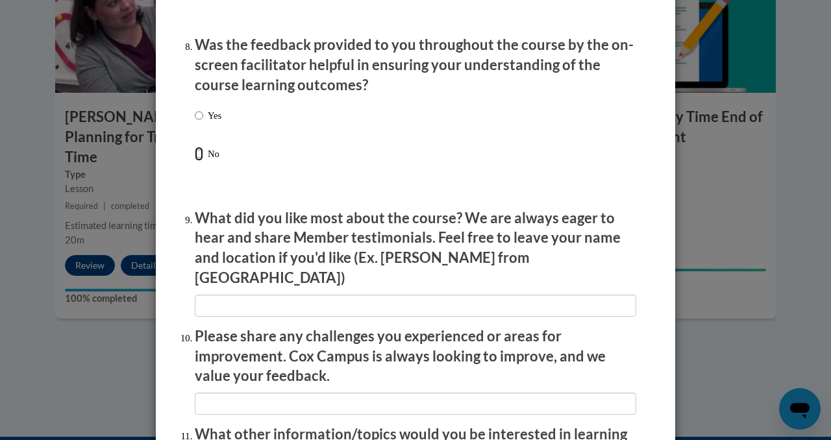
click at [195, 161] on input "No" at bounding box center [199, 154] width 8 height 14
radio input "true"
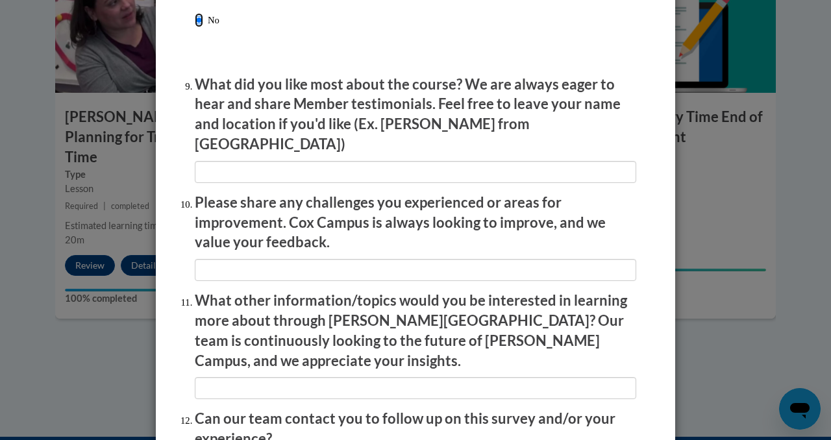
scroll to position [2260, 0]
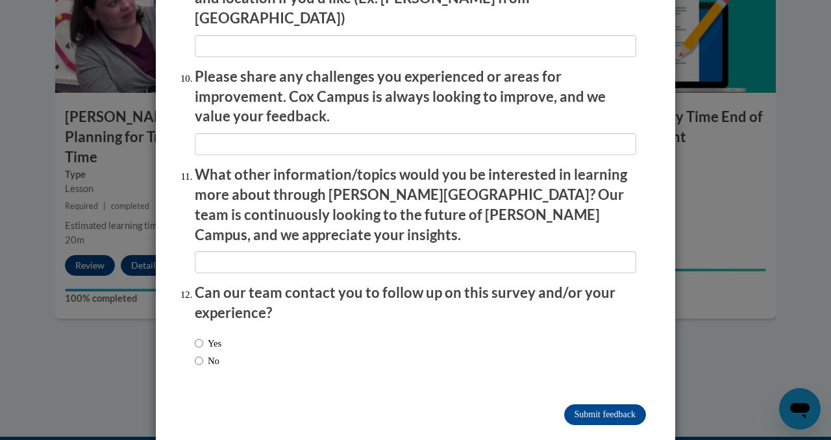
click at [204, 336] on label "Yes" at bounding box center [208, 343] width 27 height 14
click at [203, 336] on input "Yes" at bounding box center [199, 343] width 8 height 14
radio input "true"
click at [210, 354] on label "No" at bounding box center [207, 361] width 25 height 14
click at [203, 354] on input "No" at bounding box center [199, 361] width 8 height 14
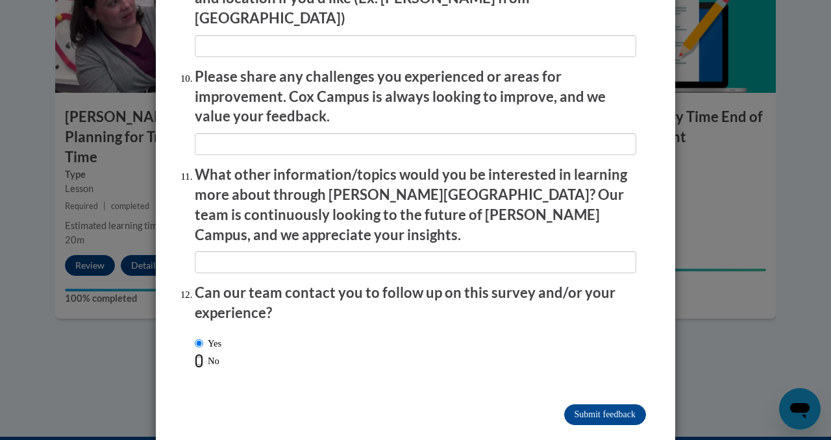
radio input "true"
click at [586, 404] on input "Submit feedback" at bounding box center [605, 414] width 82 height 21
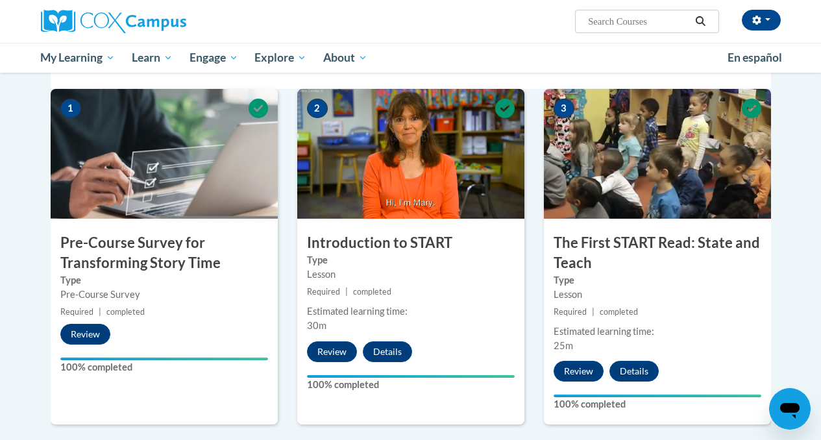
scroll to position [0, 0]
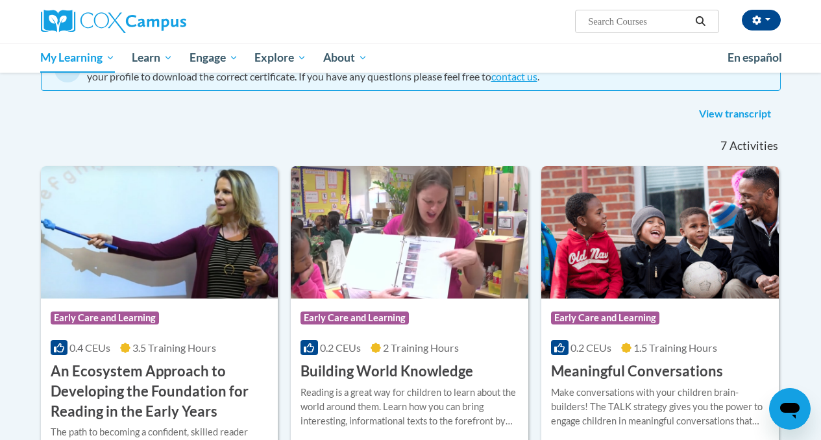
scroll to position [181, 0]
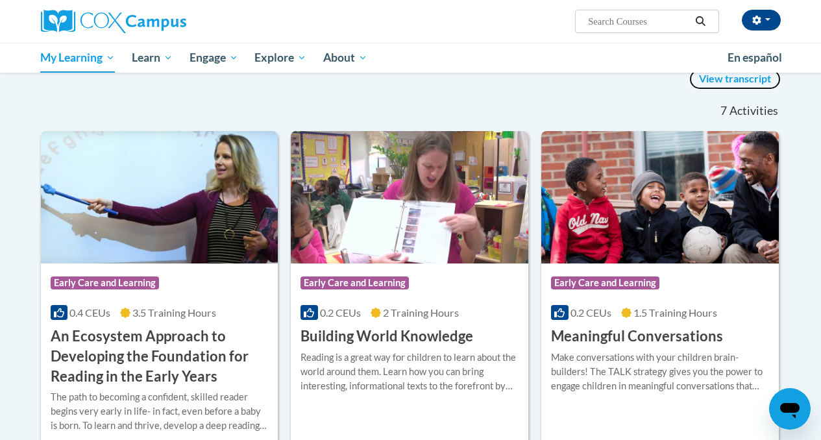
click at [711, 85] on link "View transcript" at bounding box center [735, 79] width 92 height 21
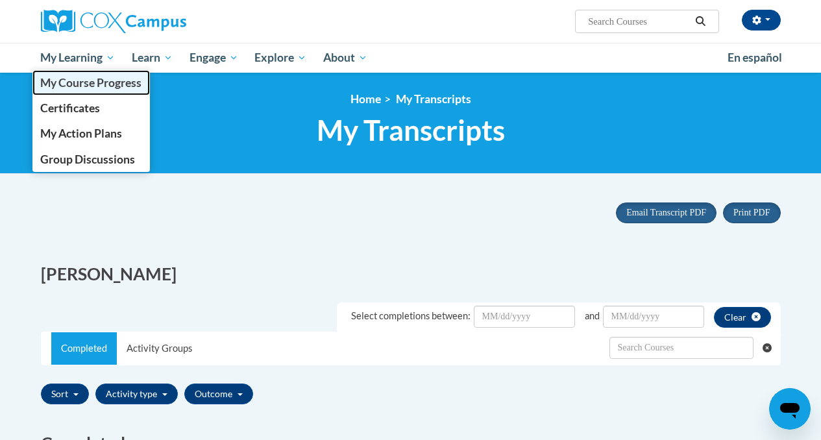
click at [71, 84] on span "My Course Progress" at bounding box center [90, 83] width 101 height 14
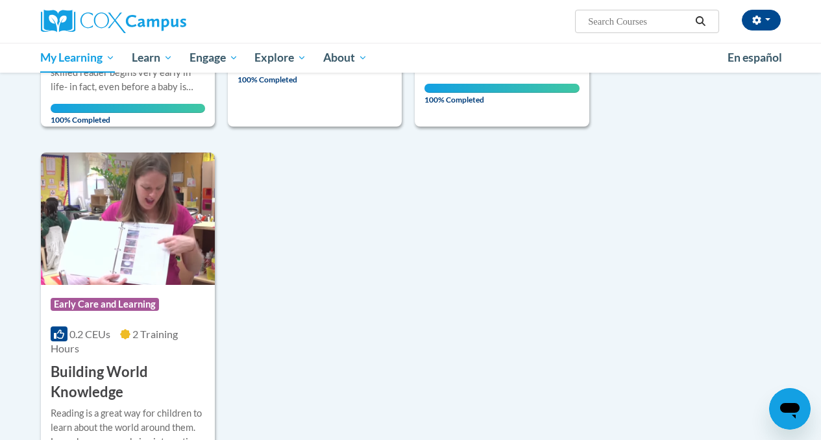
scroll to position [854, 0]
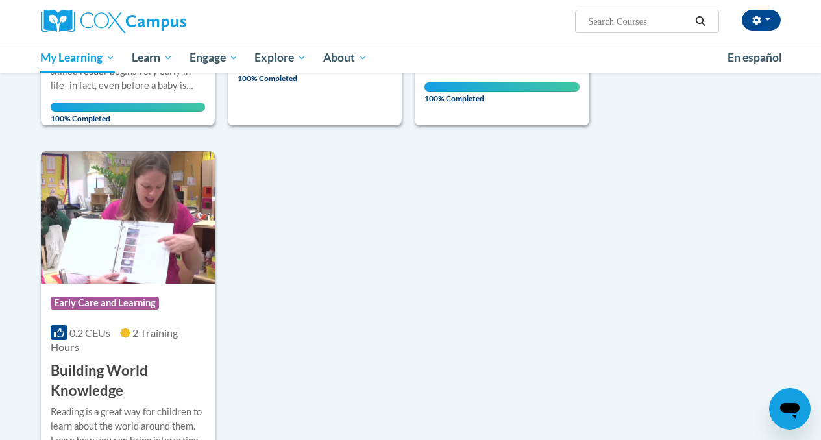
click at [103, 374] on h3 "Building World Knowledge" at bounding box center [128, 381] width 154 height 40
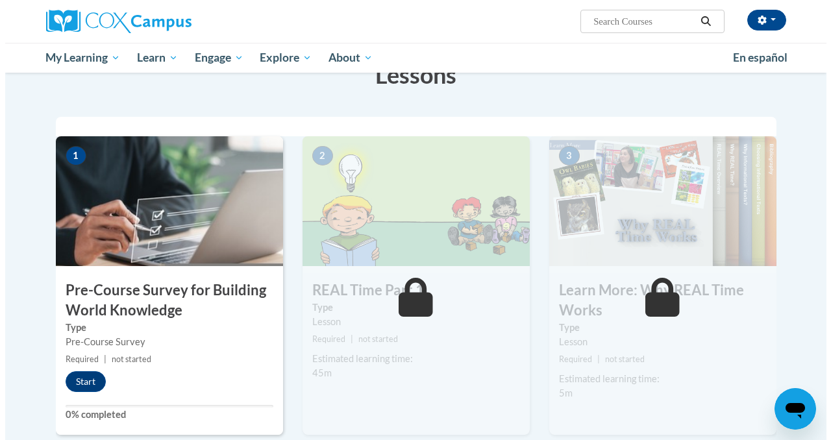
scroll to position [228, 0]
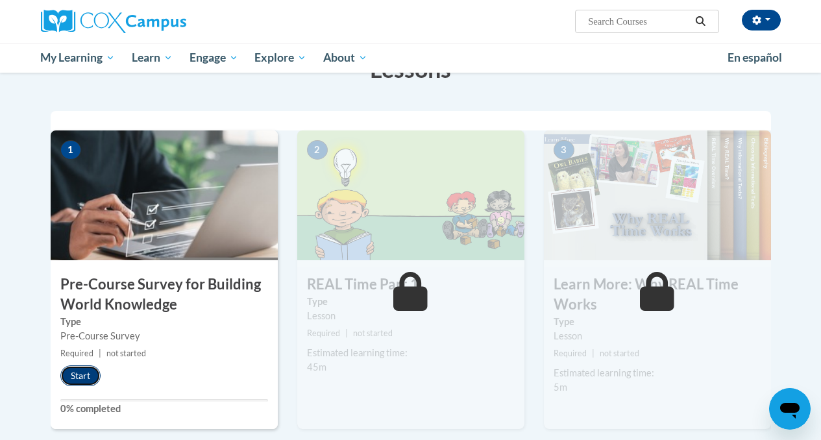
click at [72, 375] on button "Start" at bounding box center [80, 375] width 40 height 21
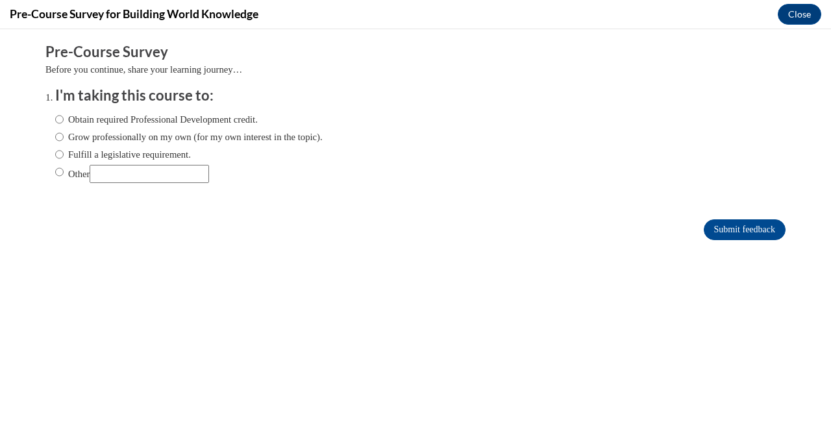
scroll to position [0, 0]
click at [733, 225] on input "Submit feedback" at bounding box center [745, 229] width 82 height 21
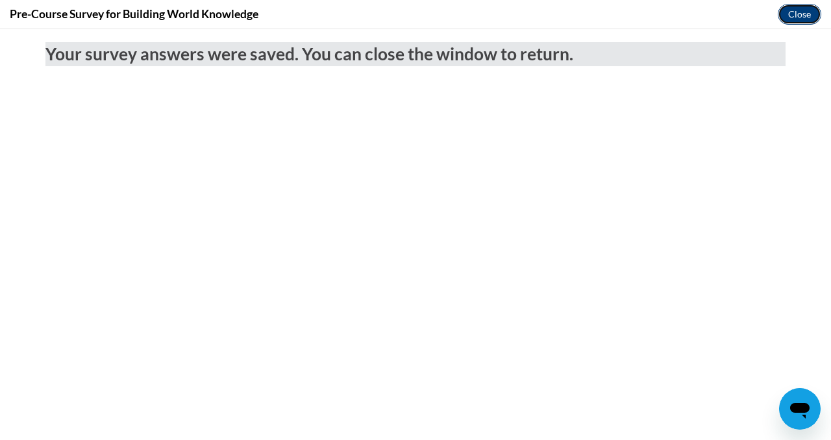
click at [804, 4] on button "Close" at bounding box center [799, 14] width 43 height 21
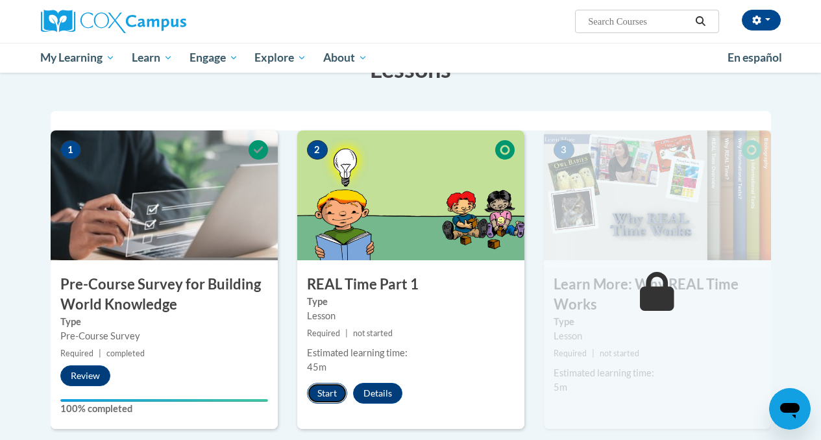
click at [329, 386] on button "Start" at bounding box center [327, 393] width 40 height 21
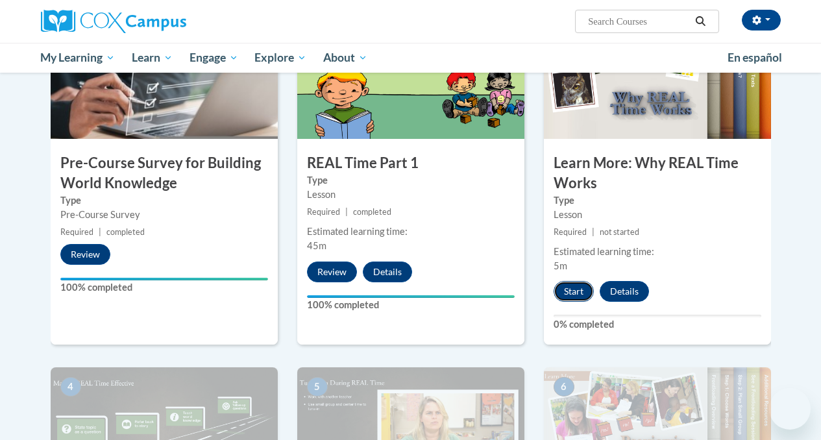
click at [573, 291] on button "Start" at bounding box center [574, 291] width 40 height 21
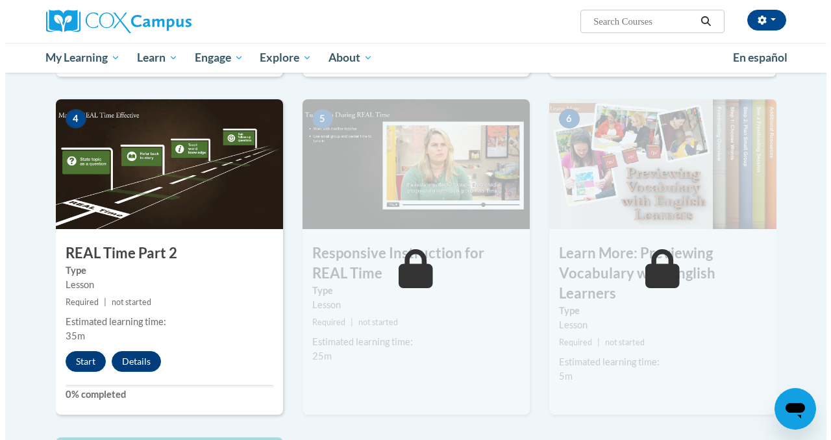
scroll to position [619, 0]
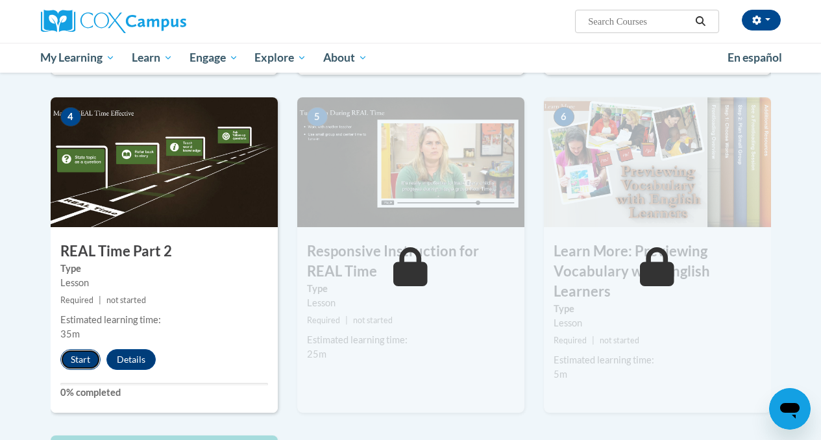
click at [76, 359] on button "Start" at bounding box center [80, 359] width 40 height 21
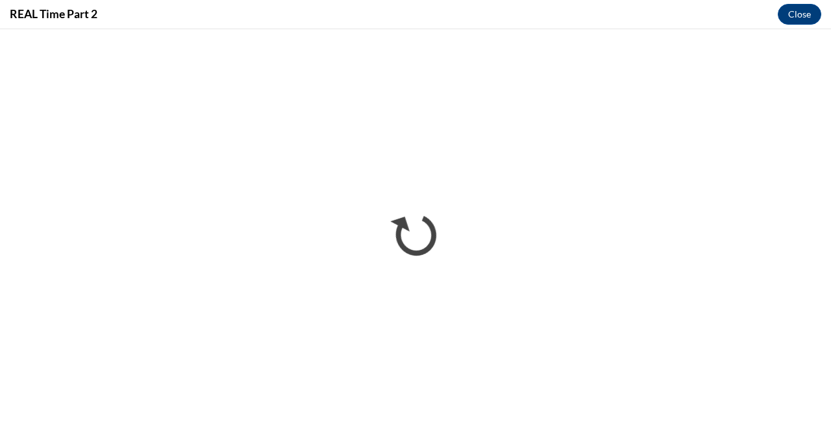
scroll to position [0, 0]
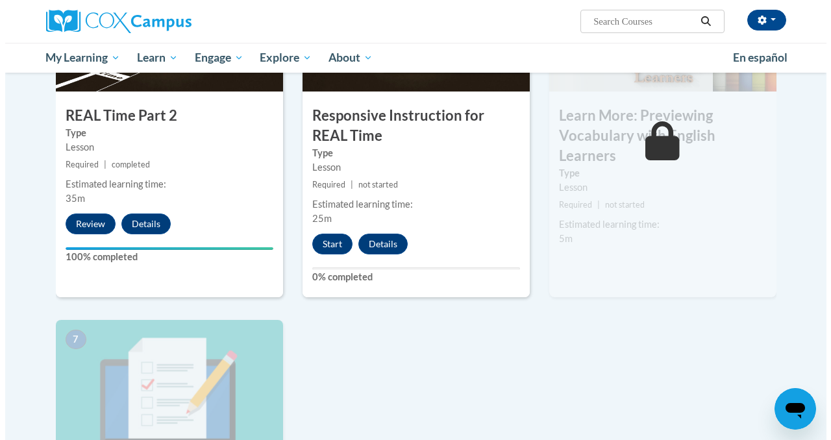
scroll to position [753, 0]
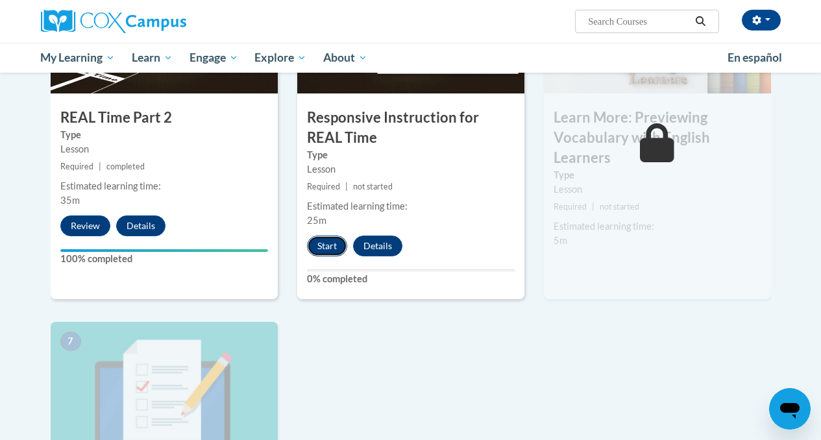
click at [322, 245] on button "Start" at bounding box center [327, 246] width 40 height 21
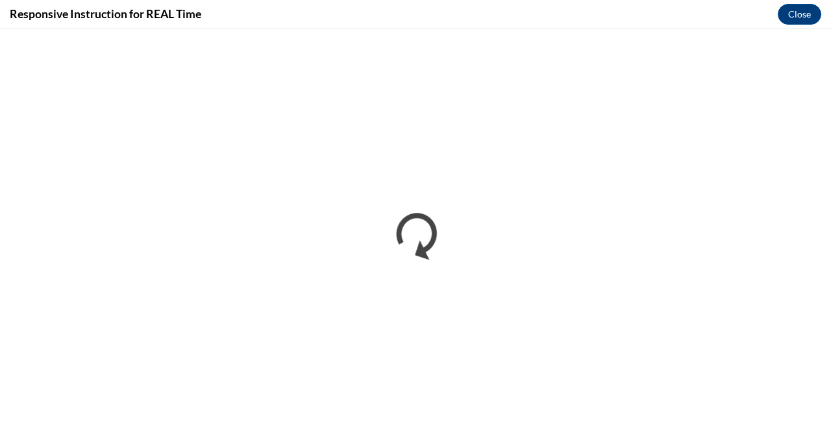
scroll to position [0, 0]
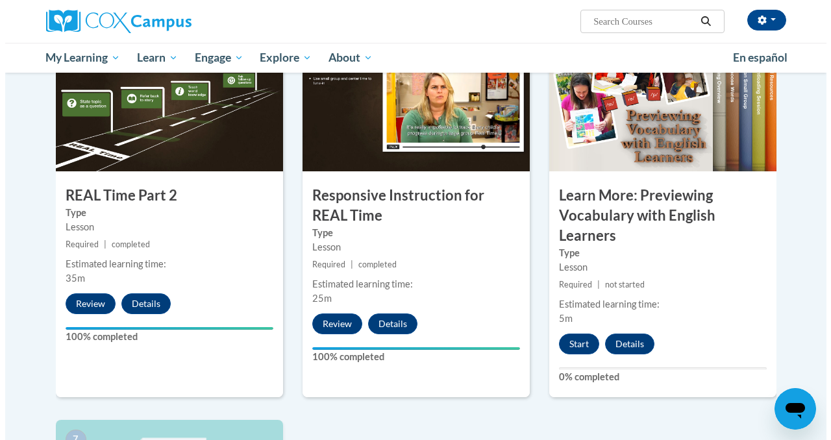
scroll to position [676, 0]
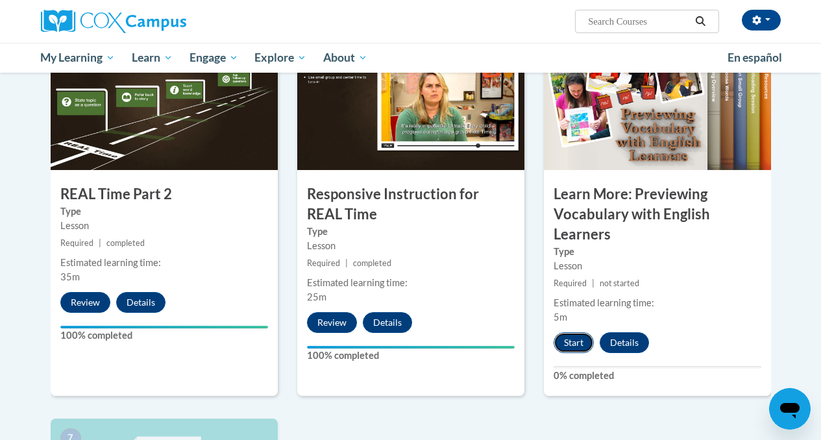
click at [578, 341] on button "Start" at bounding box center [574, 342] width 40 height 21
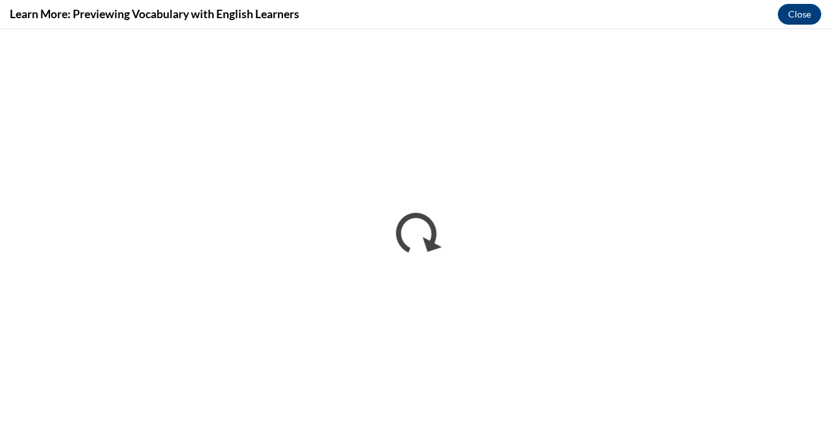
scroll to position [0, 0]
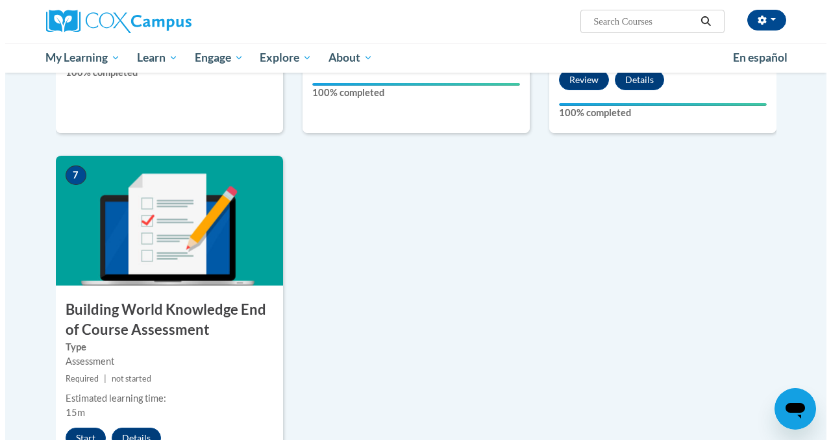
scroll to position [985, 0]
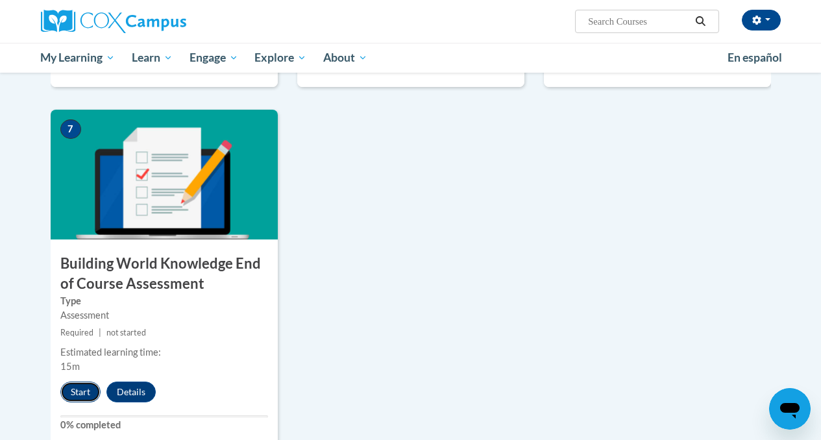
click at [84, 394] on button "Start" at bounding box center [80, 392] width 40 height 21
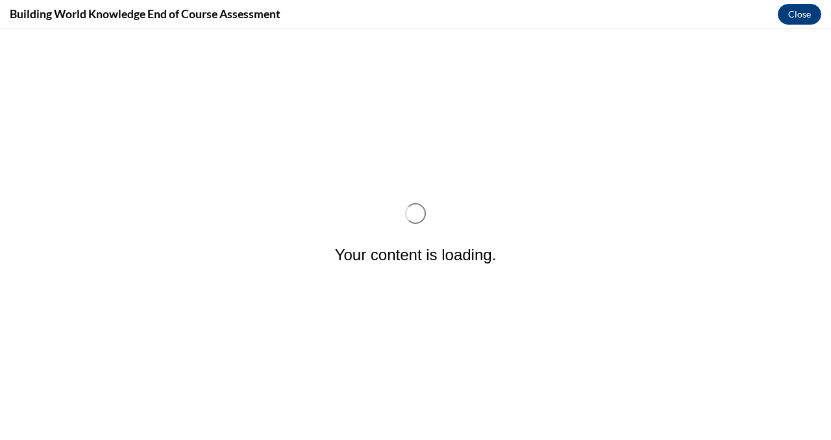
scroll to position [0, 0]
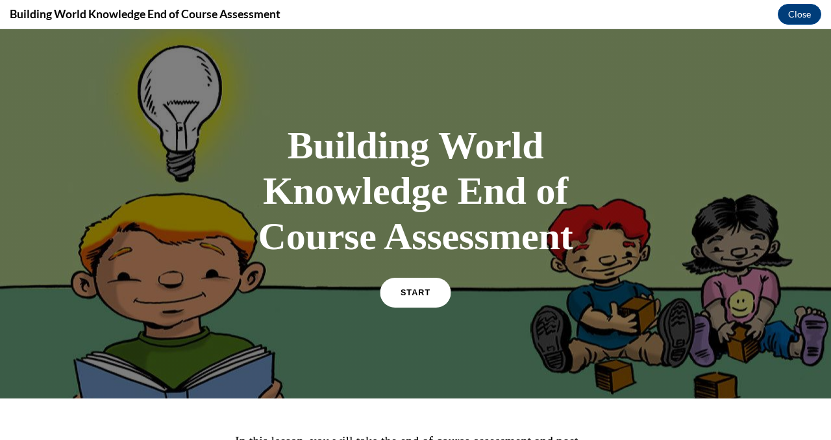
click at [418, 297] on link "START" at bounding box center [415, 293] width 71 height 30
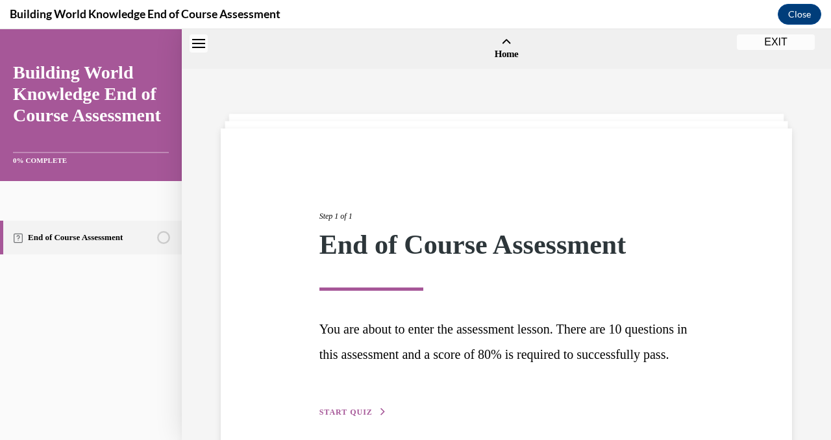
scroll to position [40, 0]
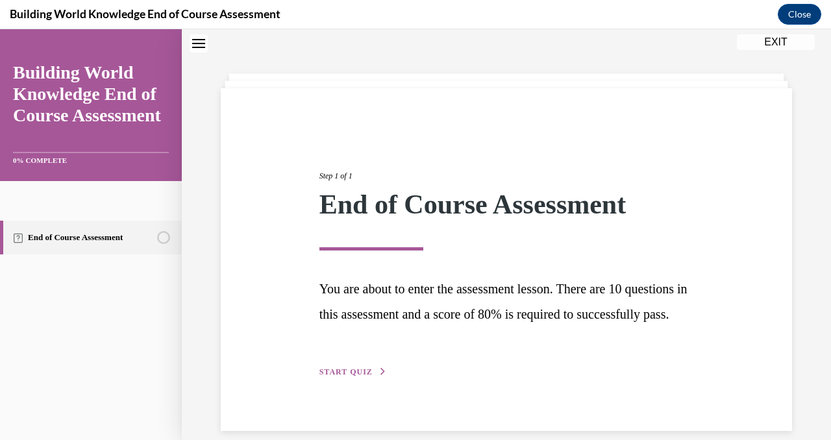
click at [356, 376] on span "START QUIZ" at bounding box center [345, 371] width 53 height 9
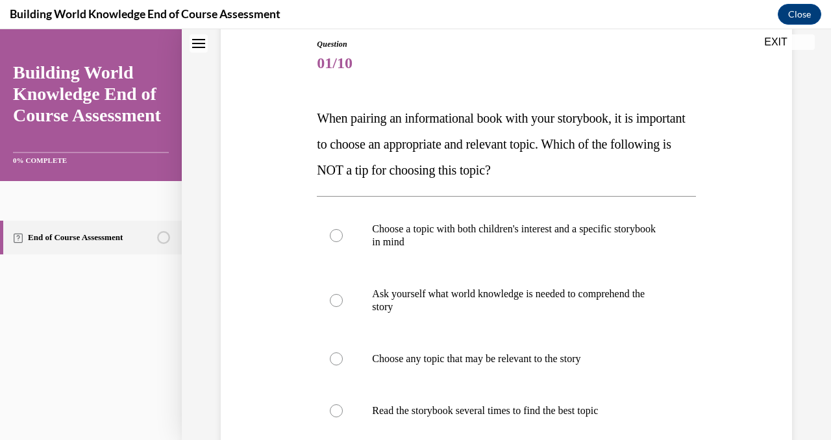
scroll to position [160, 0]
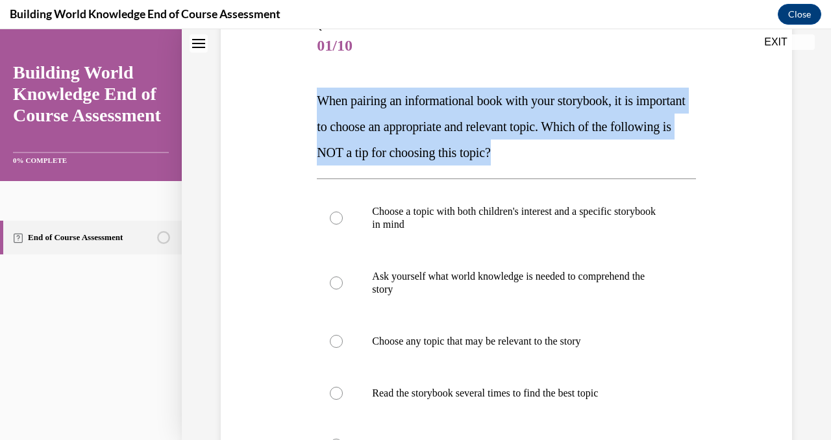
drag, startPoint x: 318, startPoint y: 100, endPoint x: 614, endPoint y: 150, distance: 300.2
click at [614, 152] on p "When pairing an informational book with your storybook, it is important to choo…" at bounding box center [506, 127] width 378 height 78
copy span "When pairing an informational book with your storybook, it is important to choo…"
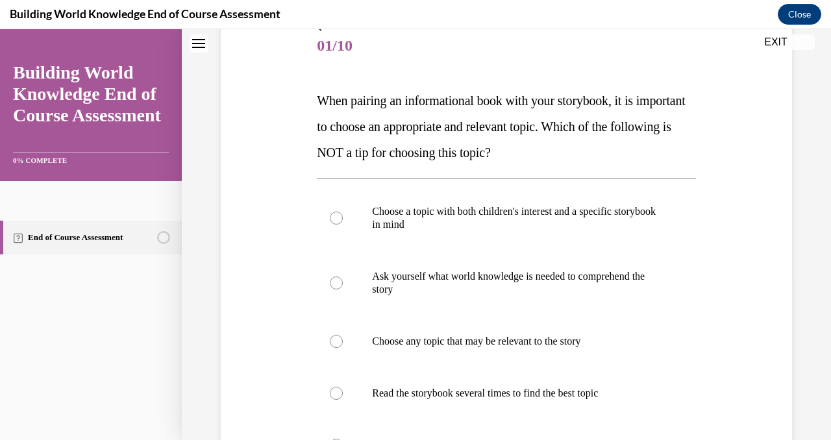
click at [282, 90] on div "Question 01/10 When pairing an informational book with your storybook, it is im…" at bounding box center [506, 333] width 578 height 702
click at [411, 342] on p "Choose any topic that may be relevant to the story" at bounding box center [517, 341] width 291 height 13
click at [343, 342] on input "Choose any topic that may be relevant to the story" at bounding box center [336, 341] width 13 height 13
radio input "true"
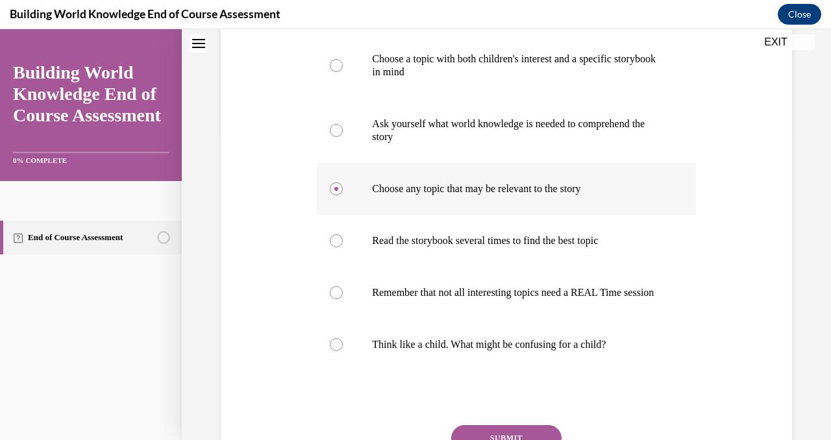
scroll to position [319, 0]
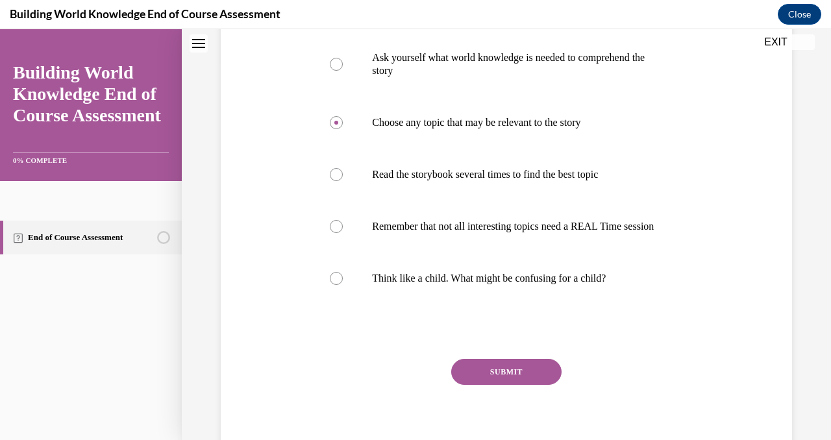
click at [480, 385] on button "SUBMIT" at bounding box center [506, 372] width 110 height 26
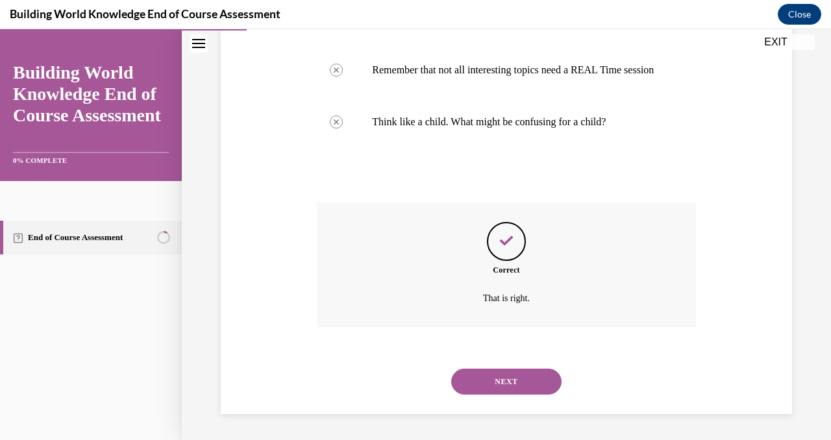
scroll to position [548, 0]
click at [481, 391] on button "NEXT" at bounding box center [506, 382] width 110 height 26
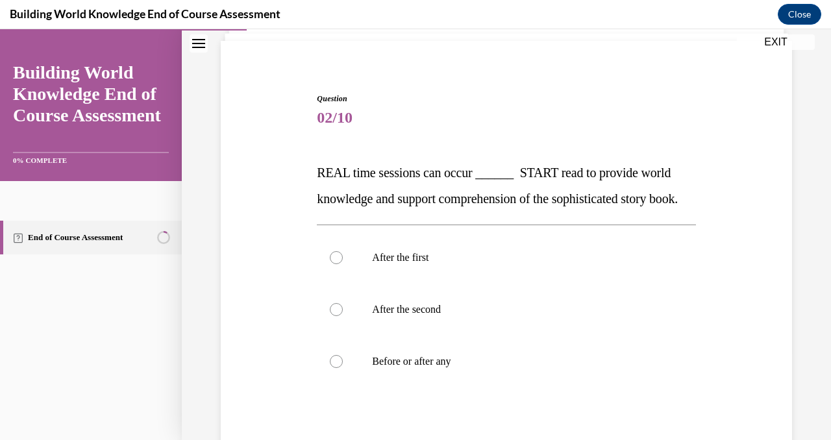
scroll to position [89, 0]
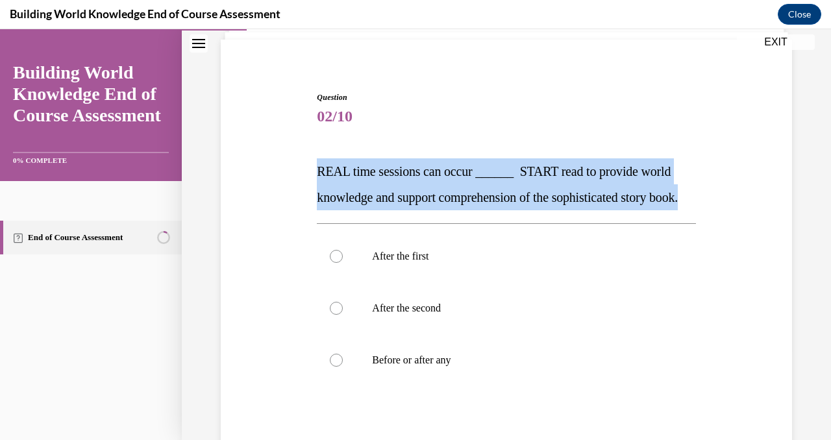
drag, startPoint x: 316, startPoint y: 169, endPoint x: 352, endPoint y: 214, distance: 57.3
click at [352, 210] on p "REAL time sessions can occur ______ START read to provide world knowledge and s…" at bounding box center [506, 184] width 378 height 52
copy span "REAL time sessions can occur ______ START read to provide world knowledge and s…"
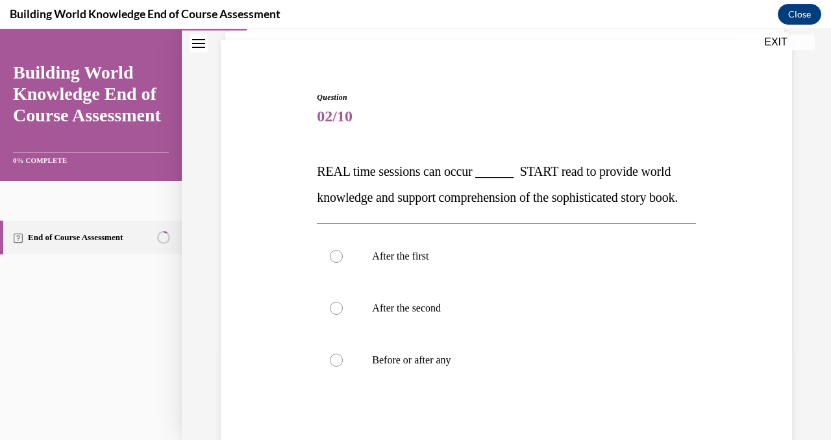
click at [366, 210] on p "REAL time sessions can occur ______ START read to provide world knowledge and s…" at bounding box center [506, 184] width 378 height 52
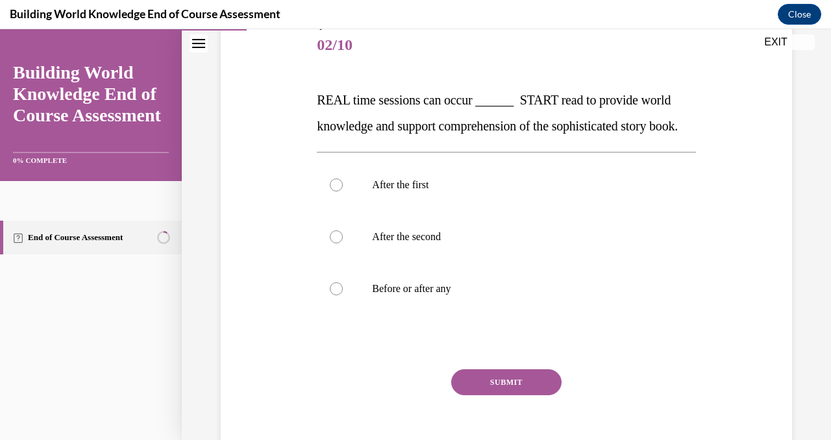
scroll to position [162, 0]
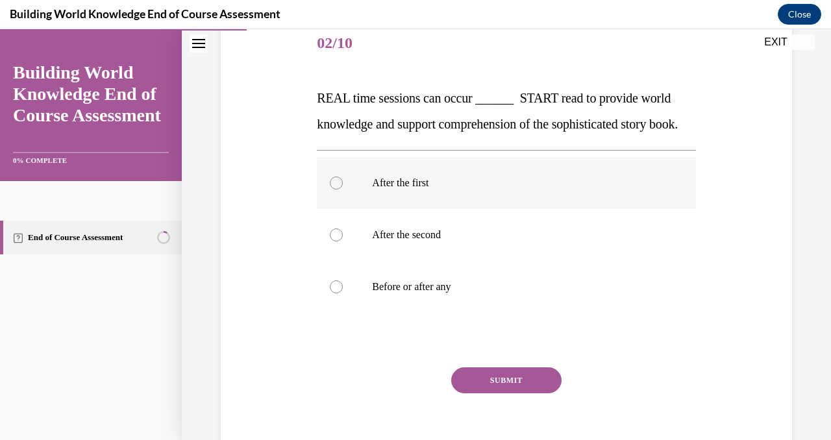
click at [388, 190] on p "After the first" at bounding box center [517, 183] width 291 height 13
click at [343, 190] on input "After the first" at bounding box center [336, 183] width 13 height 13
radio input "true"
click at [498, 261] on label "After the second" at bounding box center [506, 235] width 378 height 52
click at [343, 241] on input "After the second" at bounding box center [336, 234] width 13 height 13
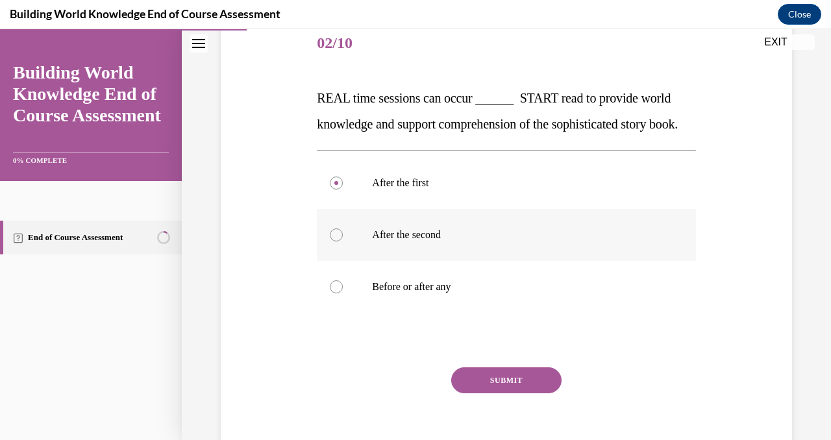
radio input "true"
click at [489, 393] on button "SUBMIT" at bounding box center [506, 380] width 110 height 26
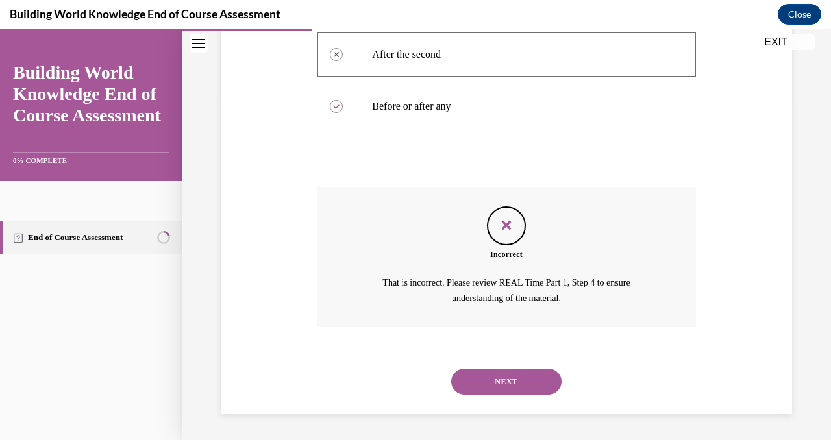
scroll to position [368, 0]
click at [492, 386] on button "NEXT" at bounding box center [506, 382] width 110 height 26
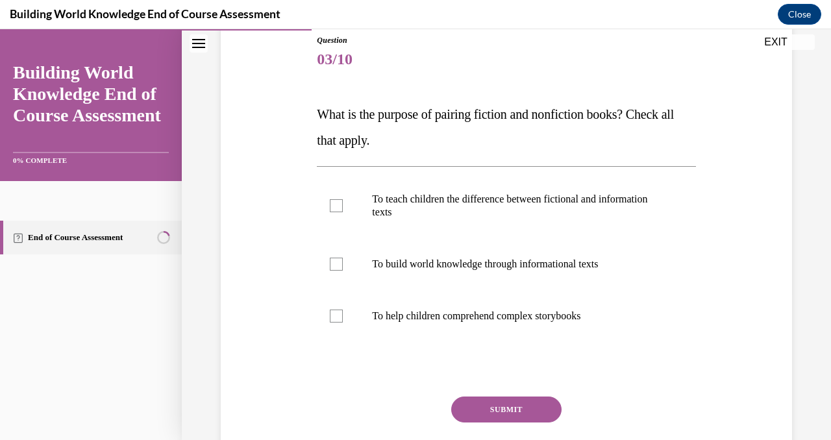
scroll to position [150, 0]
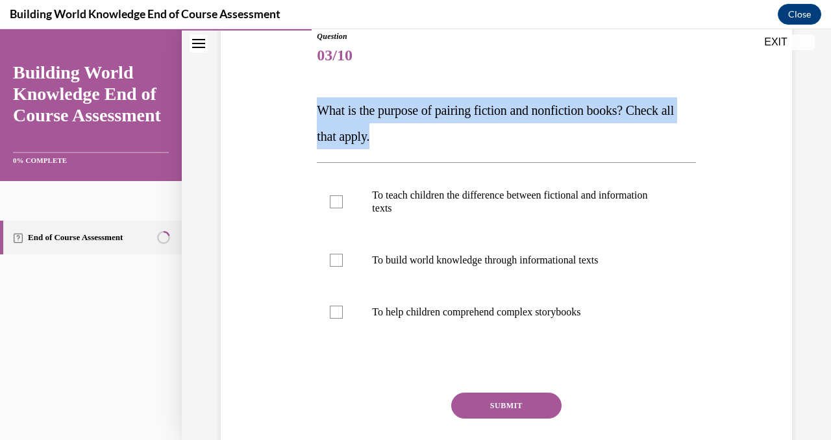
drag, startPoint x: 317, startPoint y: 112, endPoint x: 389, endPoint y: 127, distance: 72.9
click at [391, 130] on p "What is the purpose of pairing fiction and nonfiction books? Check all that app…" at bounding box center [506, 123] width 378 height 52
copy span "What is the purpose of pairing fiction and nonfiction books? Check all that app…"
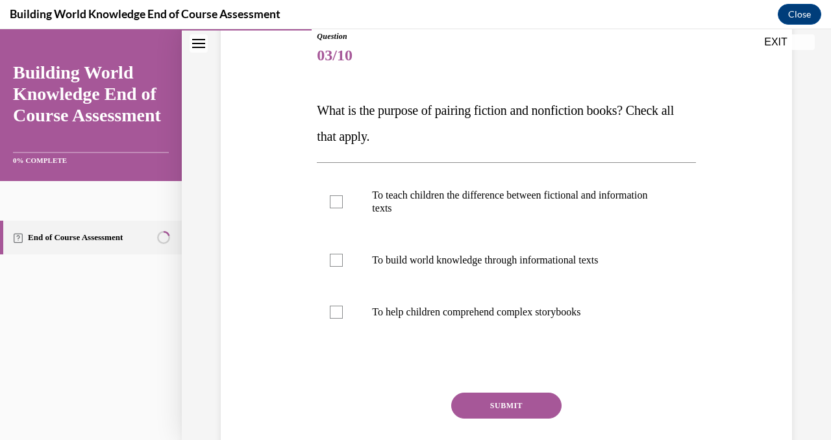
click at [282, 175] on div "Question 03/10 What is the purpose of pairing fiction and nonfiction books? Che…" at bounding box center [506, 246] width 578 height 508
click at [374, 216] on label "To teach children the difference between fictional and information texts" at bounding box center [506, 201] width 378 height 65
click at [343, 208] on input "To teach children the difference between fictional and information texts" at bounding box center [336, 201] width 13 height 13
checkbox input "true"
click at [418, 302] on label "To help children comprehend complex storybooks" at bounding box center [506, 312] width 378 height 52
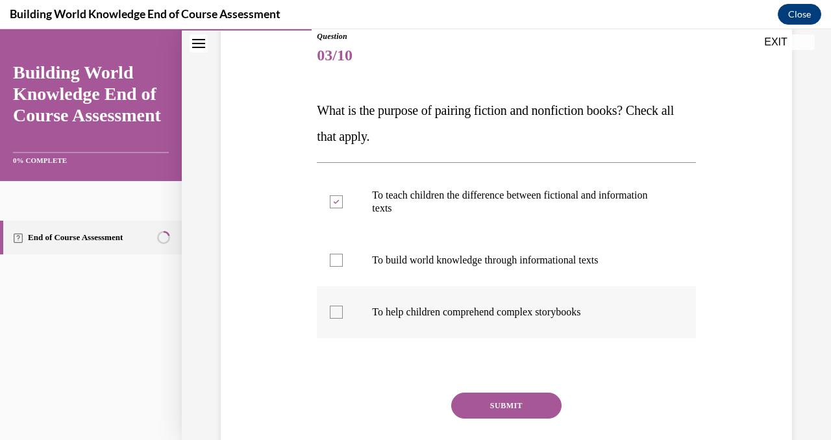
click at [343, 306] on input "To help children comprehend complex storybooks" at bounding box center [336, 312] width 13 height 13
checkbox input "true"
click at [478, 408] on button "SUBMIT" at bounding box center [506, 406] width 110 height 26
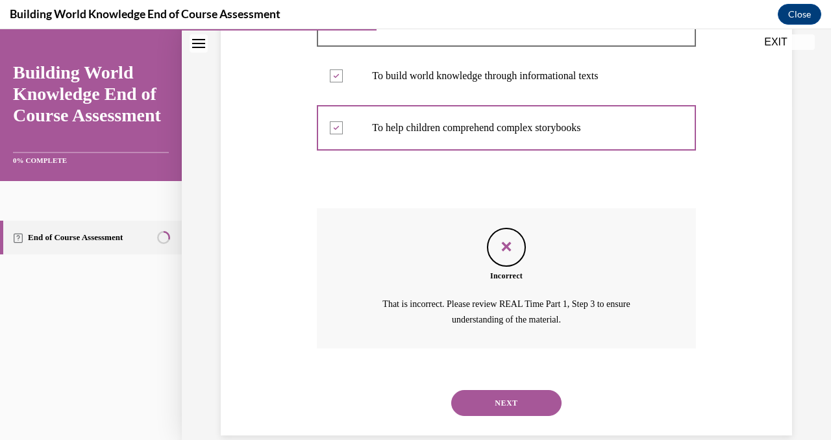
scroll to position [355, 0]
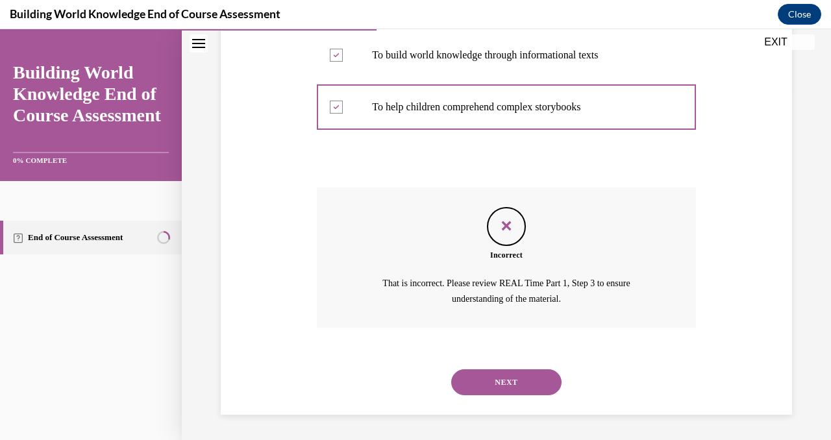
click at [496, 380] on button "NEXT" at bounding box center [506, 382] width 110 height 26
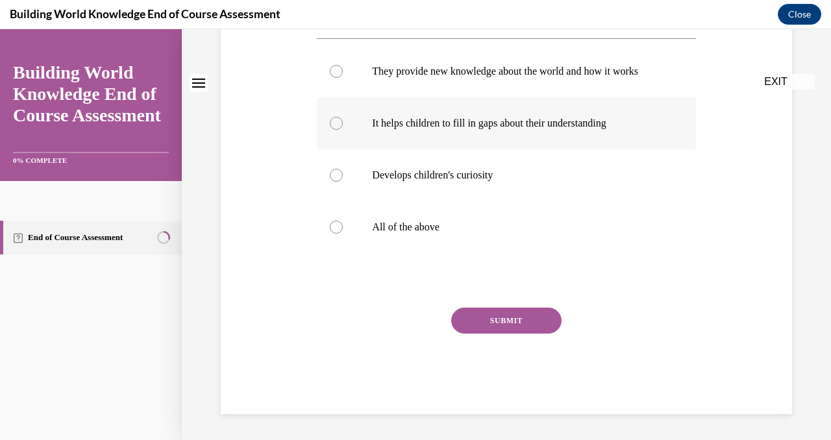
scroll to position [0, 0]
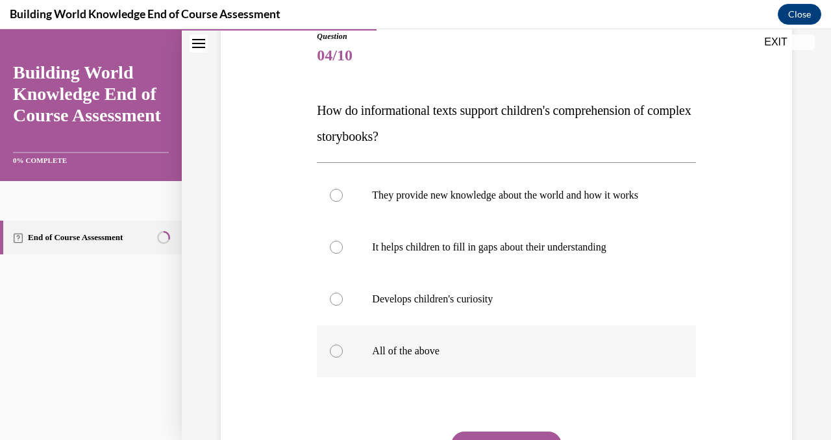
click at [431, 358] on p "All of the above" at bounding box center [517, 351] width 291 height 13
click at [343, 358] on input "All of the above" at bounding box center [336, 351] width 13 height 13
radio input "true"
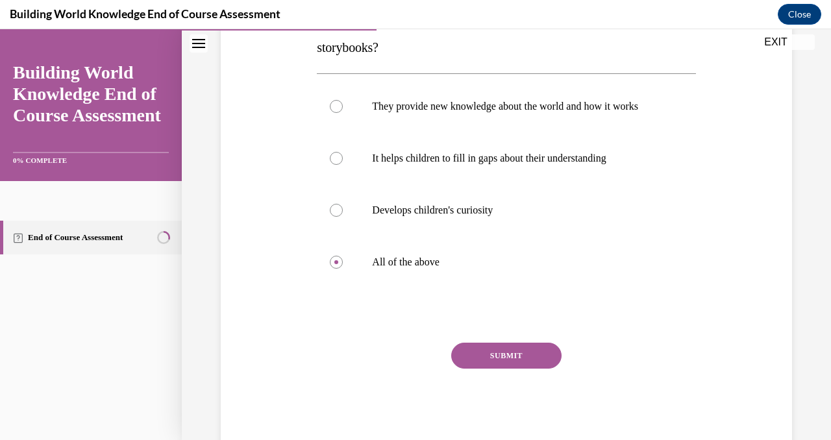
click at [495, 369] on button "SUBMIT" at bounding box center [506, 356] width 110 height 26
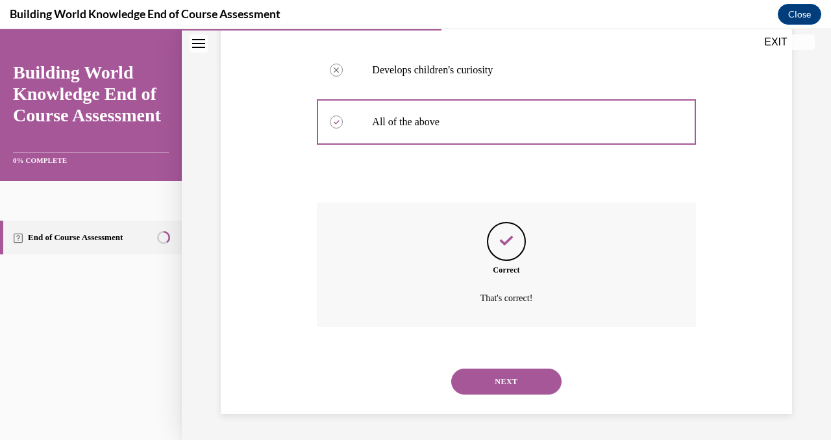
scroll to position [392, 0]
click at [497, 380] on button "NEXT" at bounding box center [506, 382] width 110 height 26
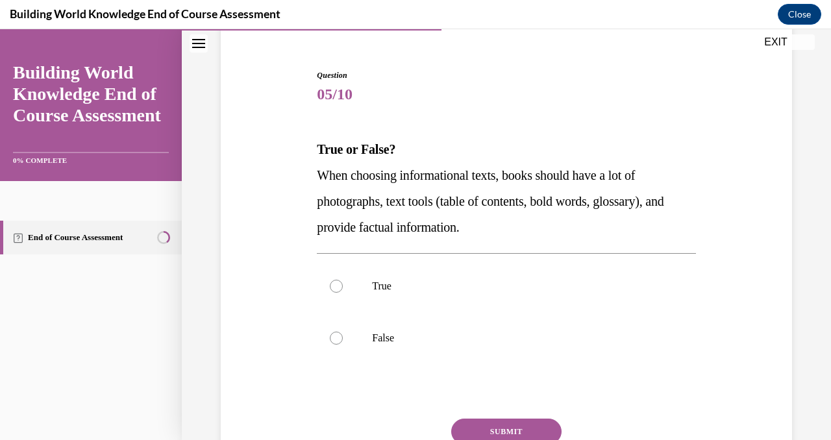
scroll to position [114, 0]
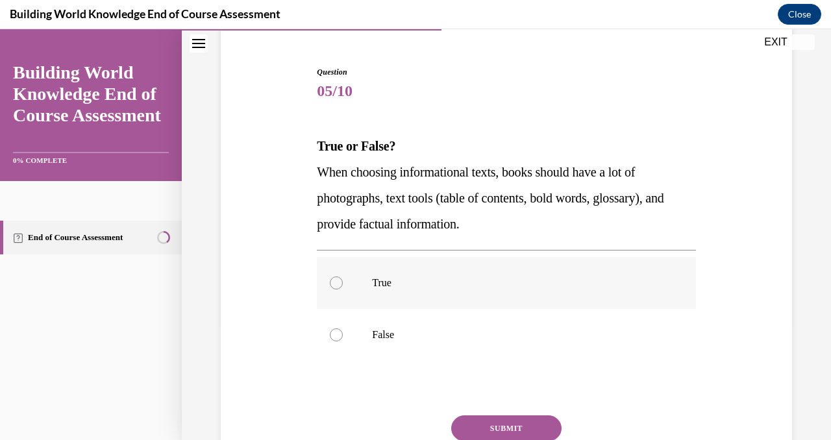
click at [492, 299] on label "True" at bounding box center [506, 283] width 378 height 52
click at [343, 290] on input "True" at bounding box center [336, 283] width 13 height 13
radio input "true"
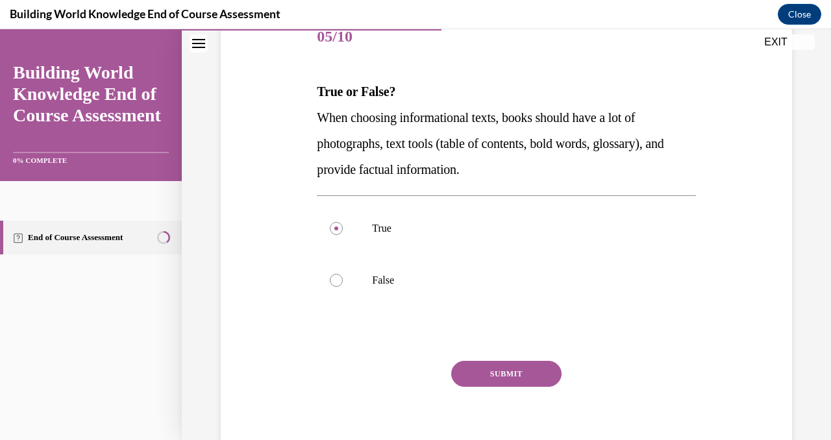
scroll to position [172, 0]
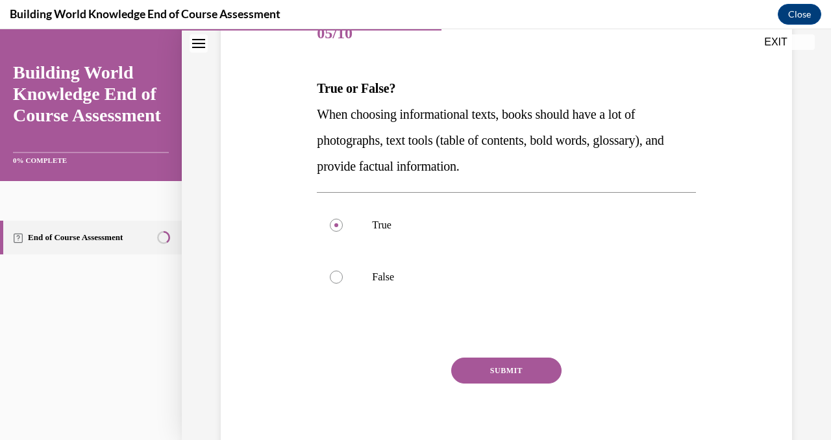
click at [496, 369] on button "SUBMIT" at bounding box center [506, 371] width 110 height 26
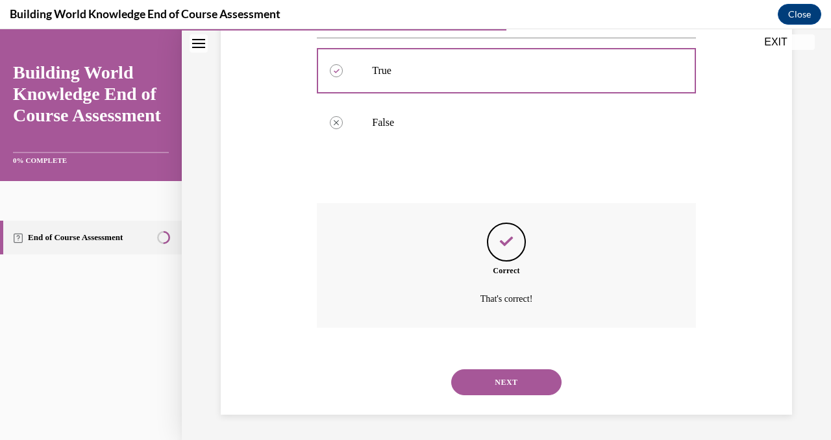
scroll to position [327, 0]
click at [499, 379] on button "NEXT" at bounding box center [506, 382] width 110 height 26
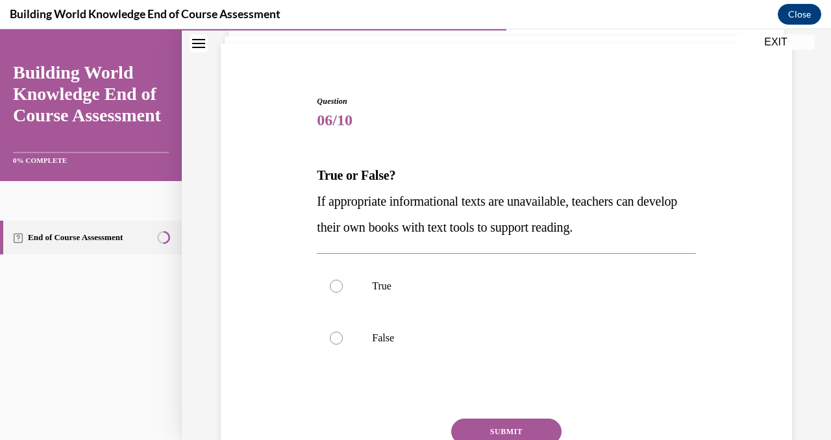
scroll to position [134, 0]
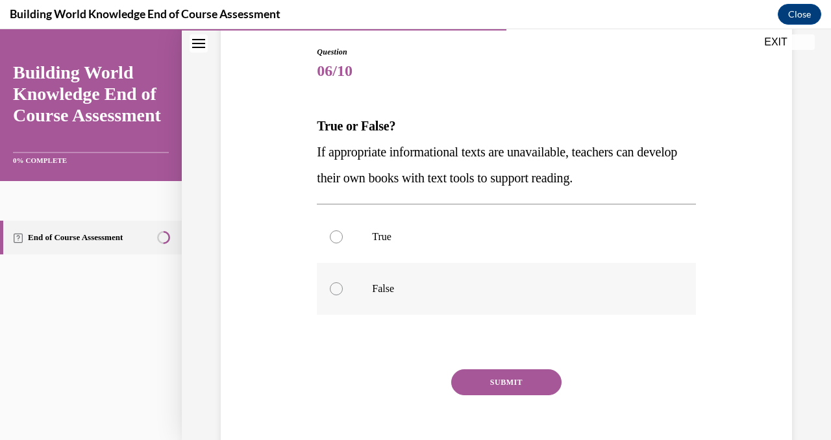
click at [485, 287] on p "False" at bounding box center [517, 288] width 291 height 13
click at [343, 287] on input "False" at bounding box center [336, 288] width 13 height 13
radio input "true"
click at [486, 220] on label "True" at bounding box center [506, 237] width 378 height 52
click at [343, 230] on input "True" at bounding box center [336, 236] width 13 height 13
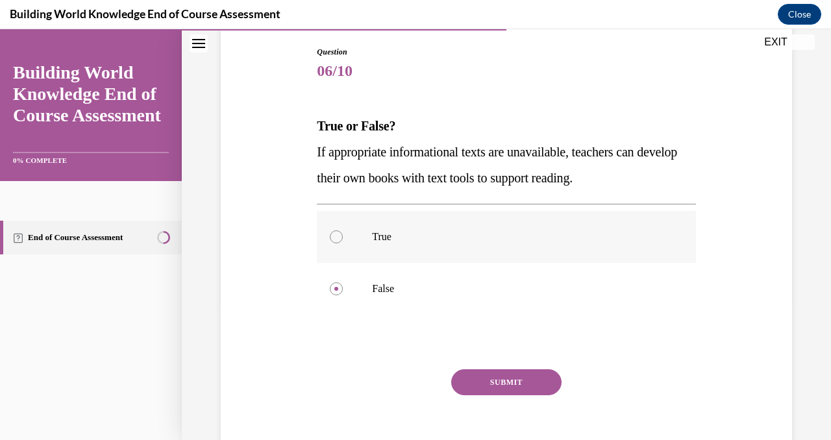
radio input "true"
click at [496, 381] on button "SUBMIT" at bounding box center [506, 382] width 110 height 26
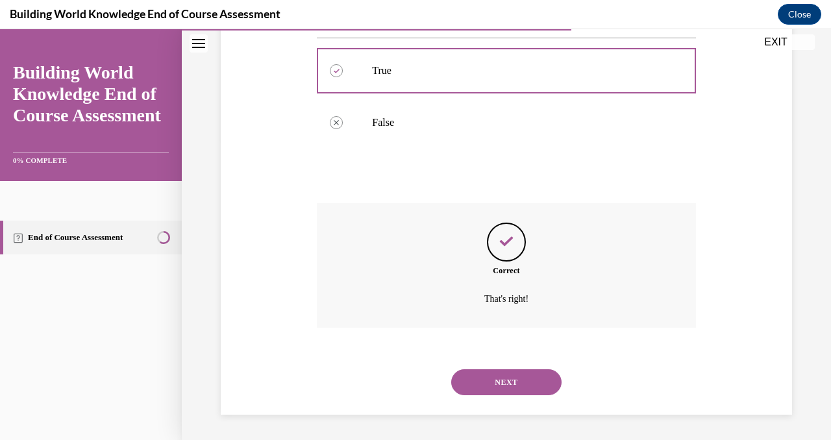
scroll to position [301, 0]
click at [504, 380] on button "NEXT" at bounding box center [506, 382] width 110 height 26
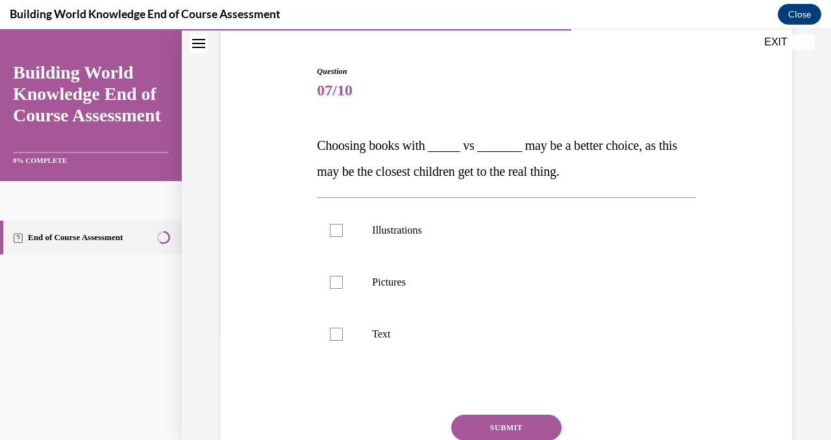
scroll to position [119, 0]
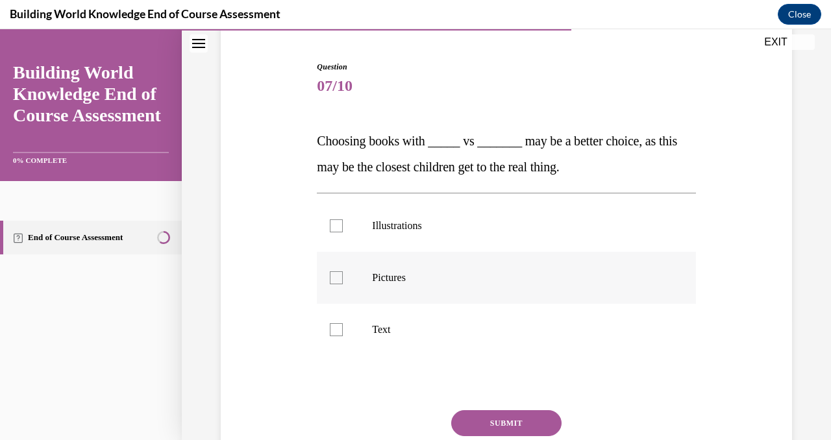
click at [496, 273] on p "Pictures" at bounding box center [517, 277] width 291 height 13
click at [343, 273] on input "Pictures" at bounding box center [336, 277] width 13 height 13
checkbox input "true"
click at [494, 238] on label "Illustrations" at bounding box center [506, 226] width 378 height 52
click at [343, 232] on input "Illustrations" at bounding box center [336, 225] width 13 height 13
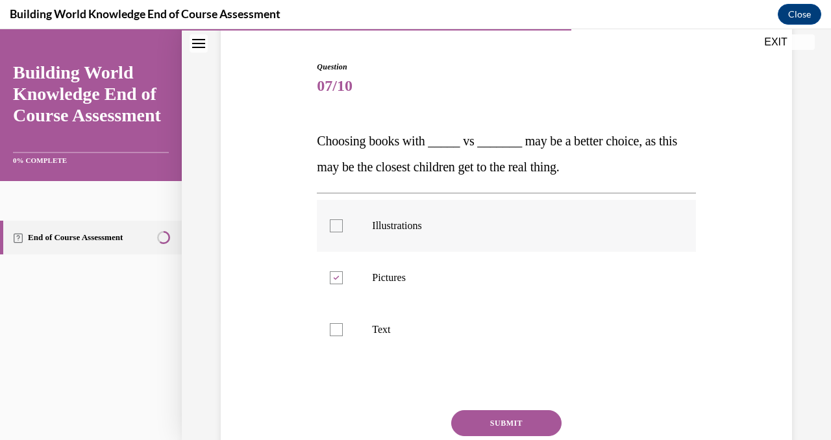
checkbox input "true"
click at [504, 423] on button "SUBMIT" at bounding box center [506, 423] width 110 height 26
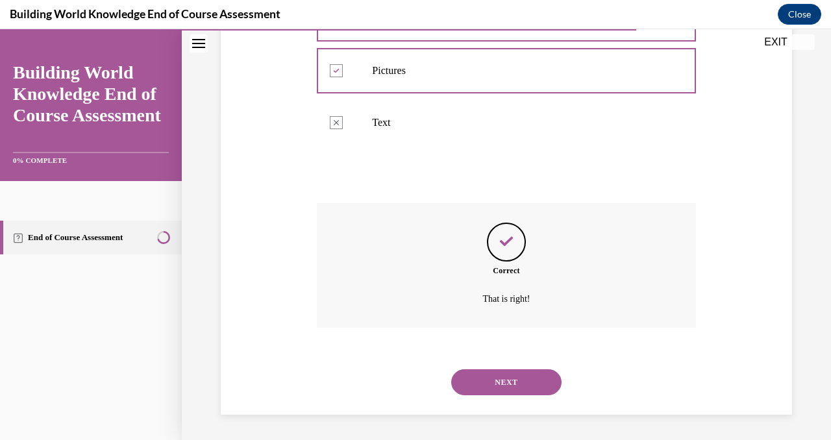
scroll to position [327, 0]
click at [515, 386] on button "NEXT" at bounding box center [506, 382] width 110 height 26
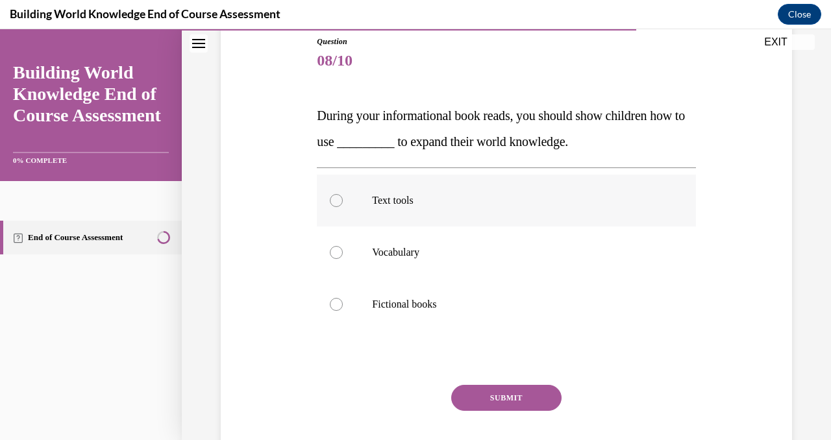
scroll to position [147, 0]
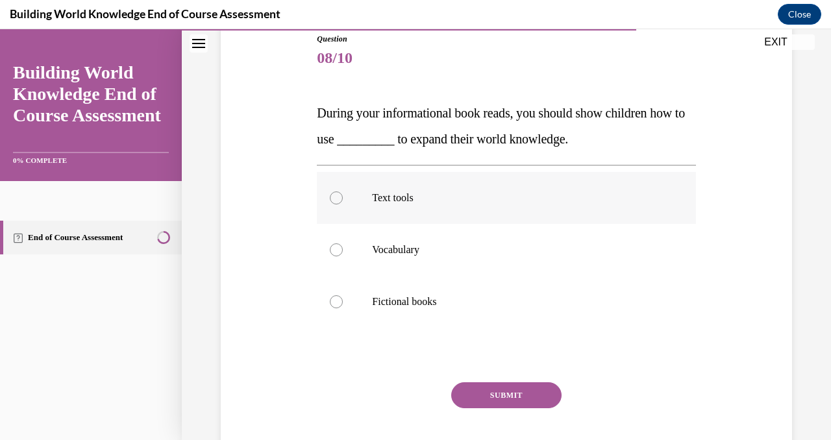
click at [497, 219] on label "Text tools" at bounding box center [506, 198] width 378 height 52
click at [343, 204] on input "Text tools" at bounding box center [336, 197] width 13 height 13
radio input "true"
click at [486, 397] on button "SUBMIT" at bounding box center [506, 395] width 110 height 26
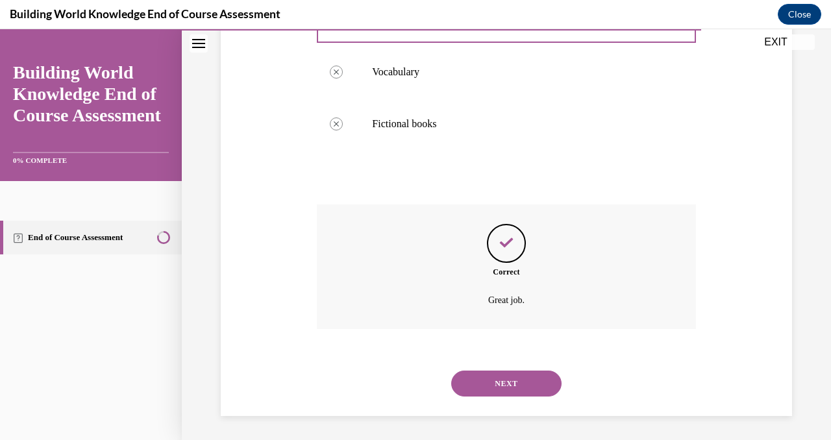
scroll to position [327, 0]
click at [494, 388] on button "NEXT" at bounding box center [506, 382] width 110 height 26
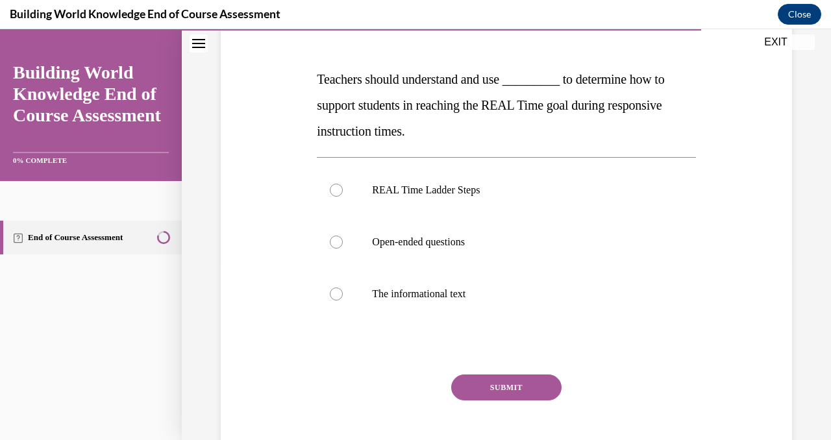
scroll to position [171, 0]
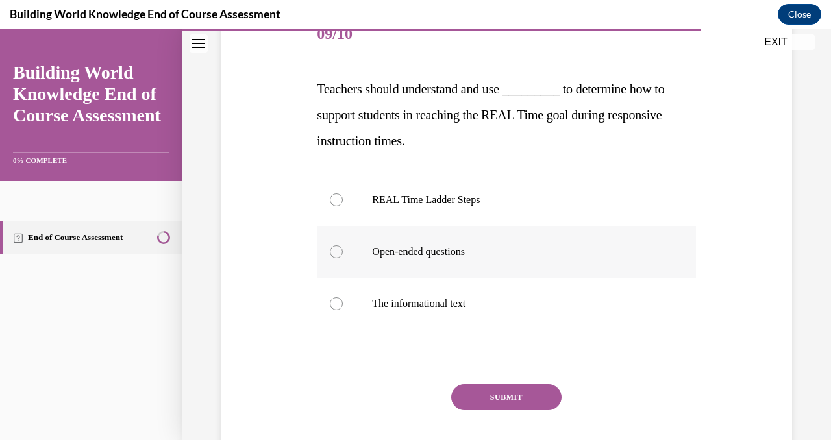
click at [508, 262] on label "Open-ended questions" at bounding box center [506, 252] width 378 height 52
click at [343, 258] on input "Open-ended questions" at bounding box center [336, 251] width 13 height 13
radio input "true"
click at [512, 219] on label "REAL Time Ladder Steps" at bounding box center [506, 200] width 378 height 52
click at [343, 206] on input "REAL Time Ladder Steps" at bounding box center [336, 199] width 13 height 13
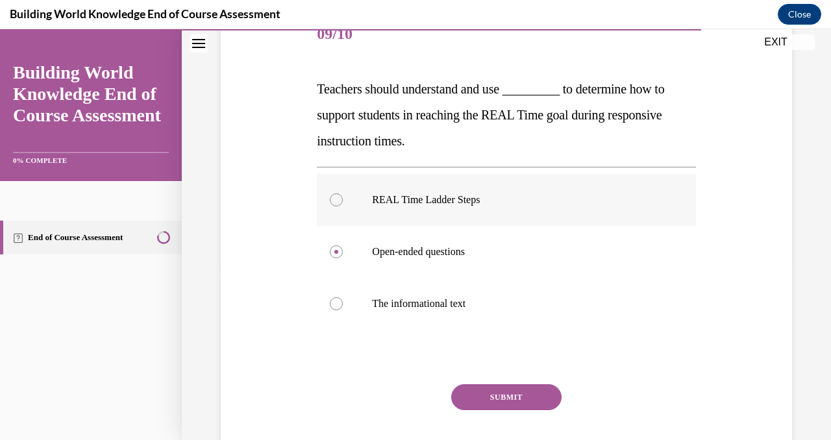
radio input "true"
click at [493, 391] on button "SUBMIT" at bounding box center [506, 397] width 110 height 26
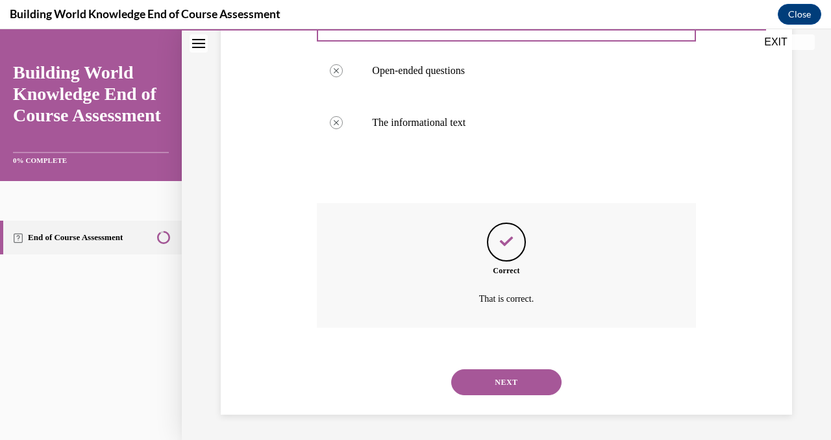
scroll to position [353, 0]
click at [495, 385] on button "NEXT" at bounding box center [506, 382] width 110 height 26
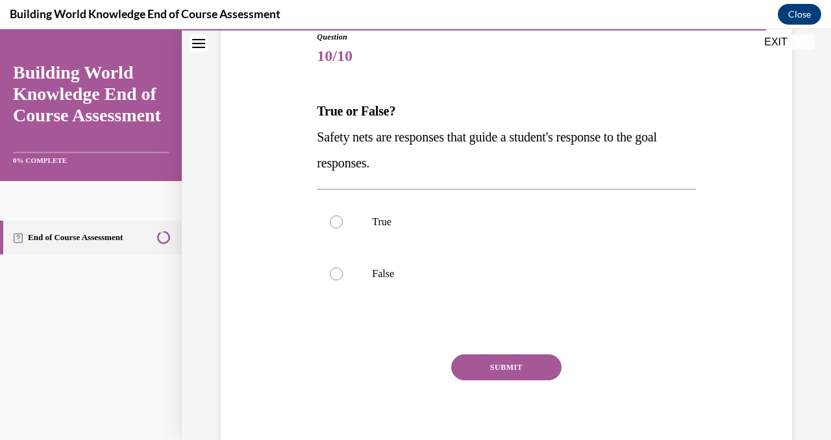
scroll to position [156, 0]
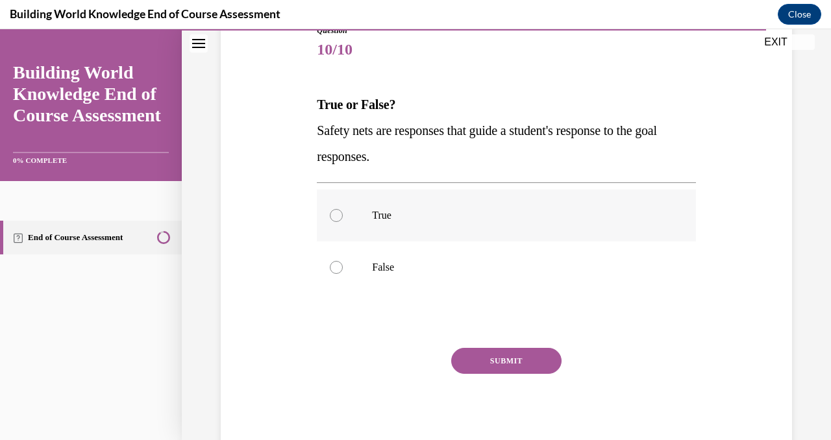
click at [521, 232] on label "True" at bounding box center [506, 216] width 378 height 52
click at [343, 222] on input "True" at bounding box center [336, 215] width 13 height 13
radio input "true"
click at [500, 371] on button "SUBMIT" at bounding box center [506, 361] width 110 height 26
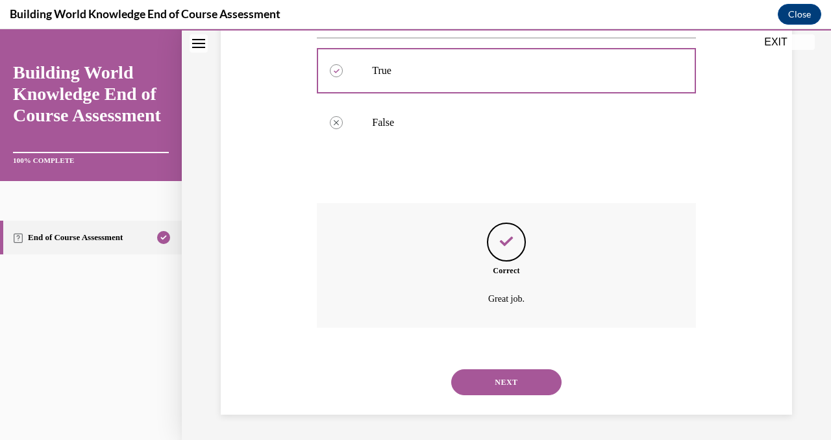
scroll to position [301, 0]
click at [501, 380] on button "NEXT" at bounding box center [506, 382] width 110 height 26
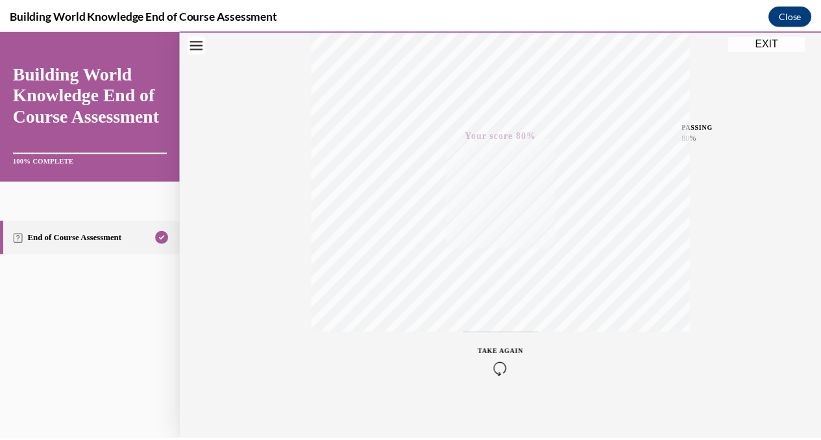
scroll to position [254, 0]
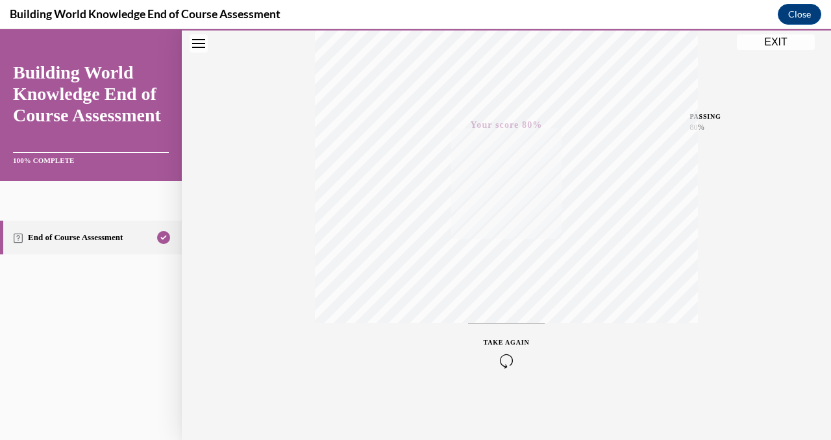
click at [765, 43] on button "EXIT" at bounding box center [776, 42] width 78 height 16
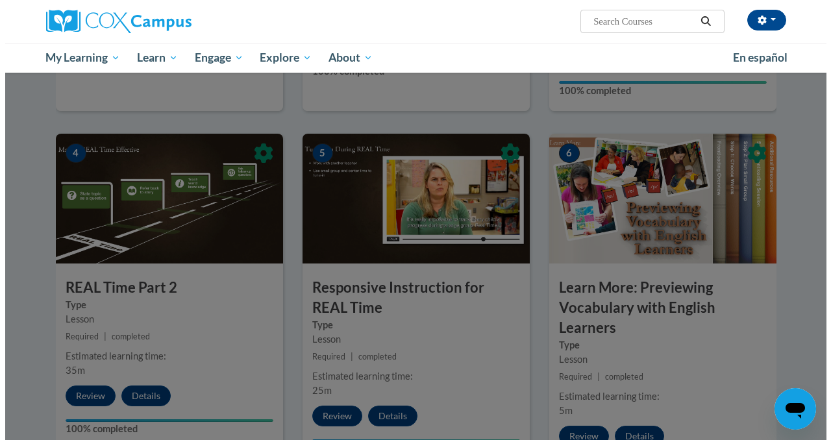
scroll to position [580, 0]
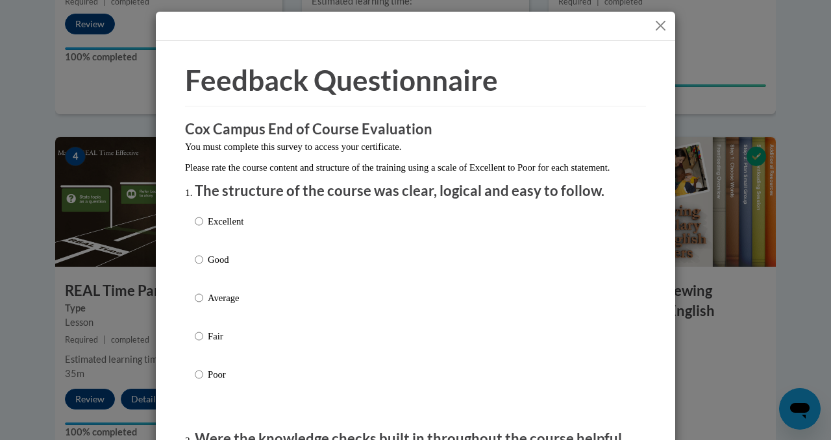
click at [208, 228] on p "Excellent" at bounding box center [226, 221] width 36 height 14
click at [203, 228] on input "Excellent" at bounding box center [199, 221] width 8 height 14
radio input "true"
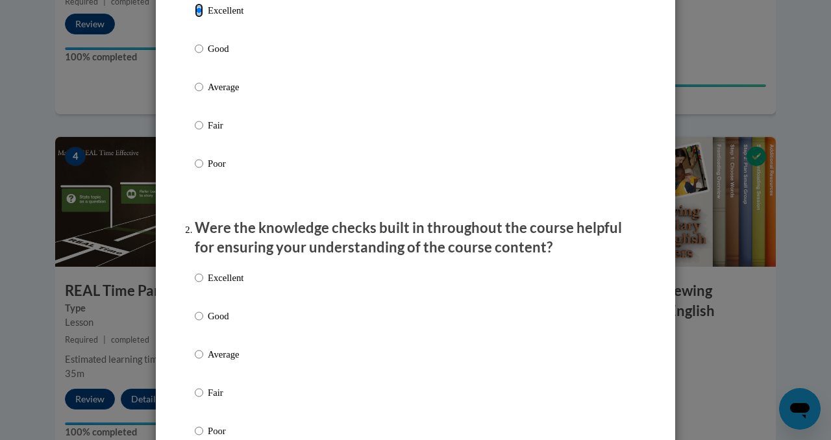
scroll to position [264, 0]
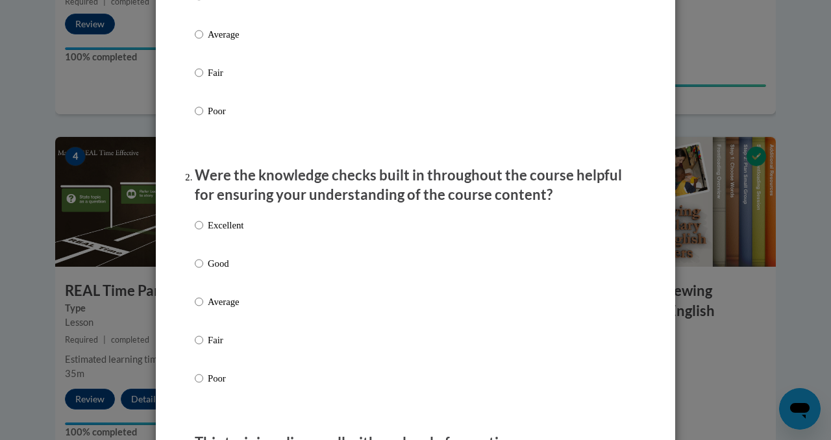
click at [227, 289] on label "Good" at bounding box center [219, 273] width 49 height 35
click at [203, 271] on input "Good" at bounding box center [199, 263] width 8 height 14
radio input "true"
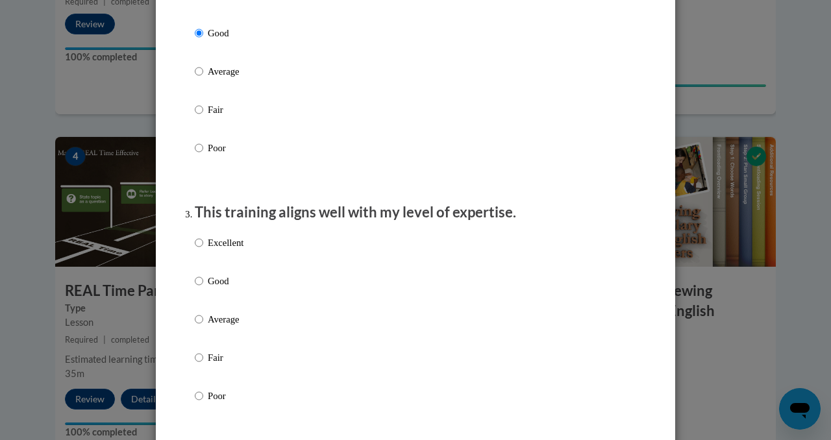
click at [227, 288] on p "Good" at bounding box center [226, 281] width 36 height 14
click at [203, 288] on input "Good" at bounding box center [199, 281] width 8 height 14
radio input "true"
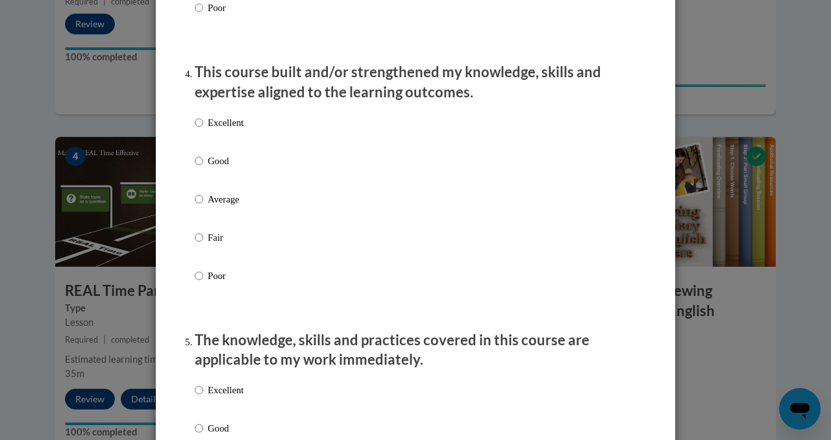
click at [227, 283] on p "Poor" at bounding box center [226, 276] width 36 height 14
click at [203, 283] on input "Poor" at bounding box center [199, 276] width 8 height 14
radio input "true"
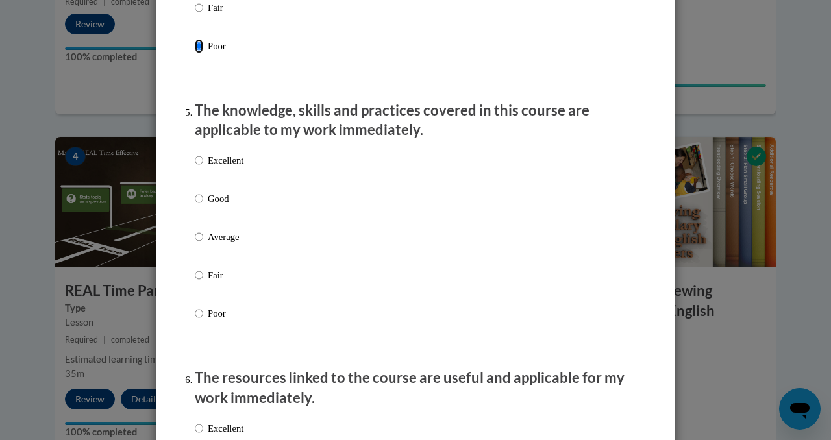
scroll to position [1119, 0]
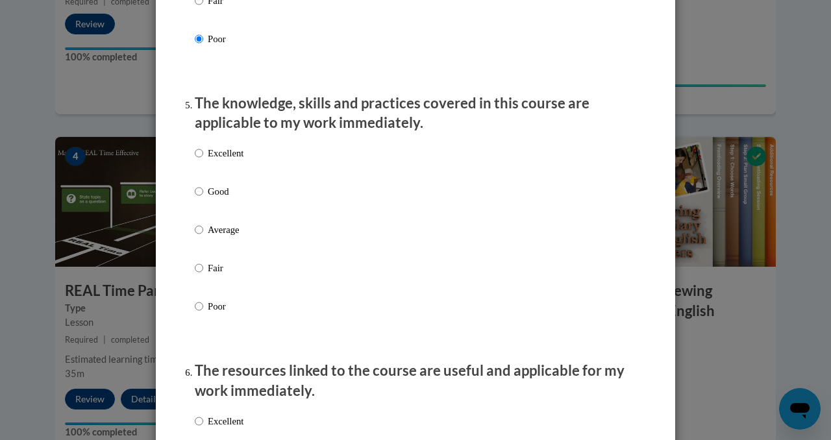
click at [230, 237] on p "Average" at bounding box center [226, 230] width 36 height 14
click at [203, 237] on input "Average" at bounding box center [199, 230] width 8 height 14
radio input "true"
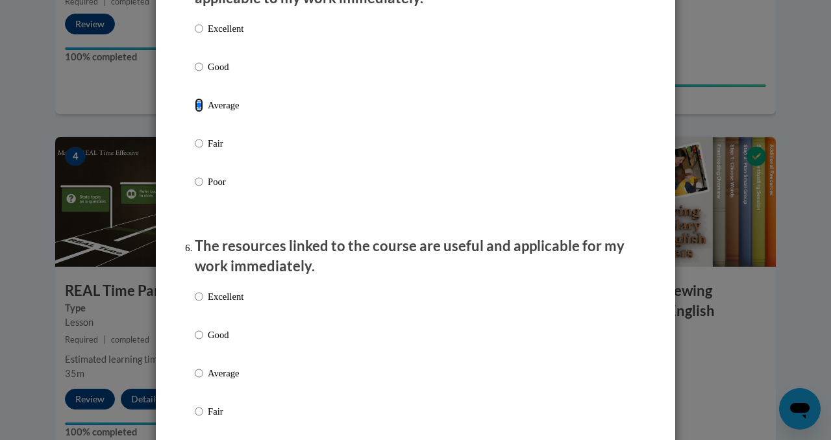
scroll to position [1455, 0]
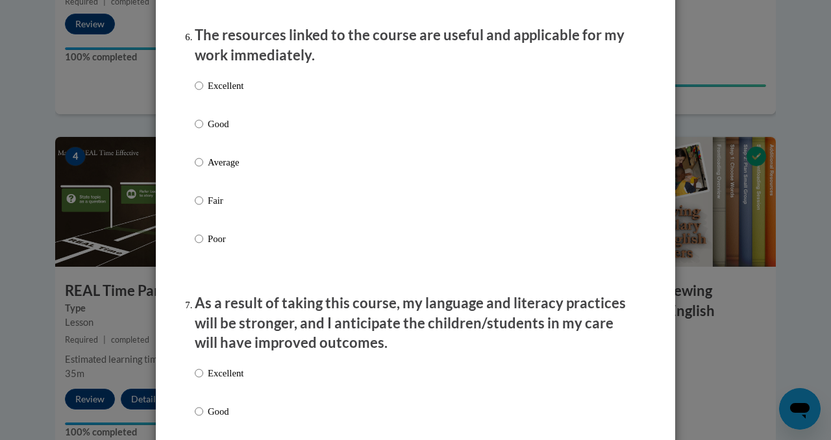
click at [225, 131] on p "Good" at bounding box center [226, 124] width 36 height 14
click at [203, 131] on input "Good" at bounding box center [199, 124] width 8 height 14
radio input "true"
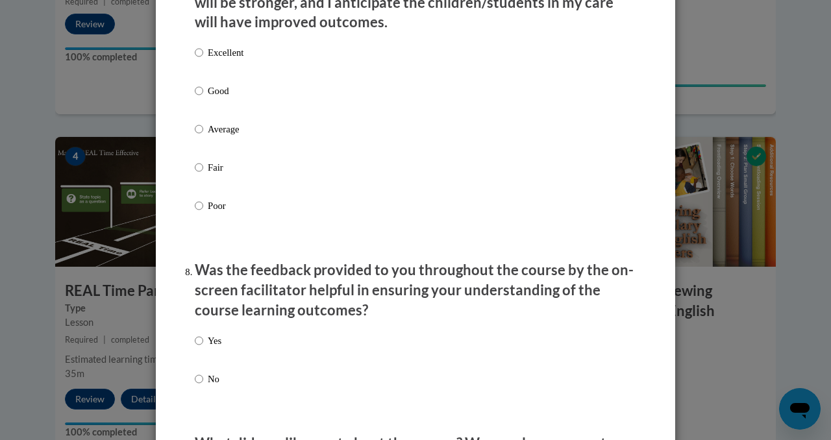
scroll to position [1765, 0]
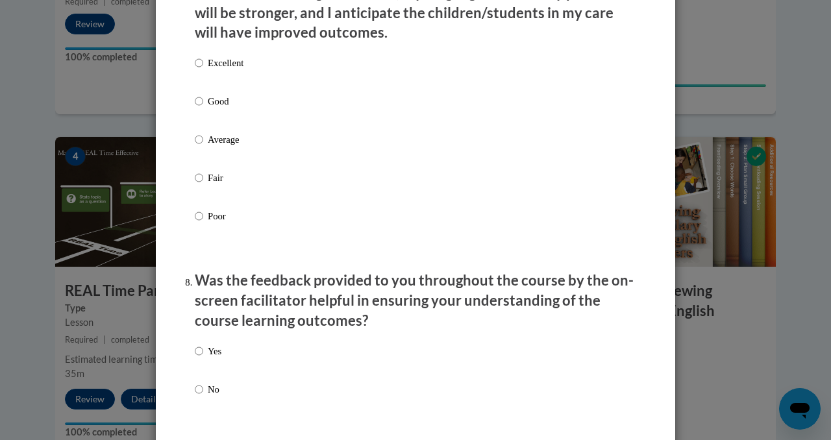
click at [226, 84] on label "Excellent" at bounding box center [219, 73] width 49 height 35
click at [203, 70] on input "Excellent" at bounding box center [199, 63] width 8 height 14
radio input "true"
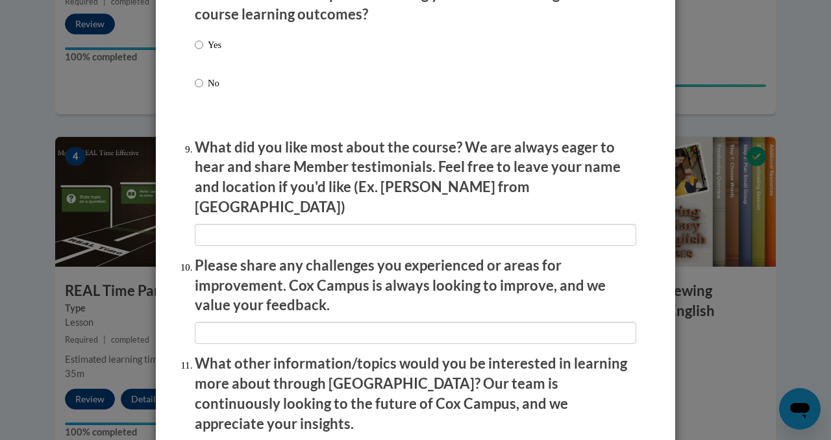
scroll to position [2107, 0]
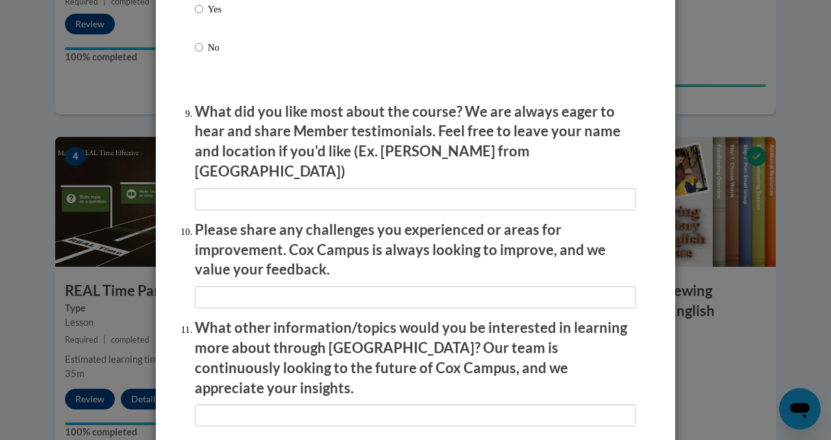
click at [216, 55] on p "No" at bounding box center [215, 47] width 14 height 14
click at [203, 55] on input "No" at bounding box center [199, 47] width 8 height 14
radio input "true"
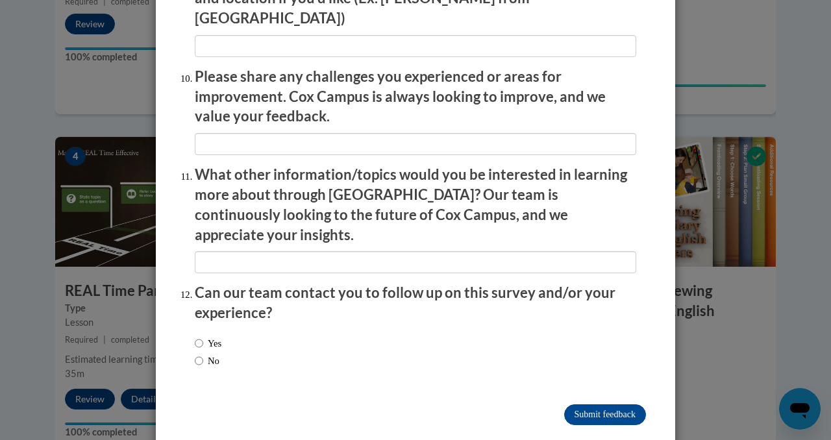
click at [211, 330] on div "Yes No" at bounding box center [208, 352] width 27 height 45
click at [213, 336] on label "Yes" at bounding box center [208, 343] width 27 height 14
click at [203, 336] on input "Yes" at bounding box center [199, 343] width 8 height 14
radio input "true"
click at [619, 404] on input "Submit feedback" at bounding box center [605, 414] width 82 height 21
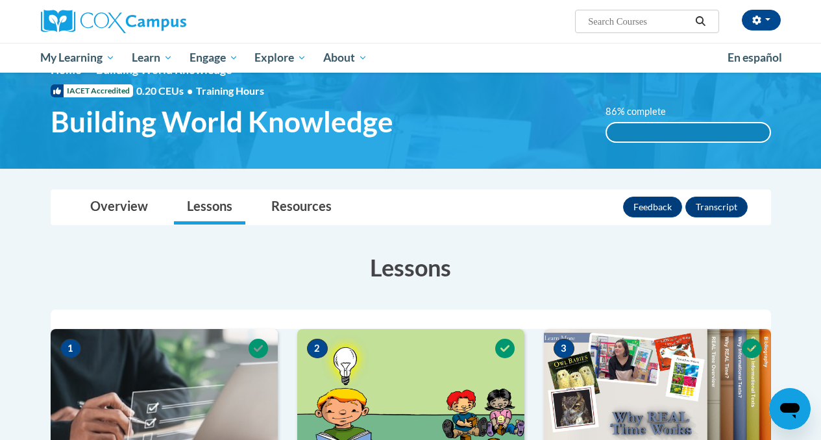
scroll to position [0, 0]
